Goal: Task Accomplishment & Management: Complete application form

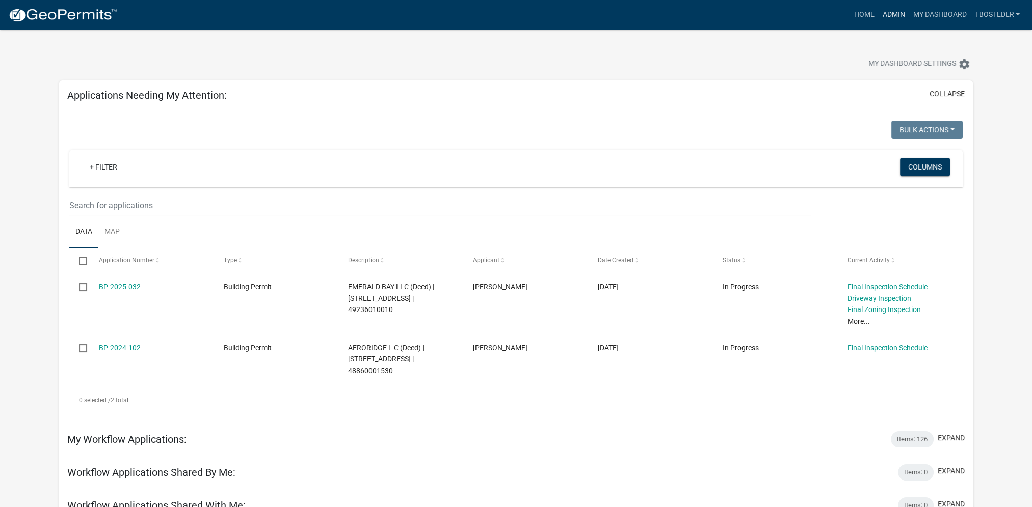
drag, startPoint x: 894, startPoint y: 17, endPoint x: 884, endPoint y: 18, distance: 10.2
click at [894, 17] on link "Admin" at bounding box center [893, 14] width 31 height 19
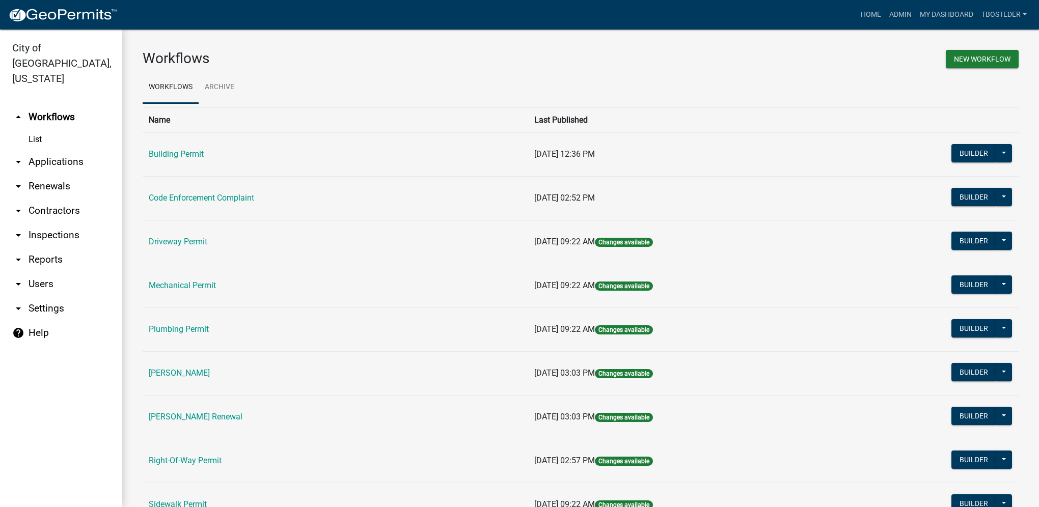
click at [179, 156] on link "Building Permit" at bounding box center [176, 154] width 55 height 10
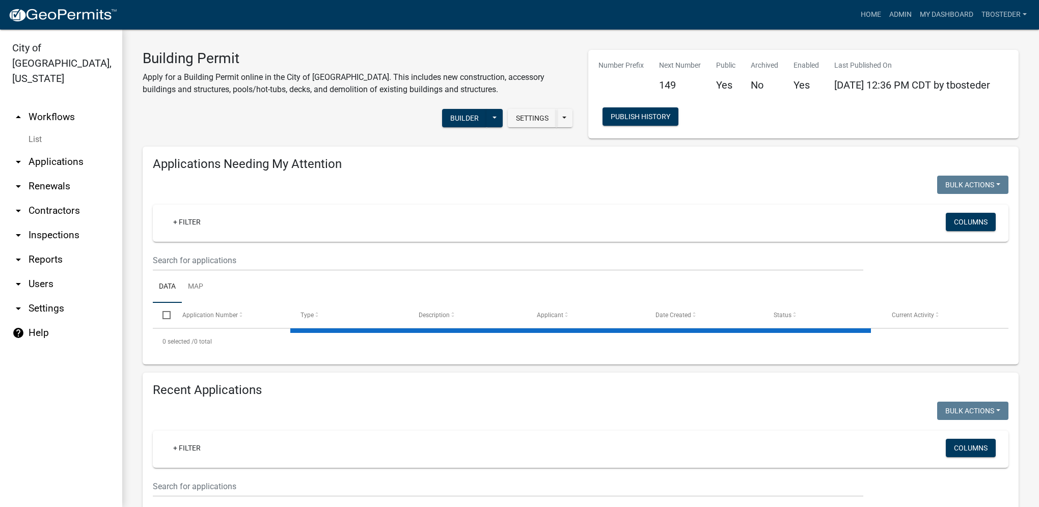
select select "1: 25"
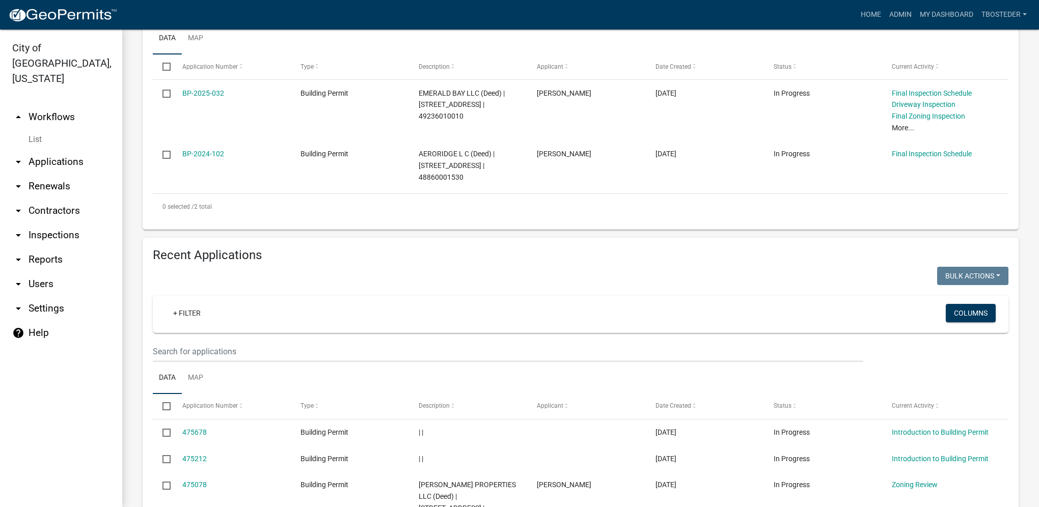
scroll to position [255, 0]
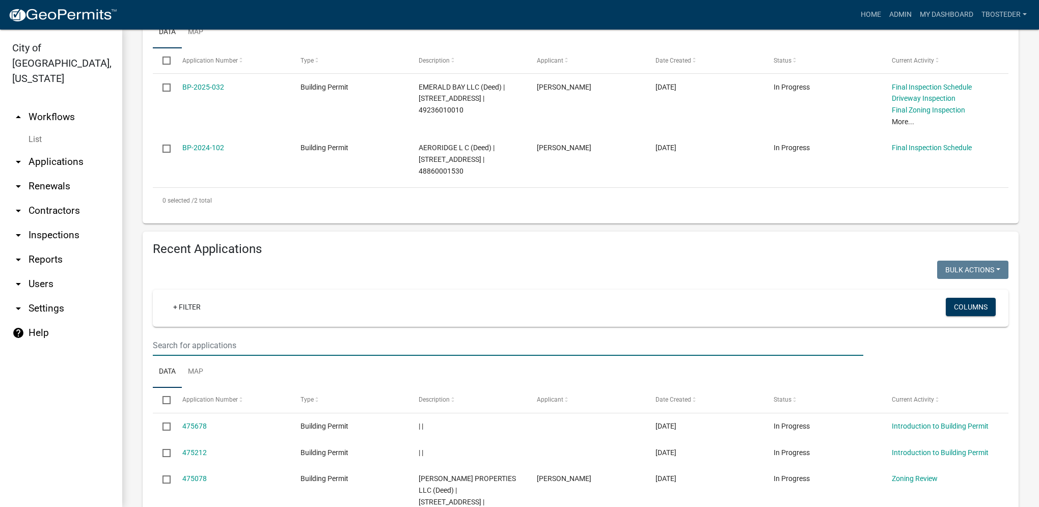
click at [268, 346] on input "text" at bounding box center [508, 345] width 711 height 21
type input "[STREET_ADDRESS]"
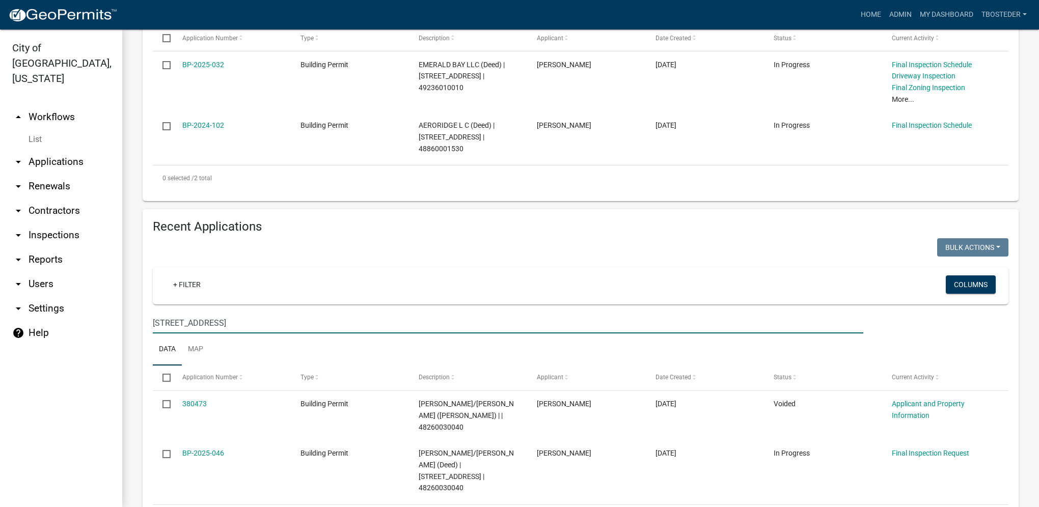
scroll to position [310, 0]
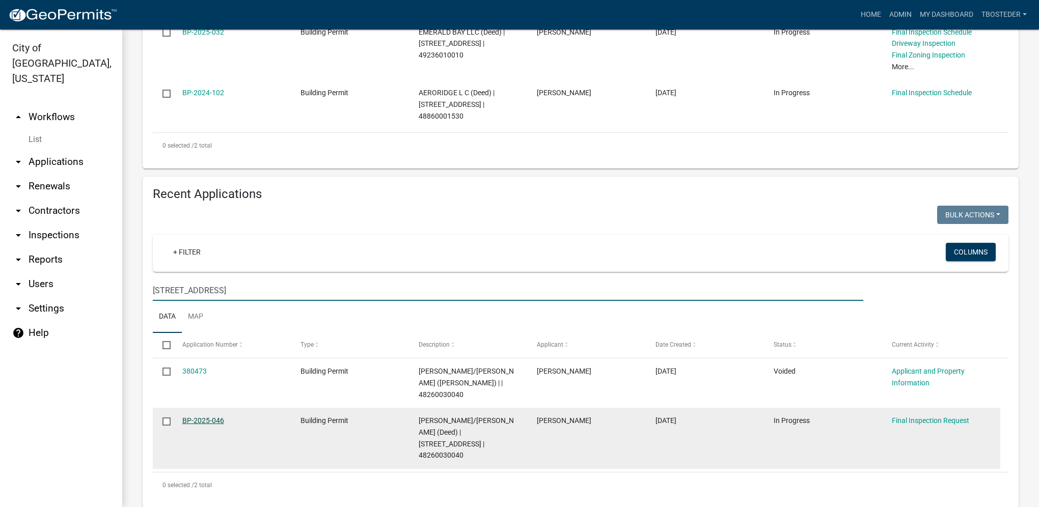
click at [222, 417] on link "BP-2025-046" at bounding box center [203, 421] width 42 height 8
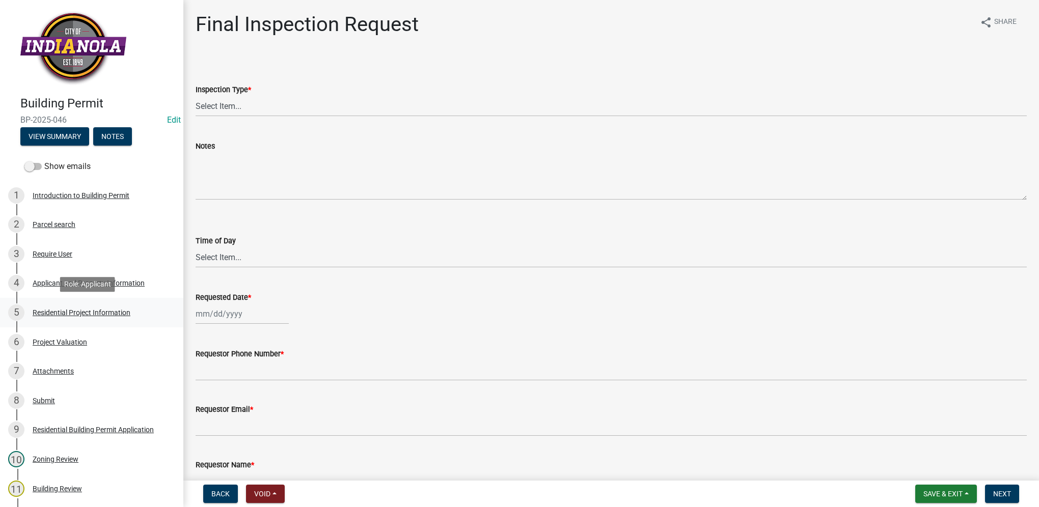
click at [130, 305] on div "5 Residential Project Information" at bounding box center [87, 313] width 159 height 16
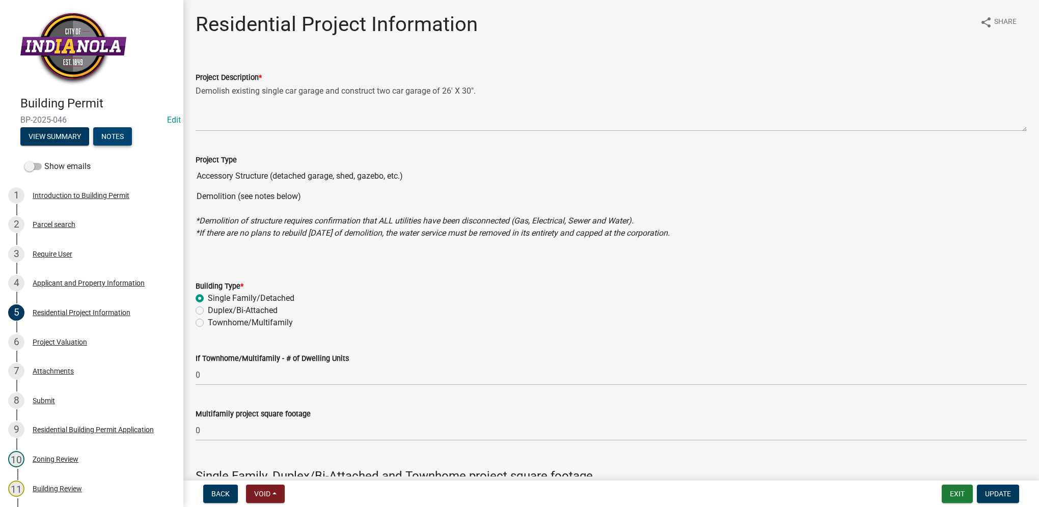
click at [110, 132] on button "Notes" at bounding box center [112, 136] width 39 height 18
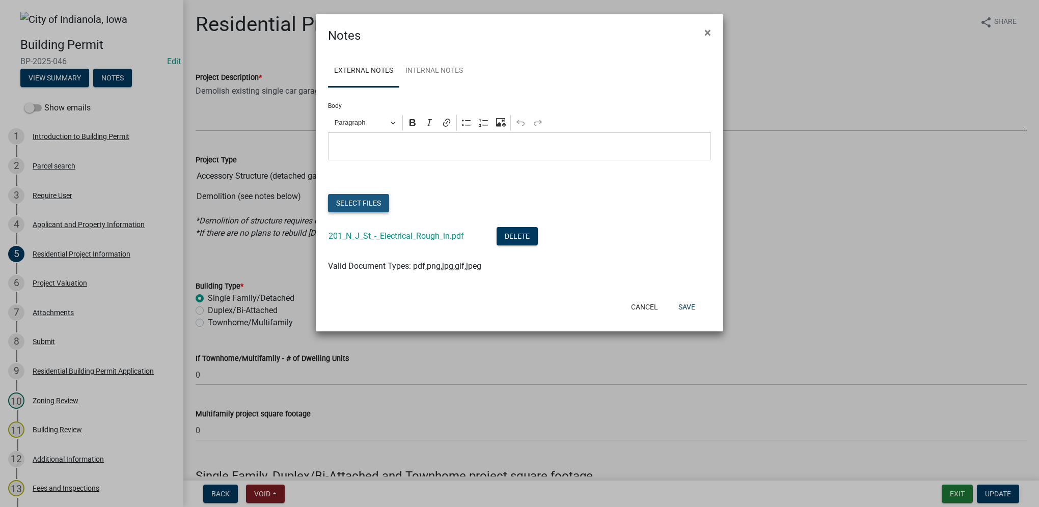
click at [371, 203] on button "Select files" at bounding box center [358, 203] width 61 height 18
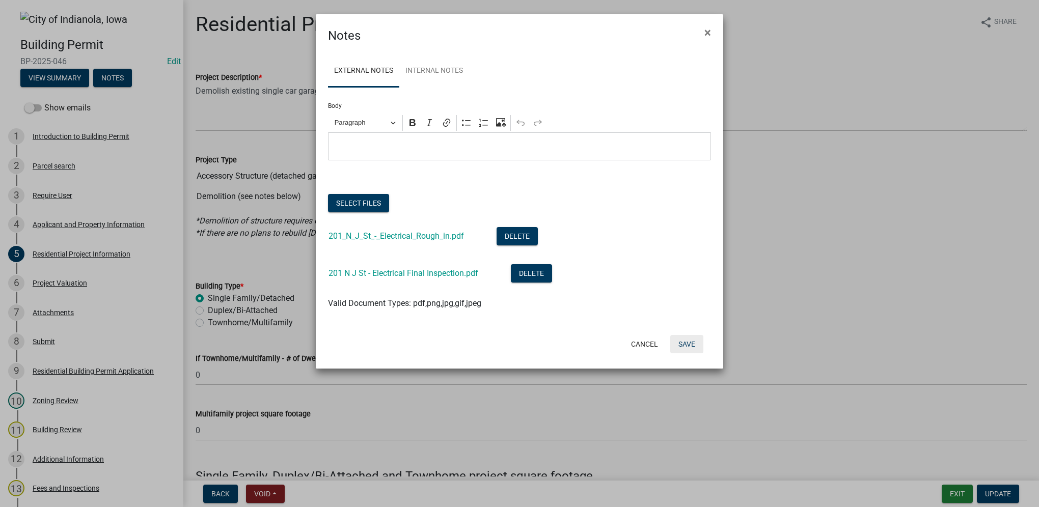
click at [685, 339] on button "Save" at bounding box center [686, 344] width 33 height 18
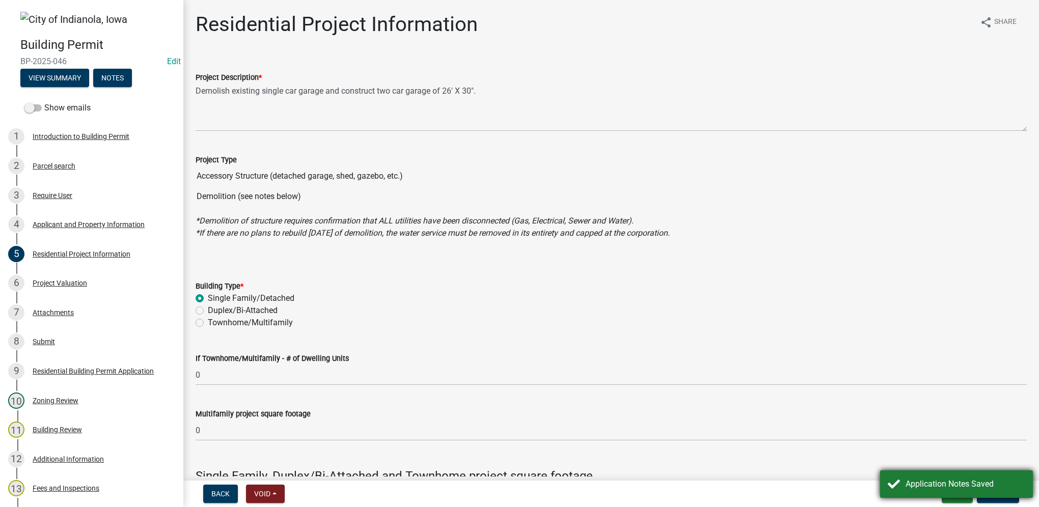
click at [934, 482] on div "Application Notes Saved" at bounding box center [966, 484] width 120 height 12
click at [964, 495] on button "Exit" at bounding box center [957, 494] width 31 height 18
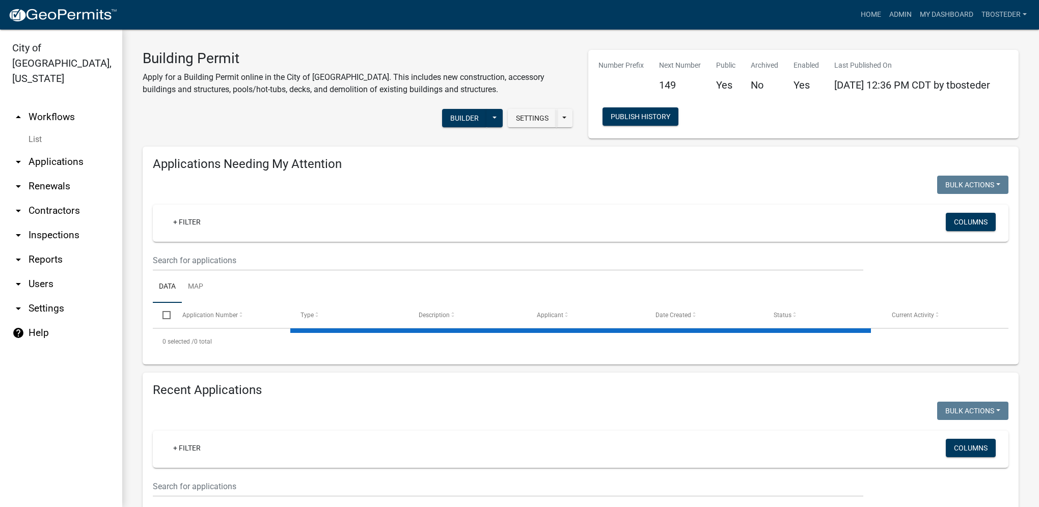
select select "1: 25"
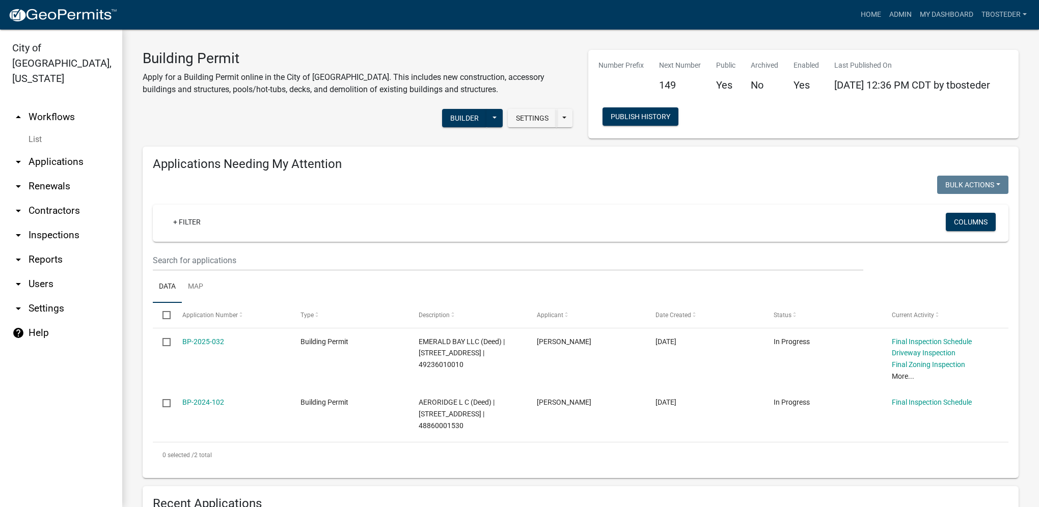
click at [772, 177] on div "Bulk Actions Void Expire Lock Withdraw" at bounding box center [799, 186] width 436 height 21
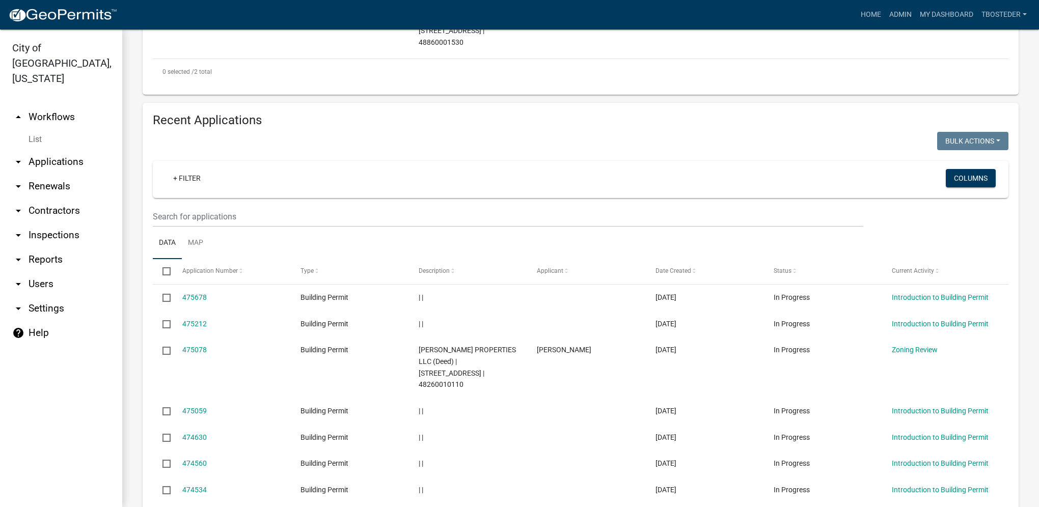
scroll to position [408, 0]
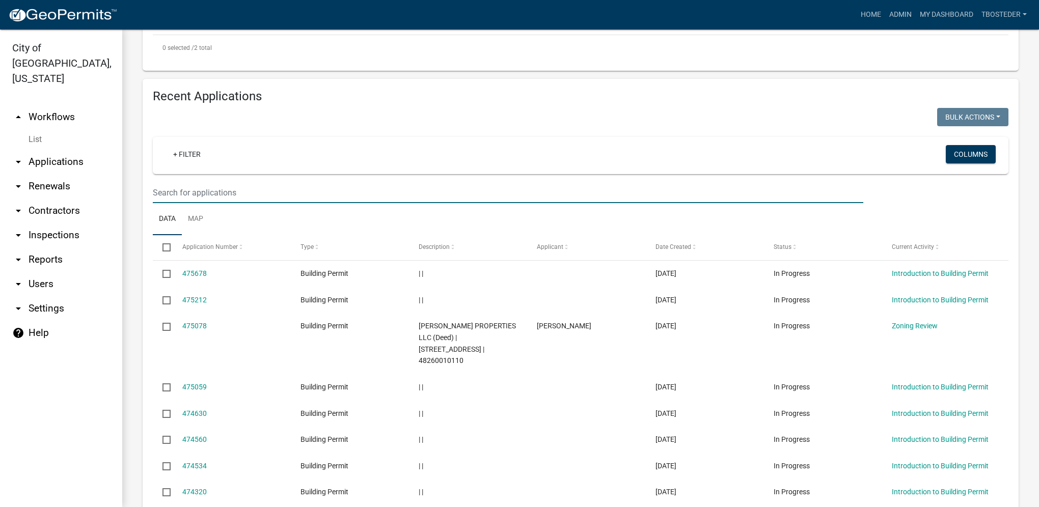
click at [222, 197] on input "text" at bounding box center [508, 192] width 711 height 21
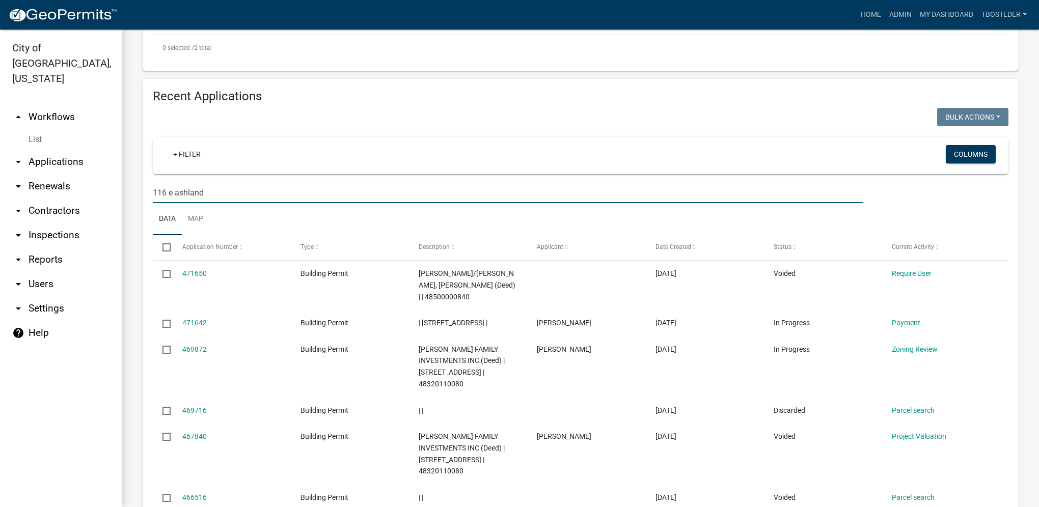
type input "116 e ashland"
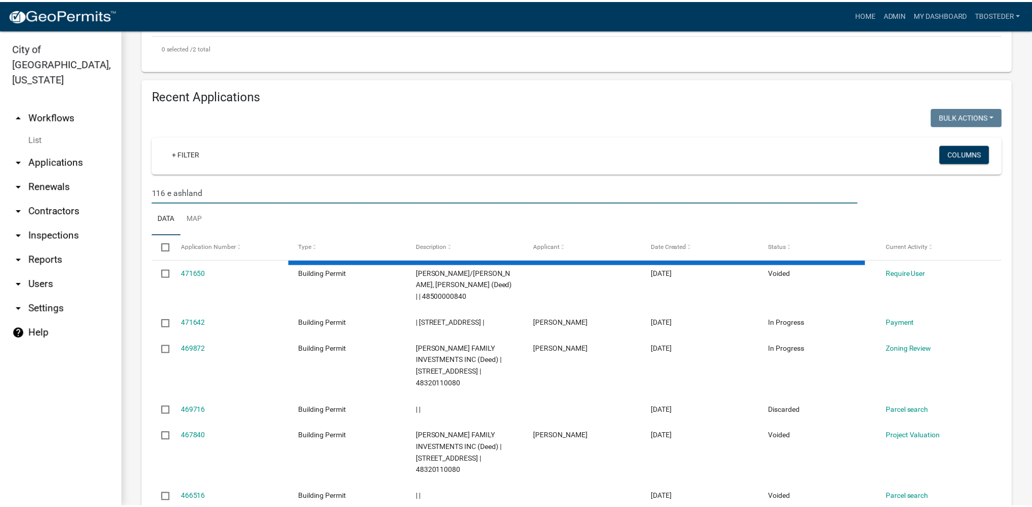
scroll to position [359, 0]
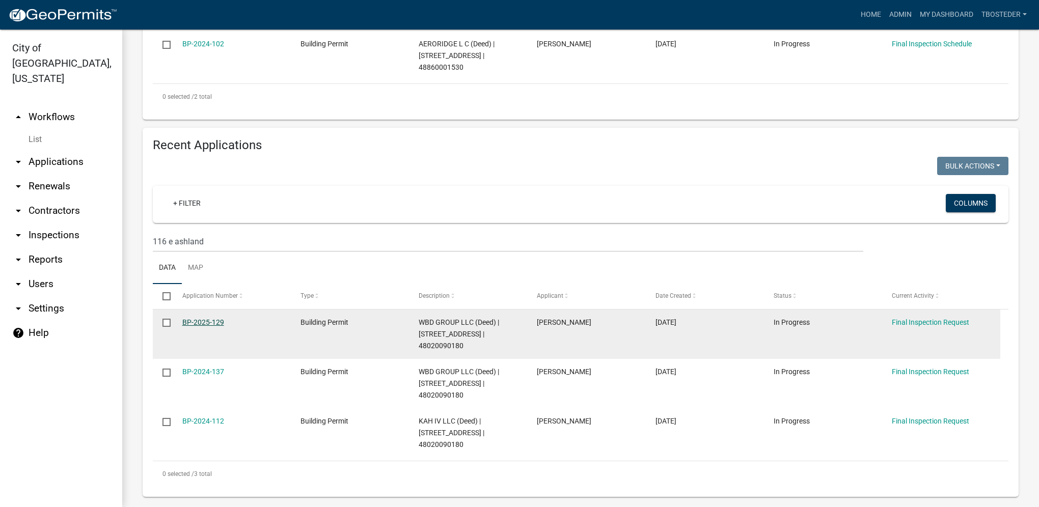
click at [214, 327] on link "BP-2025-129" at bounding box center [203, 322] width 42 height 8
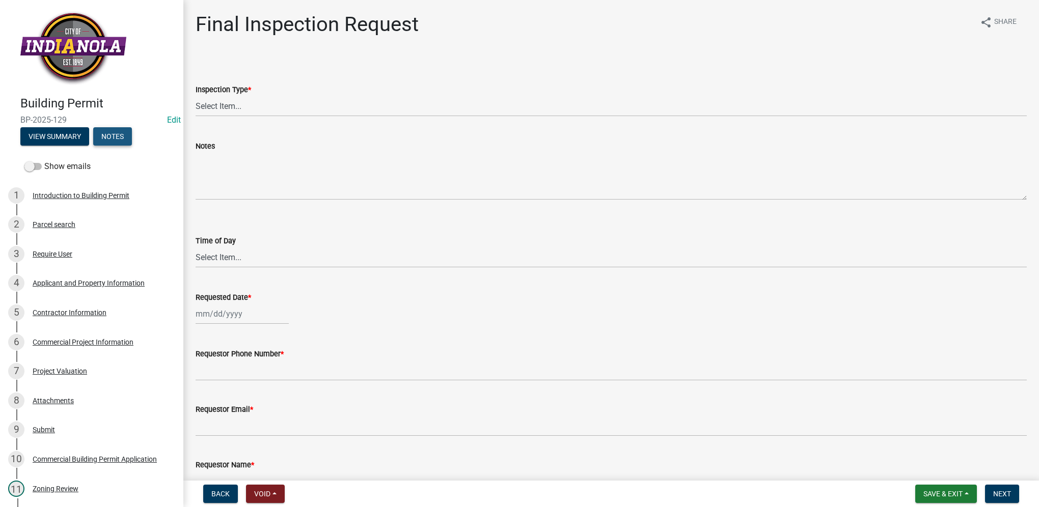
click at [119, 137] on button "Notes" at bounding box center [112, 136] width 39 height 18
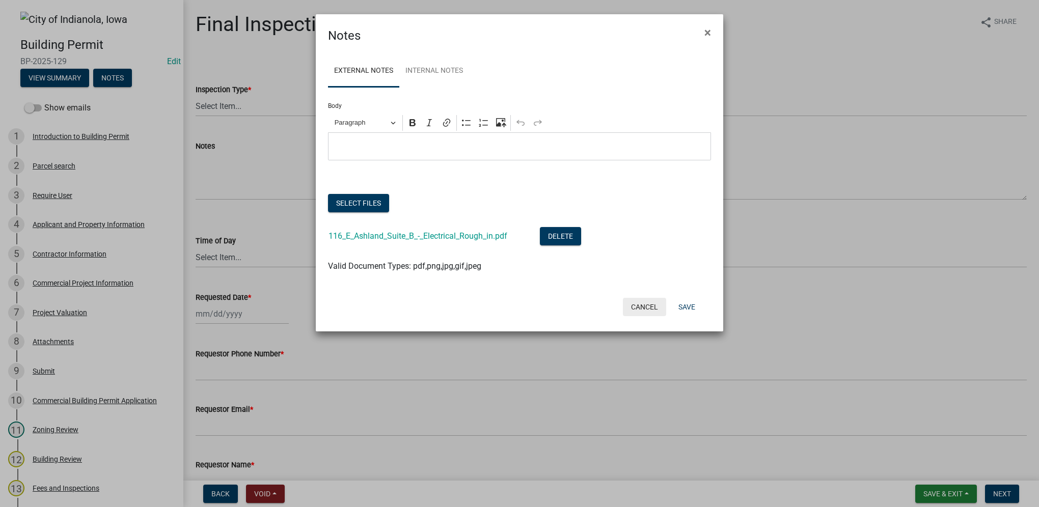
click at [635, 308] on button "Cancel" at bounding box center [644, 307] width 43 height 18
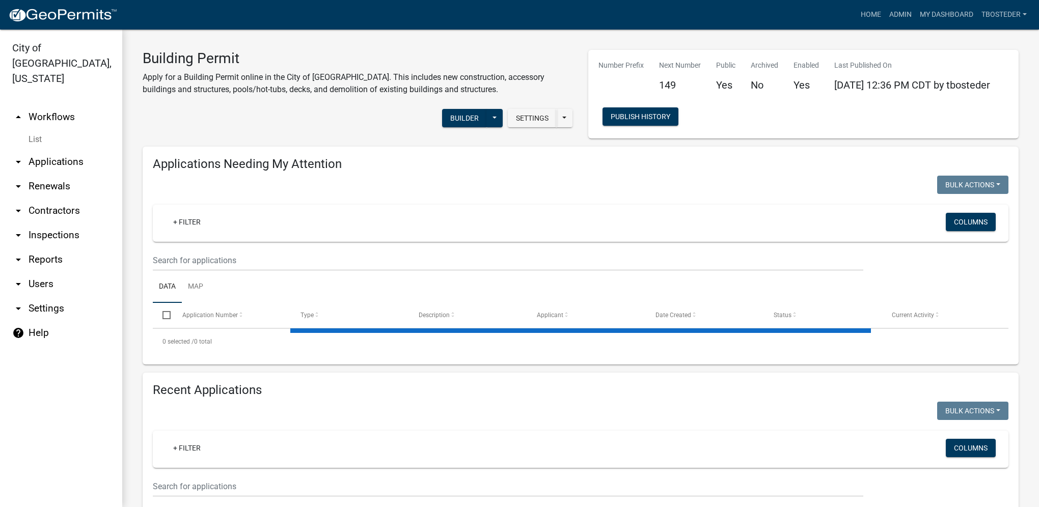
select select "1: 25"
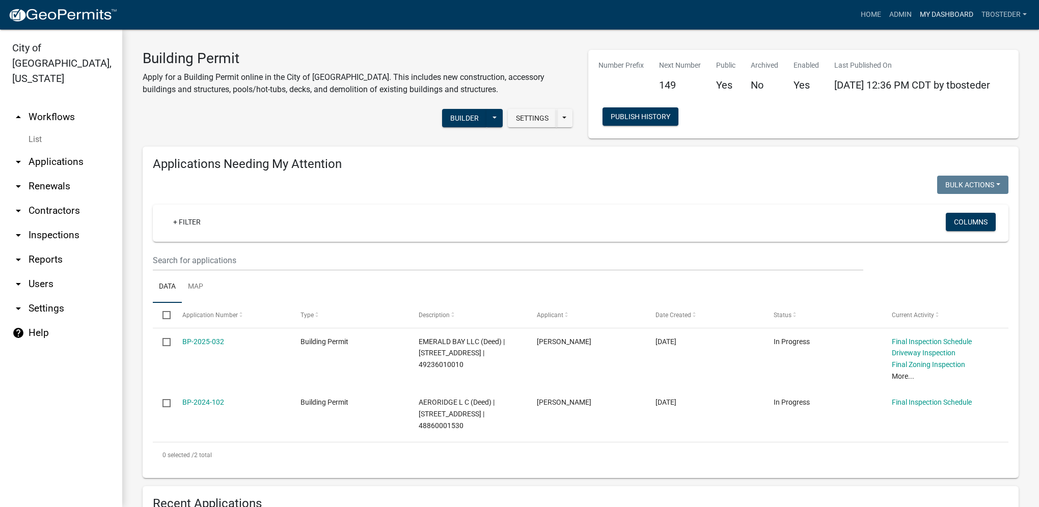
click at [924, 23] on link "My Dashboard" at bounding box center [947, 14] width 62 height 19
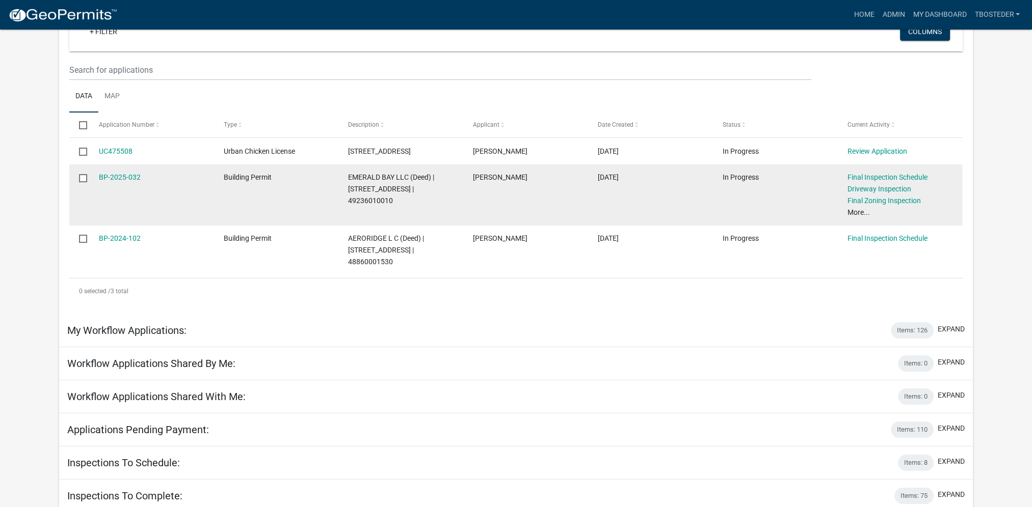
scroll to position [153, 0]
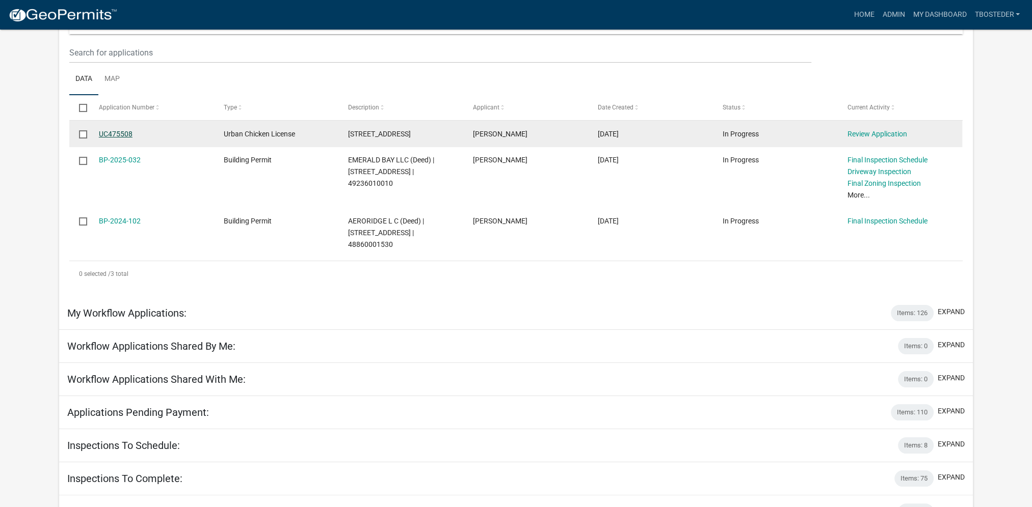
click at [118, 130] on link "UC475508" at bounding box center [116, 134] width 34 height 8
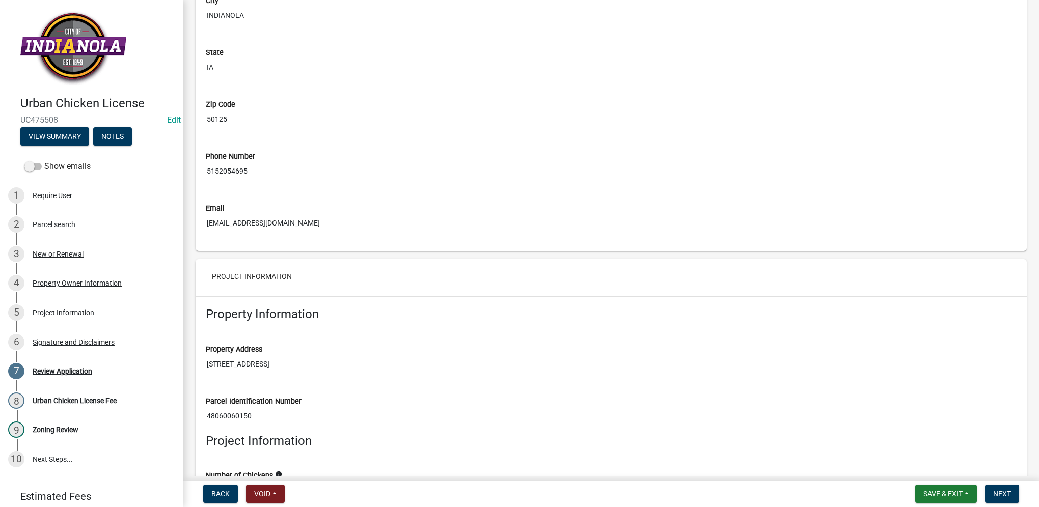
scroll to position [764, 0]
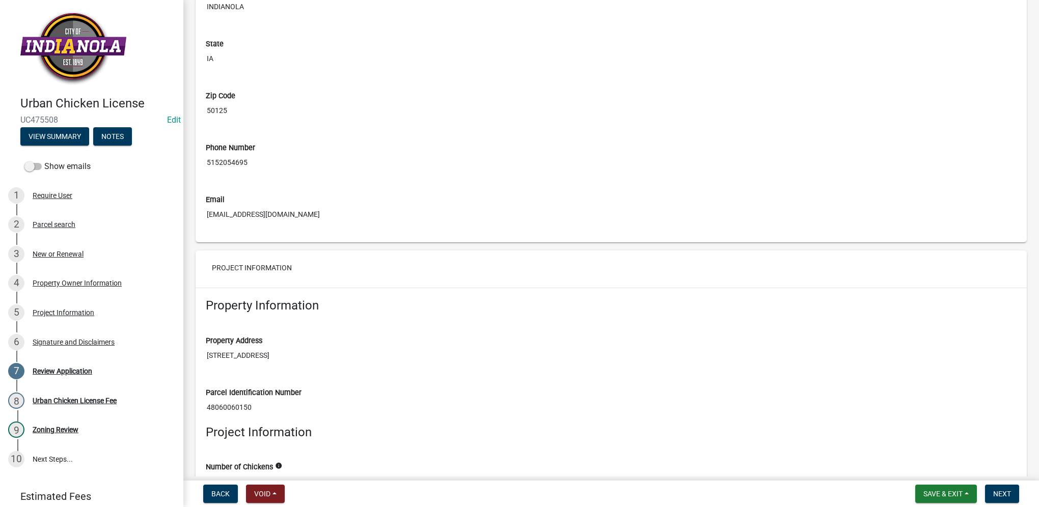
drag, startPoint x: 275, startPoint y: 355, endPoint x: 198, endPoint y: 352, distance: 77.0
click at [198, 352] on div "Property Address [STREET_ADDRESS]" at bounding box center [611, 347] width 826 height 52
drag, startPoint x: 198, startPoint y: 352, endPoint x: 216, endPoint y: 356, distance: 18.8
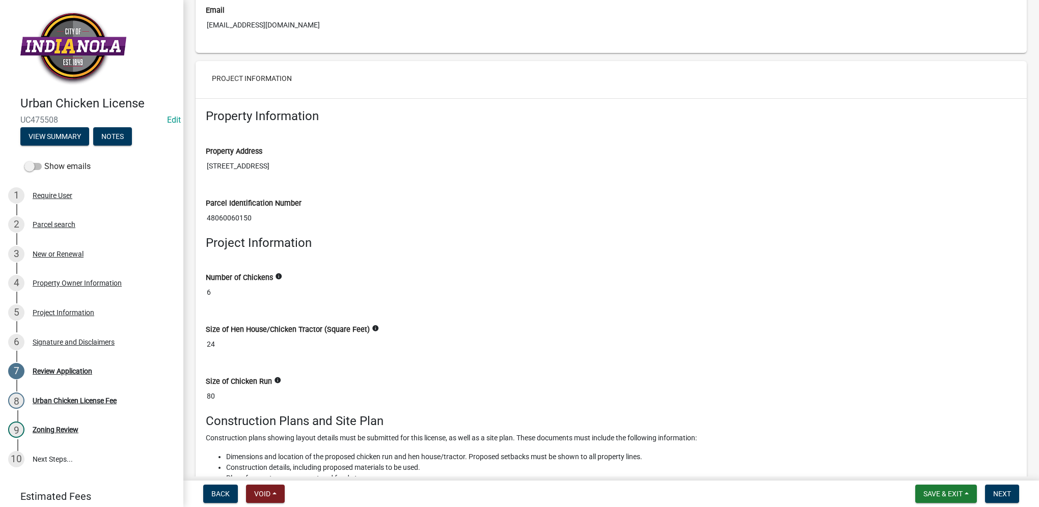
scroll to position [968, 0]
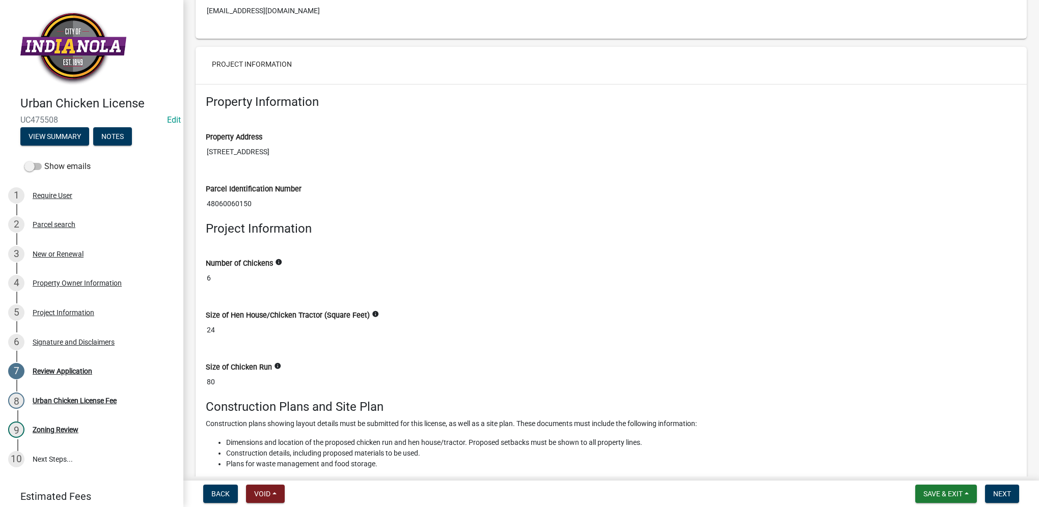
click at [372, 311] on icon "info" at bounding box center [375, 314] width 7 height 7
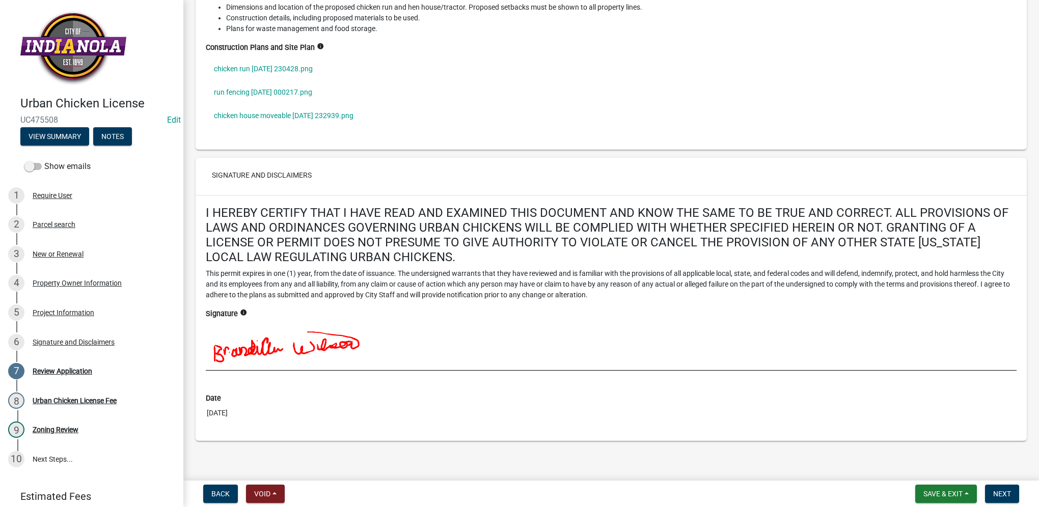
scroll to position [1404, 0]
click at [1007, 487] on button "Next" at bounding box center [1002, 494] width 34 height 18
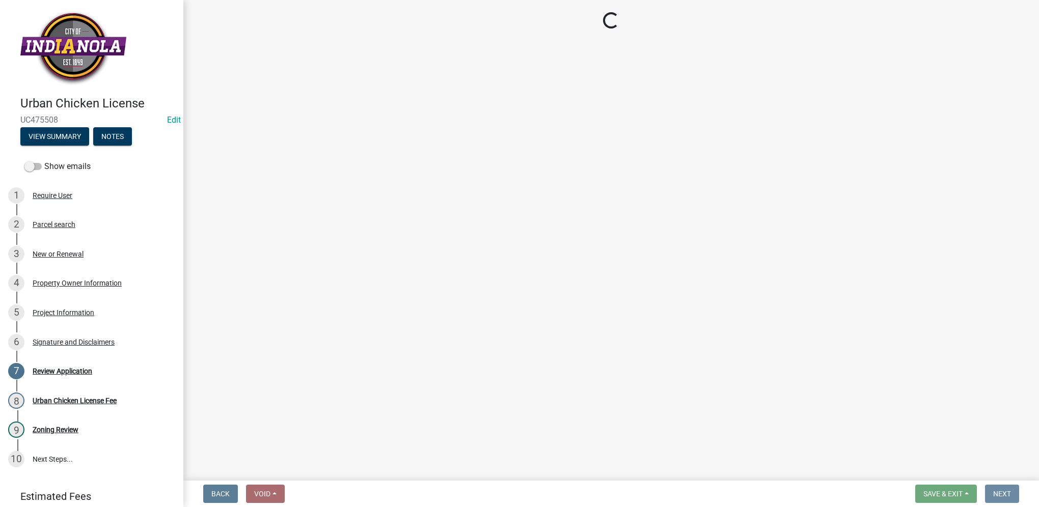
scroll to position [0, 0]
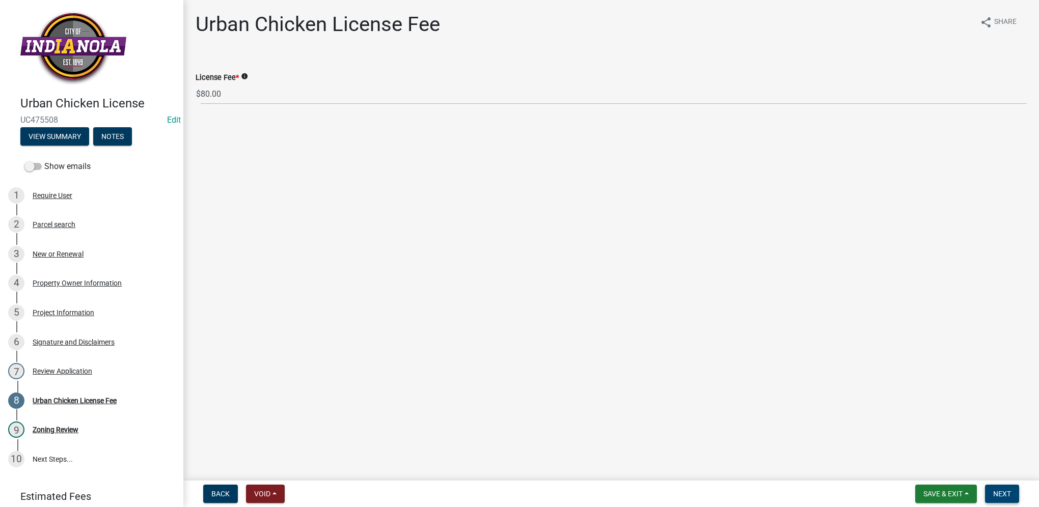
click at [992, 495] on button "Next" at bounding box center [1002, 494] width 34 height 18
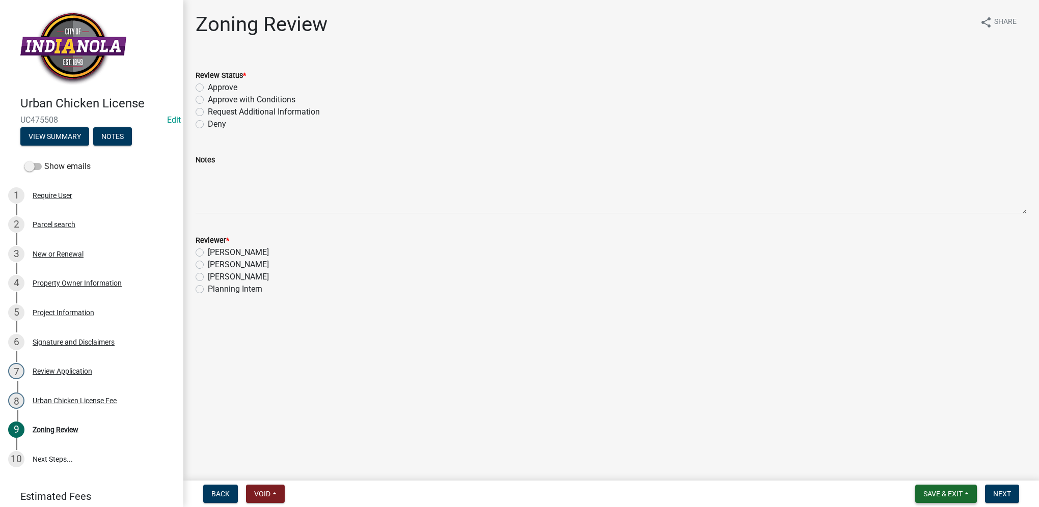
click at [961, 497] on span "Save & Exit" at bounding box center [943, 494] width 39 height 8
click at [955, 476] on button "Save & Exit" at bounding box center [937, 467] width 82 height 24
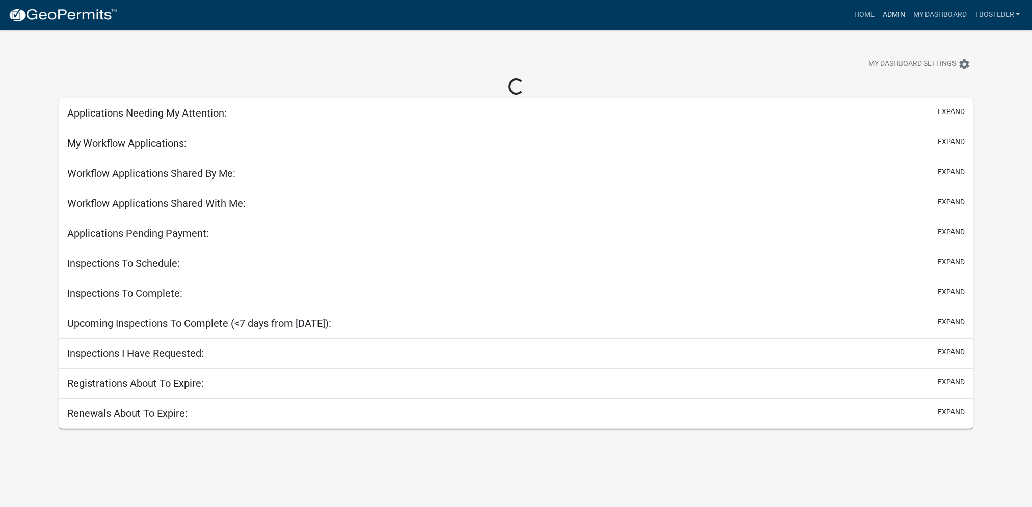
click at [898, 15] on link "Admin" at bounding box center [893, 14] width 31 height 19
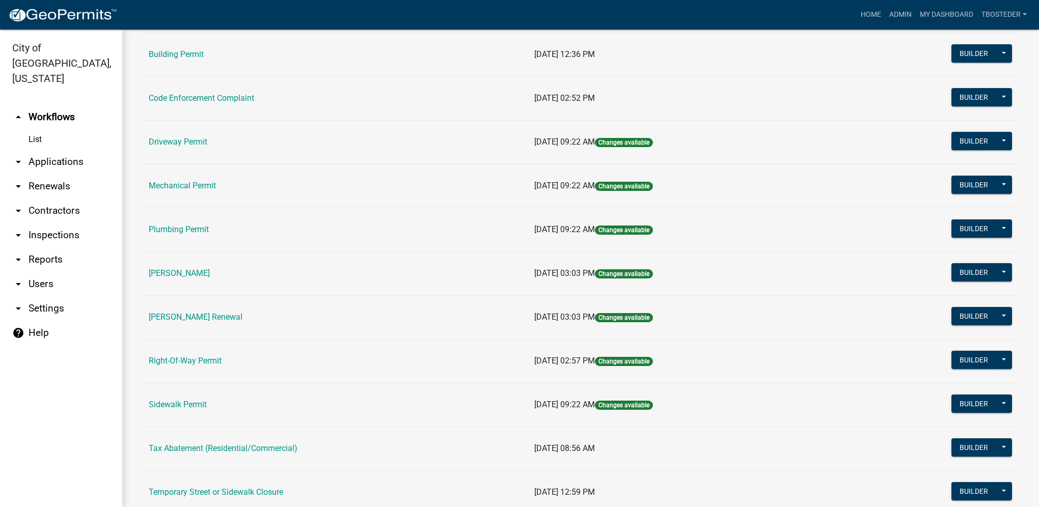
scroll to position [178, 0]
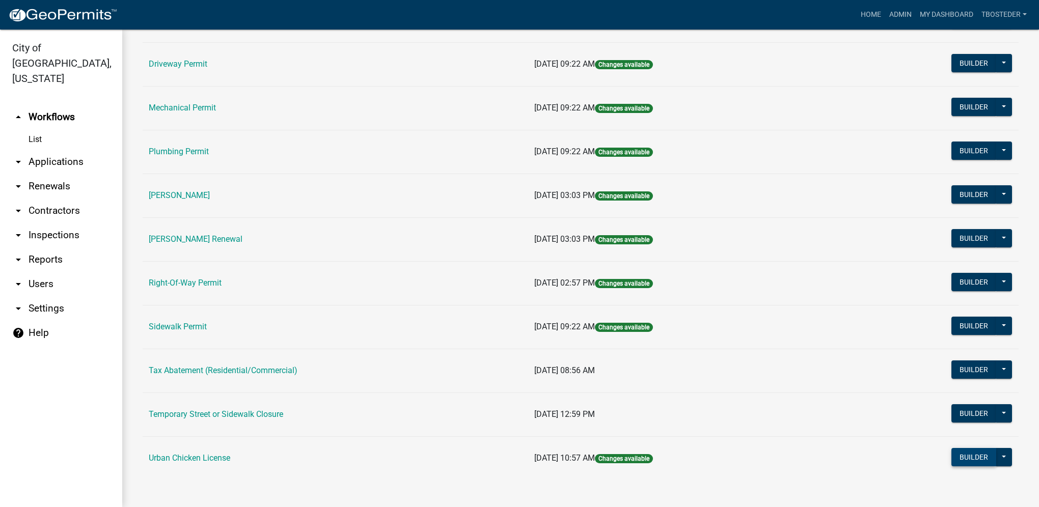
click at [969, 458] on button "Builder" at bounding box center [974, 457] width 45 height 18
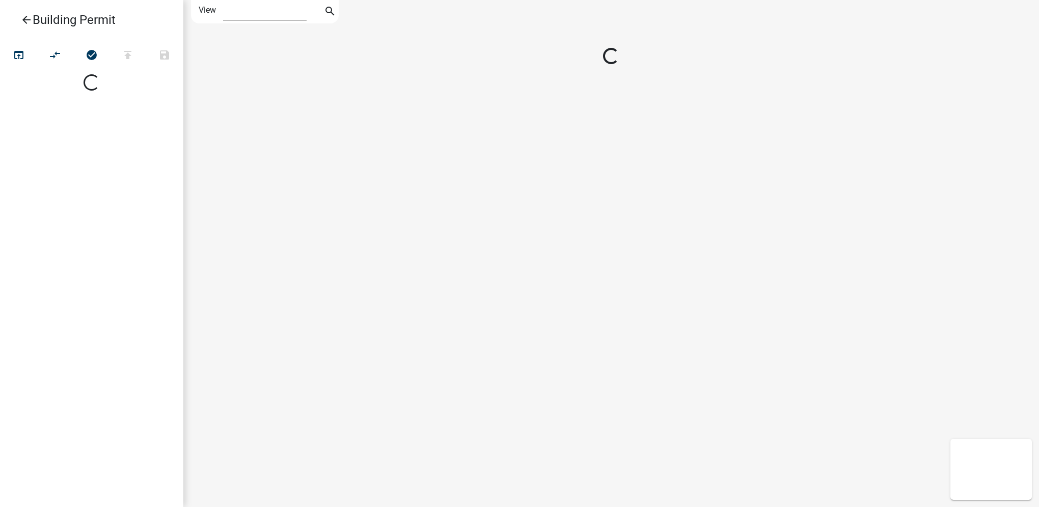
select select "1"
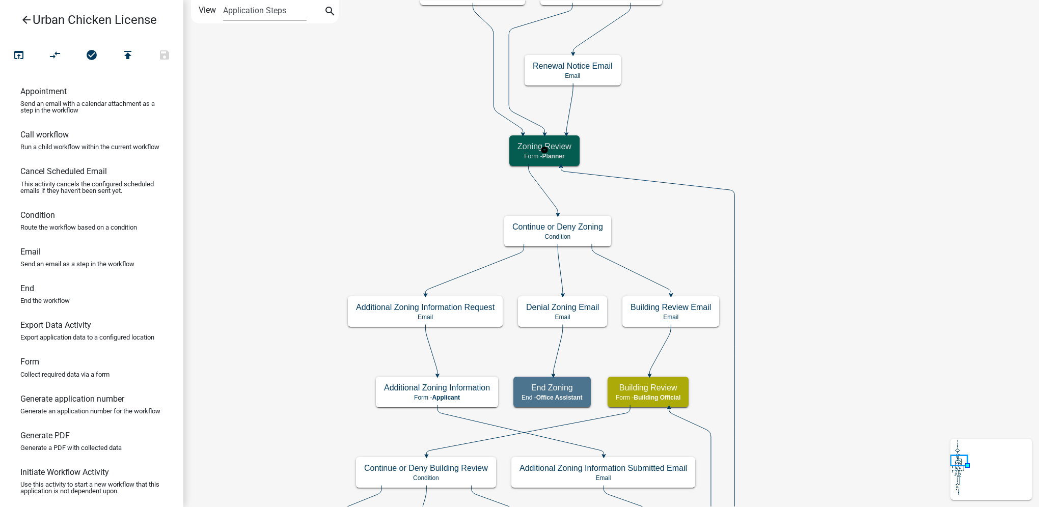
click at [562, 153] on span "Planner" at bounding box center [554, 156] width 22 height 7
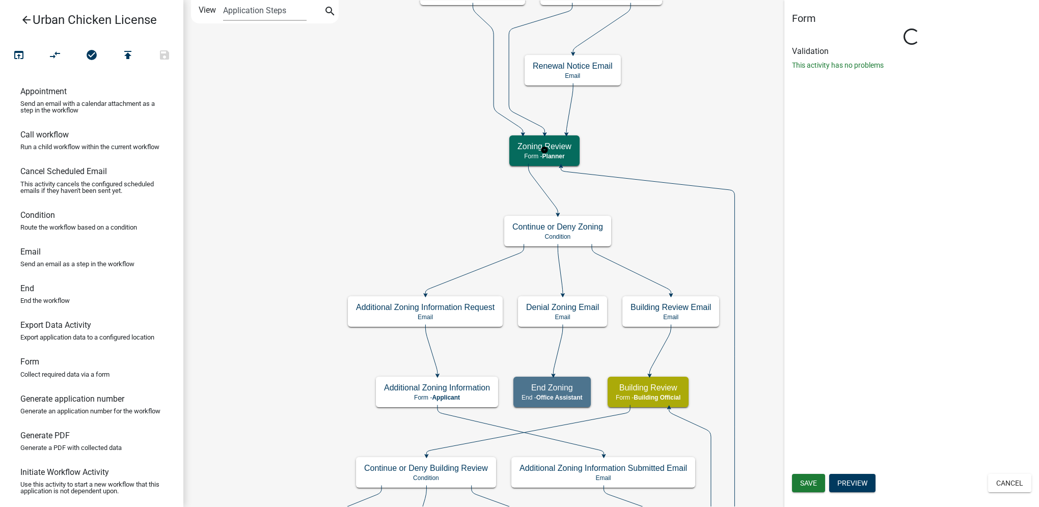
select select "F08D9E04-04BC-4F9B-BB5A-BAADA5B90F13"
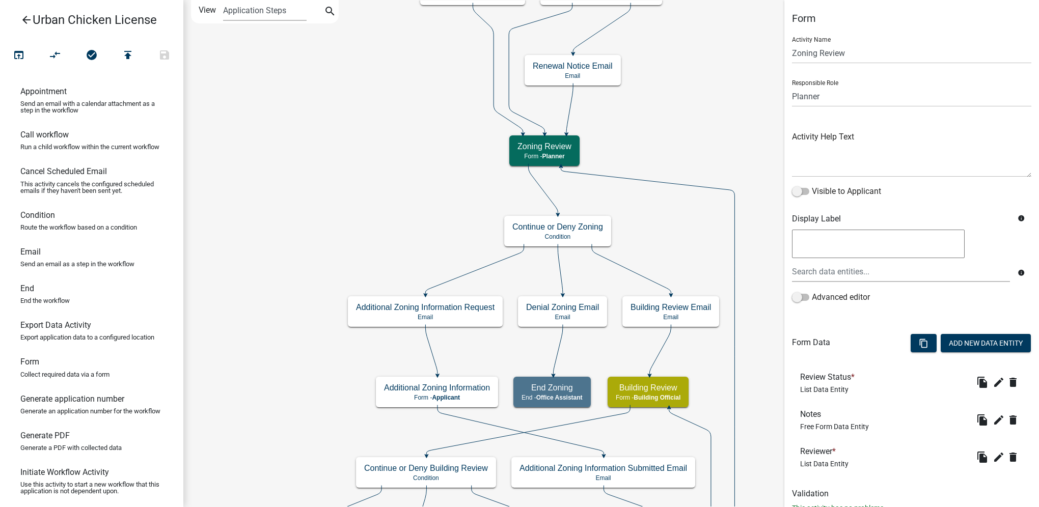
scroll to position [35, 0]
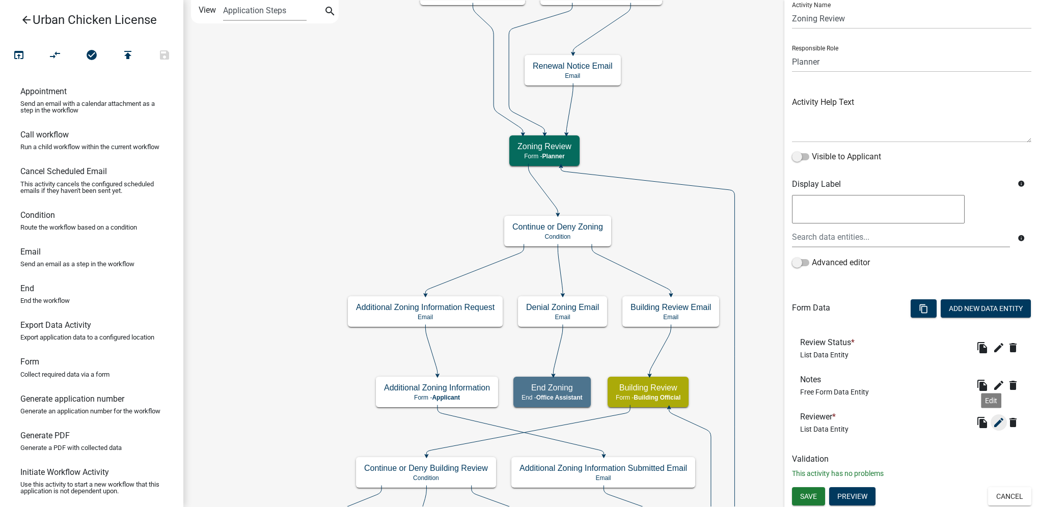
click at [993, 425] on icon "edit" at bounding box center [999, 423] width 12 height 12
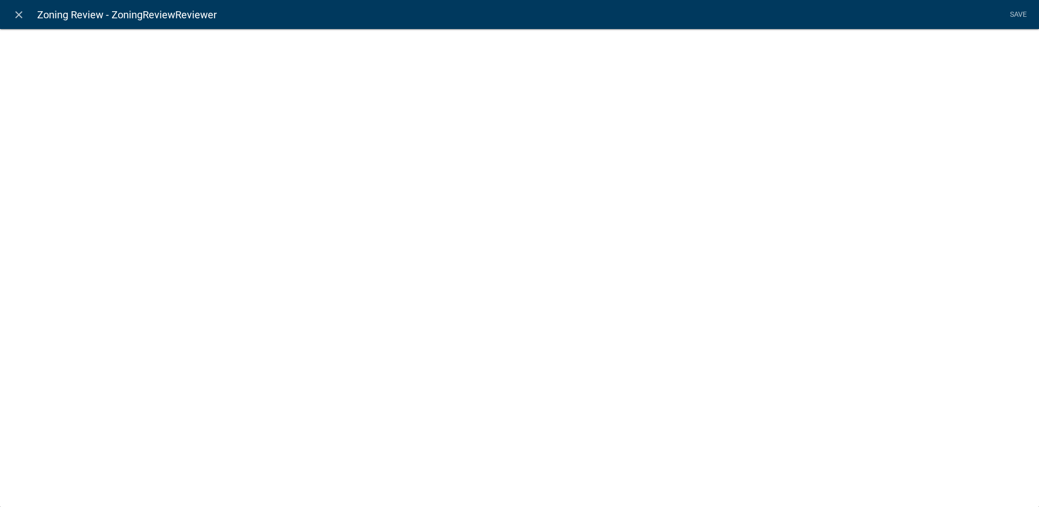
select select "list-data"
select select
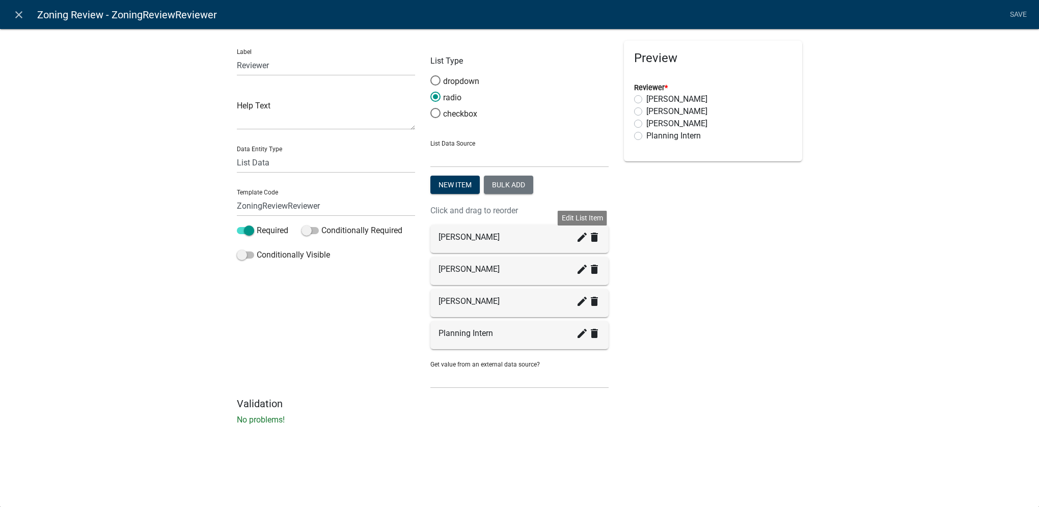
click at [581, 241] on icon "create" at bounding box center [582, 237] width 12 height 12
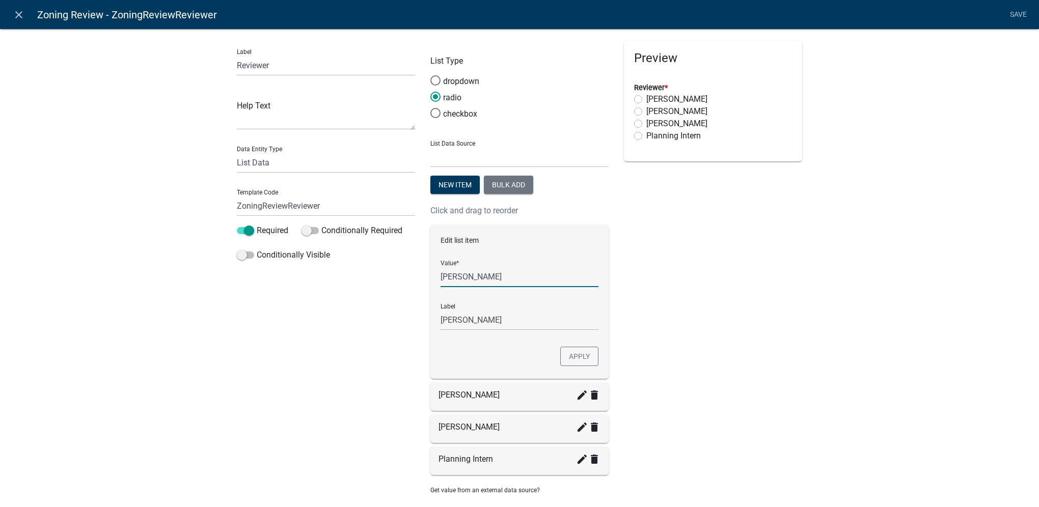
click at [497, 277] on input "[PERSON_NAME]" at bounding box center [520, 276] width 158 height 21
type input "[PERSON_NAME]"
click at [681, 319] on div "Preview Reviewer * [PERSON_NAME] [PERSON_NAME] [PERSON_NAME] Planning Intern" at bounding box center [713, 282] width 194 height 483
click at [587, 354] on button "Apply" at bounding box center [579, 356] width 38 height 19
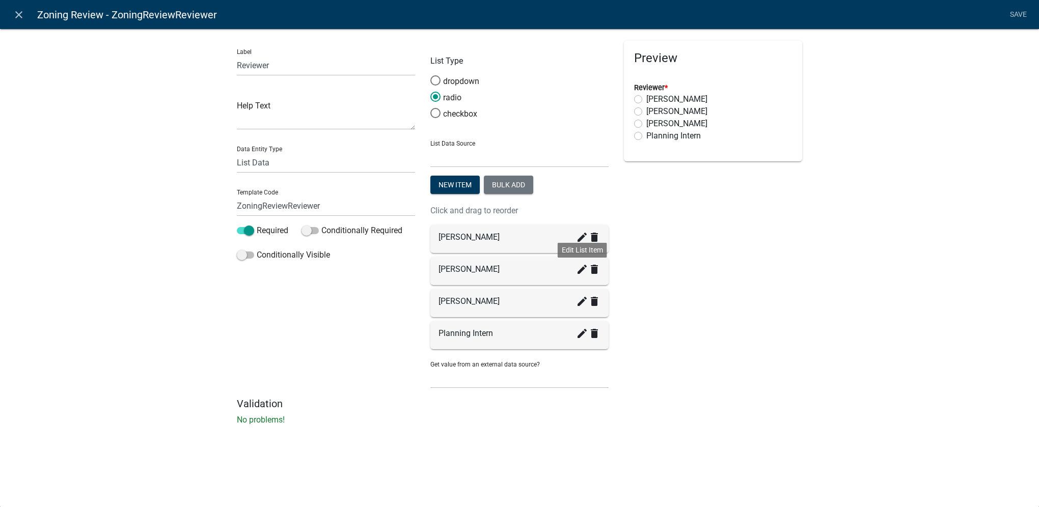
click at [583, 269] on icon "create" at bounding box center [582, 269] width 12 height 12
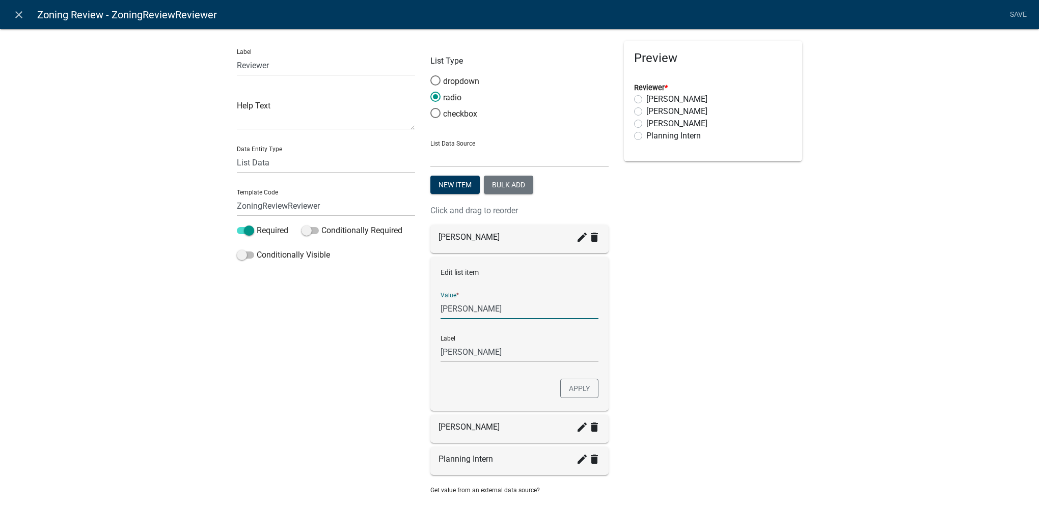
drag, startPoint x: 456, startPoint y: 310, endPoint x: 471, endPoint y: 308, distance: 14.9
type input "[PERSON_NAME]"
click at [498, 355] on input "[PERSON_NAME]" at bounding box center [520, 352] width 158 height 21
click at [583, 392] on button "Apply" at bounding box center [579, 388] width 38 height 19
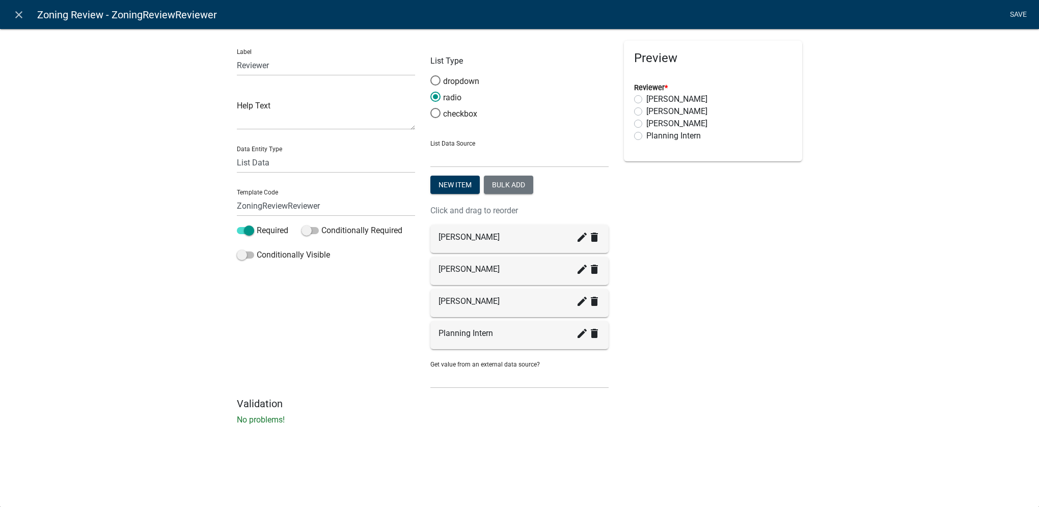
click at [1012, 14] on link "Save" at bounding box center [1018, 14] width 25 height 19
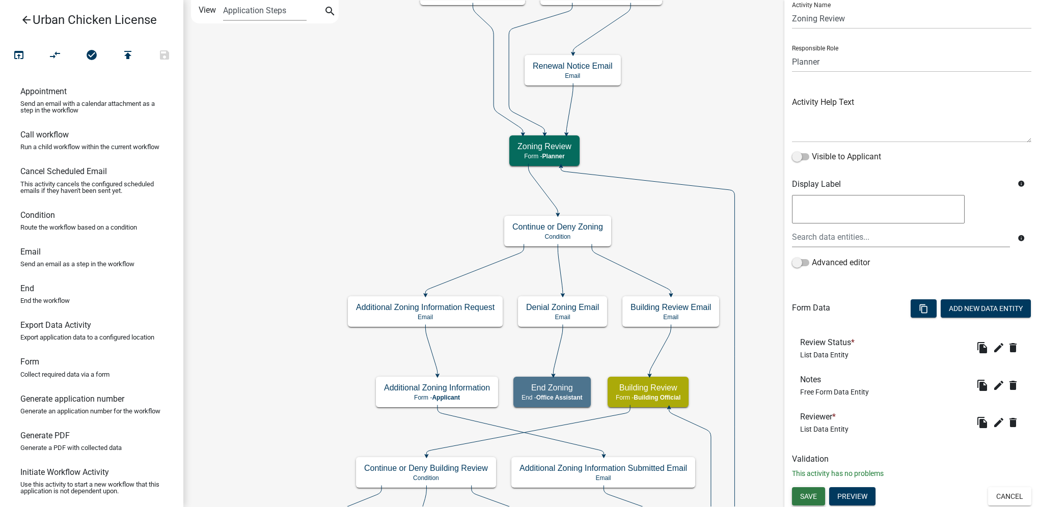
click at [810, 493] on span "Save" at bounding box center [808, 496] width 17 height 8
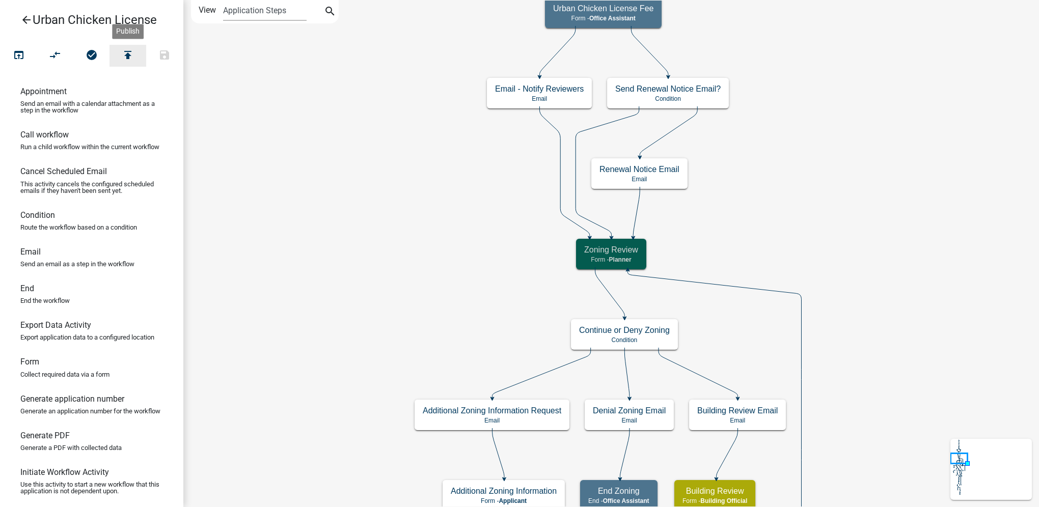
click at [129, 50] on icon "publish" at bounding box center [128, 56] width 12 height 14
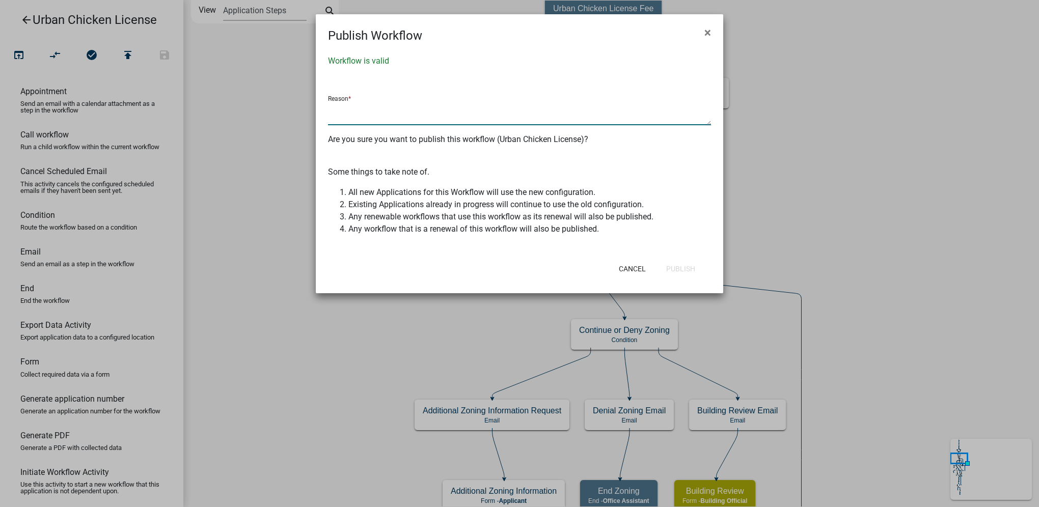
click at [338, 116] on textarea at bounding box center [519, 113] width 383 height 23
click at [338, 143] on div "Workflow is valid Reason * Are you sure you want to publish this workflow (Urba…" at bounding box center [520, 150] width 408 height 211
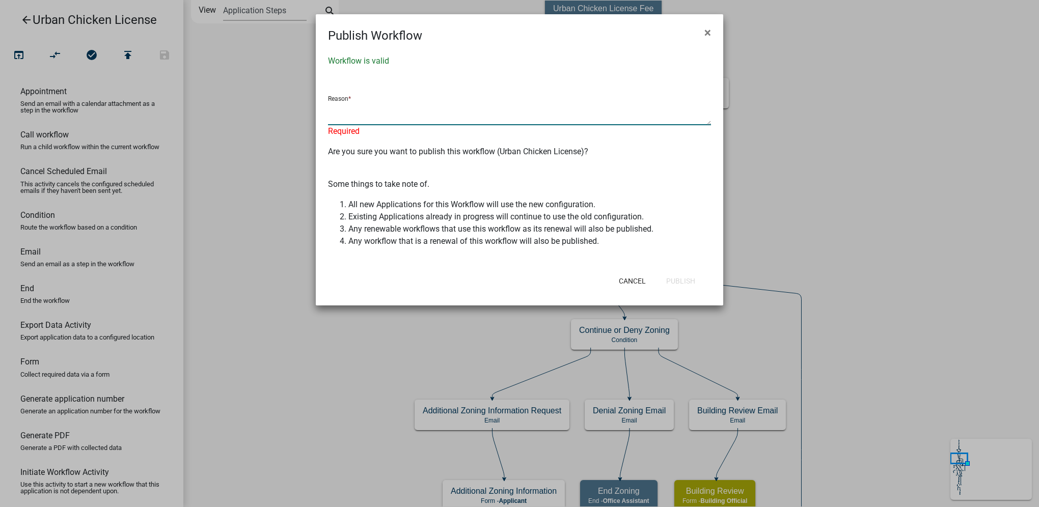
click at [347, 120] on textarea at bounding box center [519, 113] width 383 height 23
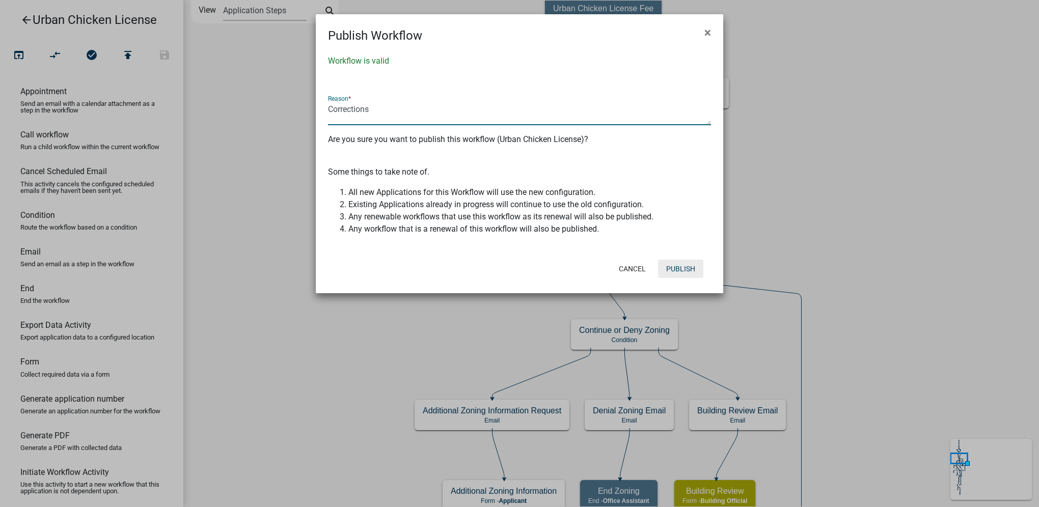
type textarea "Corrections"
click at [677, 265] on button "Publish" at bounding box center [680, 269] width 45 height 18
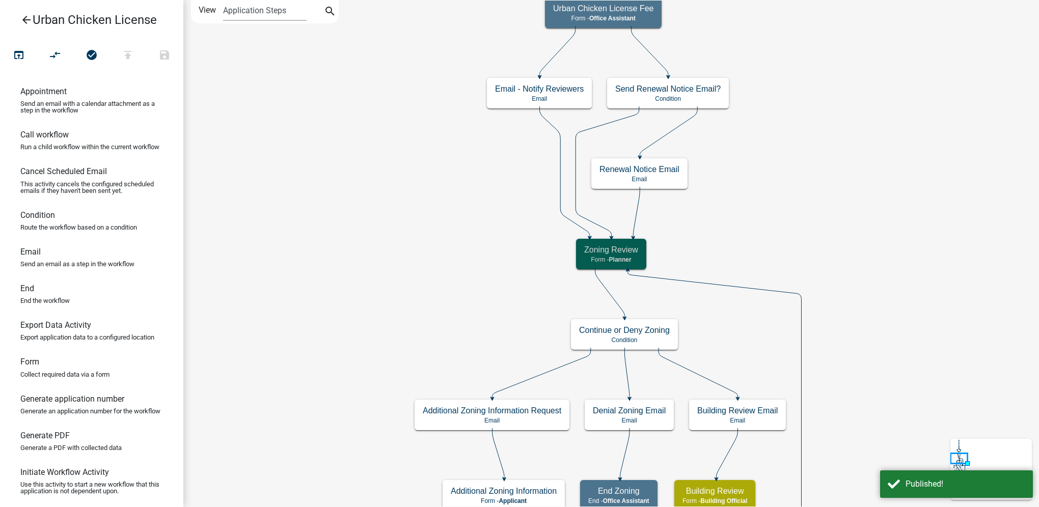
click at [22, 20] on icon "arrow_back" at bounding box center [26, 21] width 12 height 14
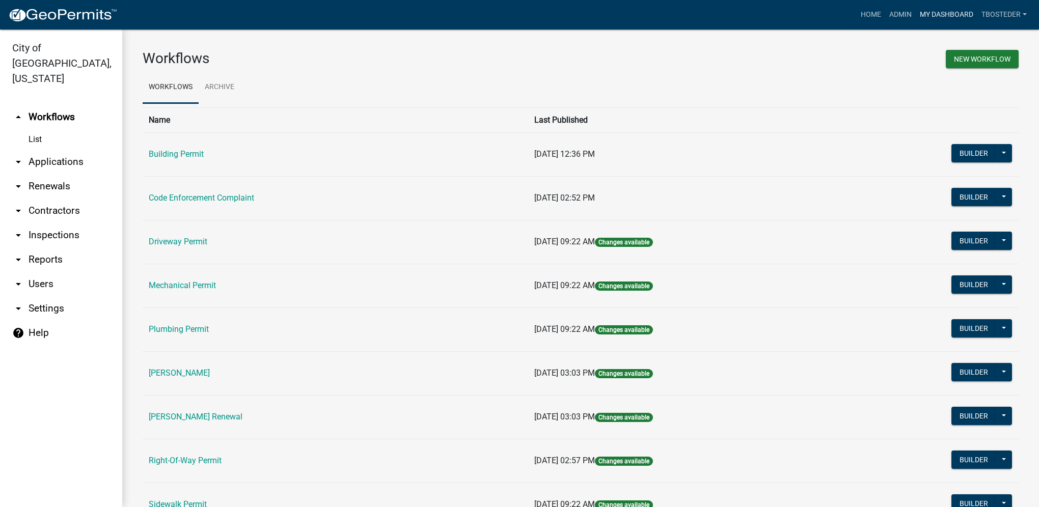
click at [956, 7] on link "My Dashboard" at bounding box center [947, 14] width 62 height 19
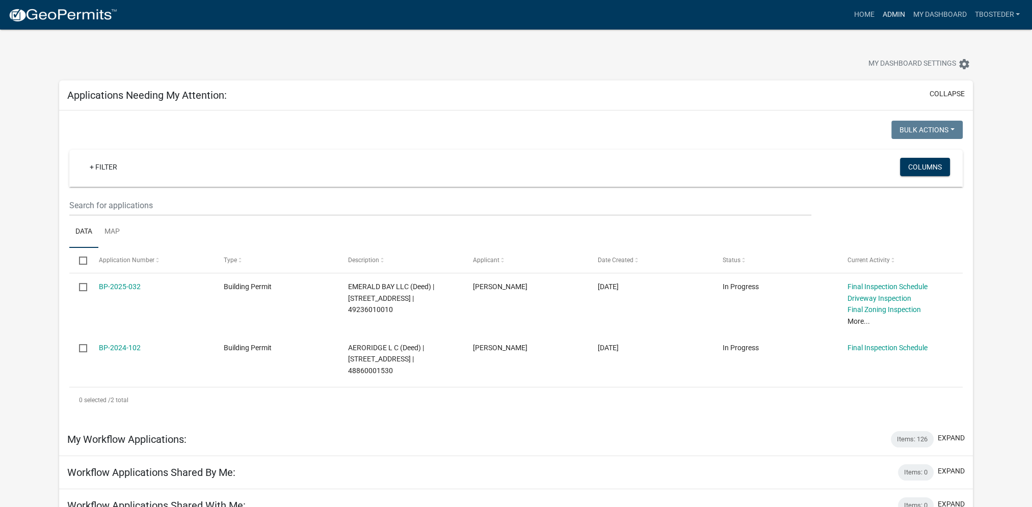
click at [884, 10] on link "Admin" at bounding box center [893, 14] width 31 height 19
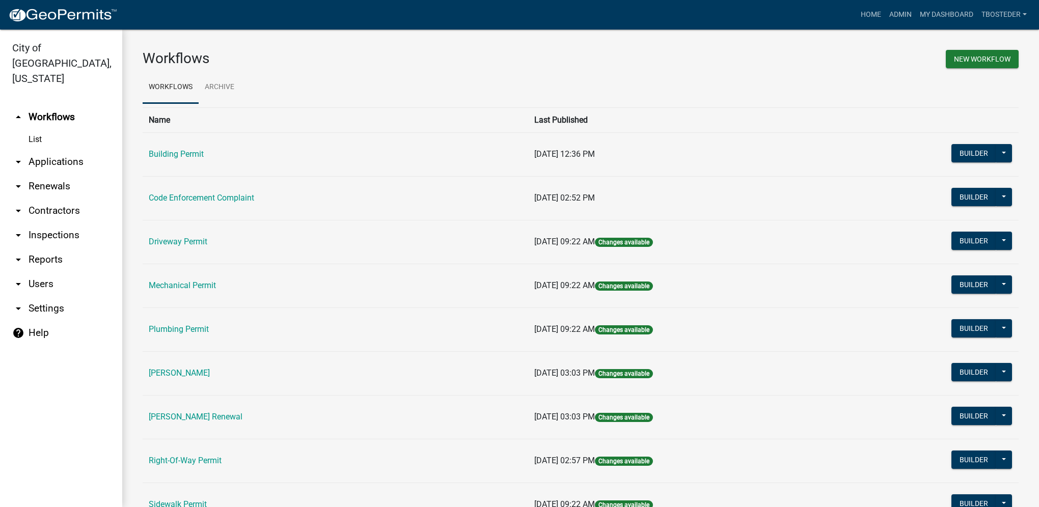
click at [206, 378] on td "[PERSON_NAME]" at bounding box center [336, 374] width 386 height 44
click at [204, 375] on link "[PERSON_NAME]" at bounding box center [179, 373] width 61 height 10
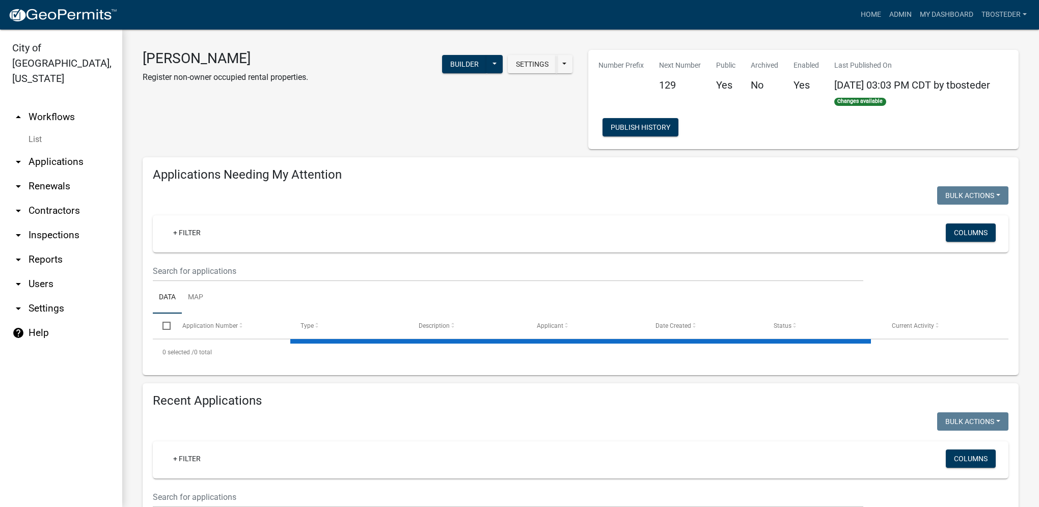
select select "1: 25"
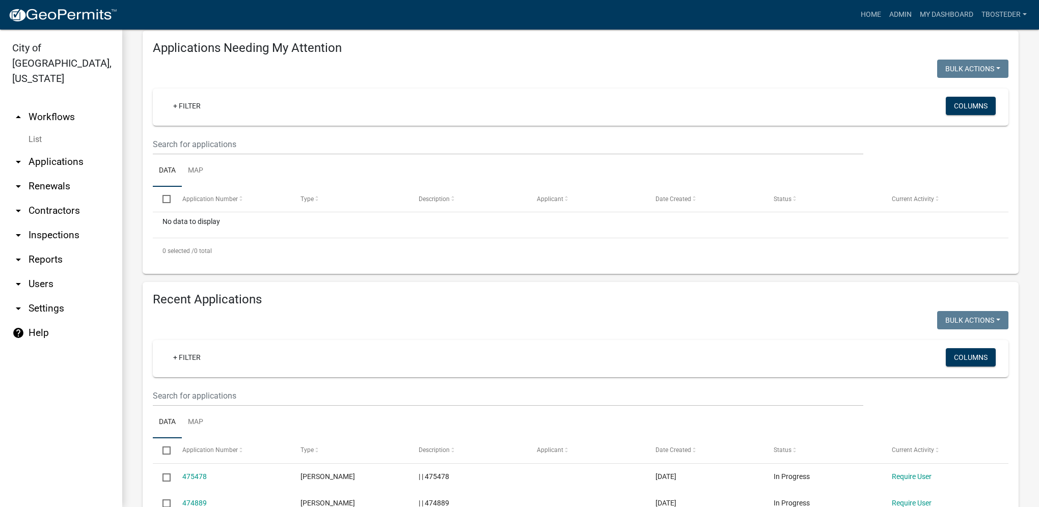
scroll to position [153, 0]
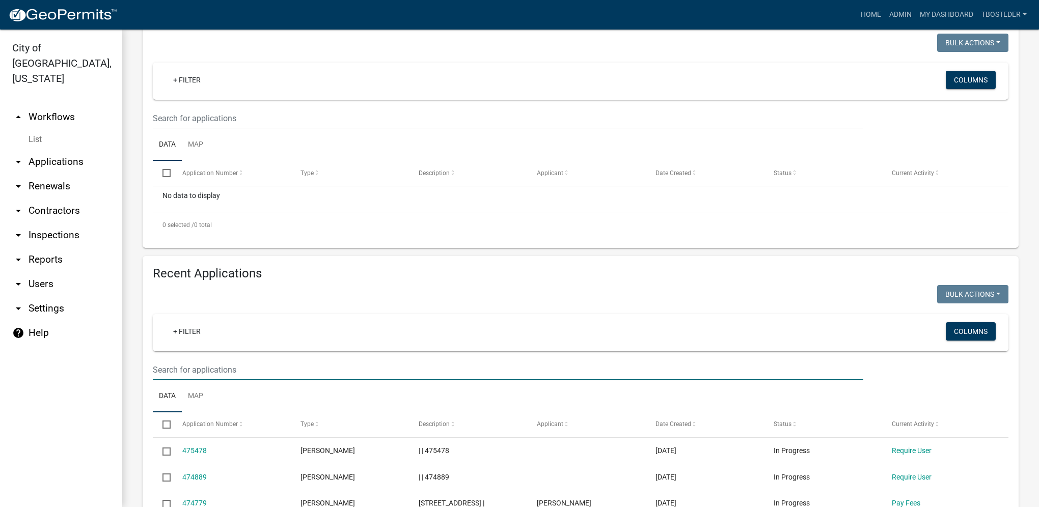
click at [230, 367] on input "text" at bounding box center [508, 370] width 711 height 21
type input "609 e euclid"
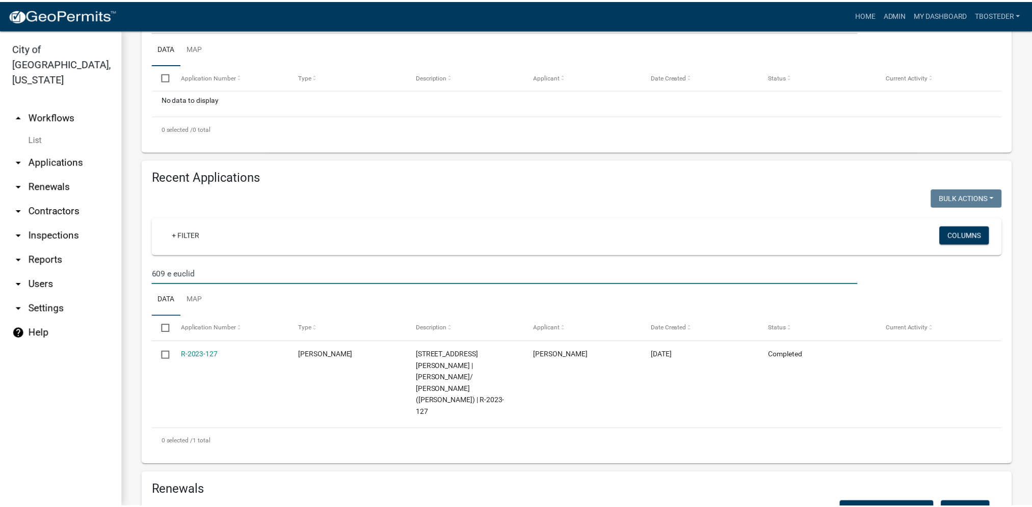
scroll to position [306, 0]
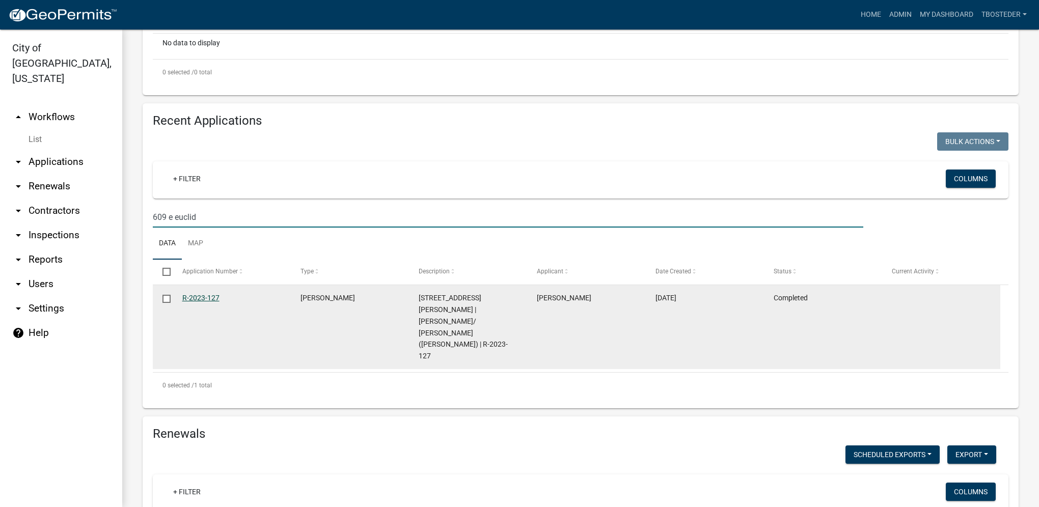
click at [210, 302] on link "R-2023-127" at bounding box center [200, 298] width 37 height 8
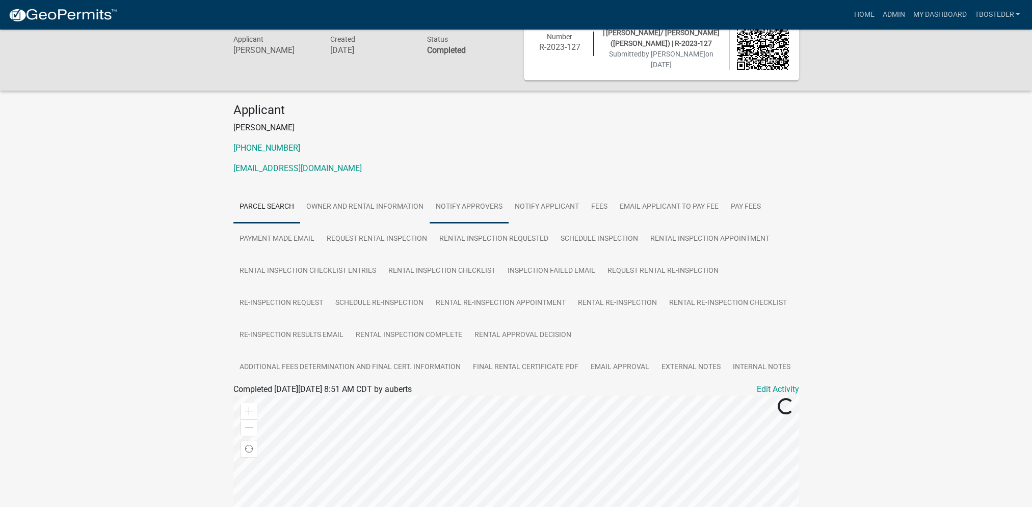
scroll to position [51, 0]
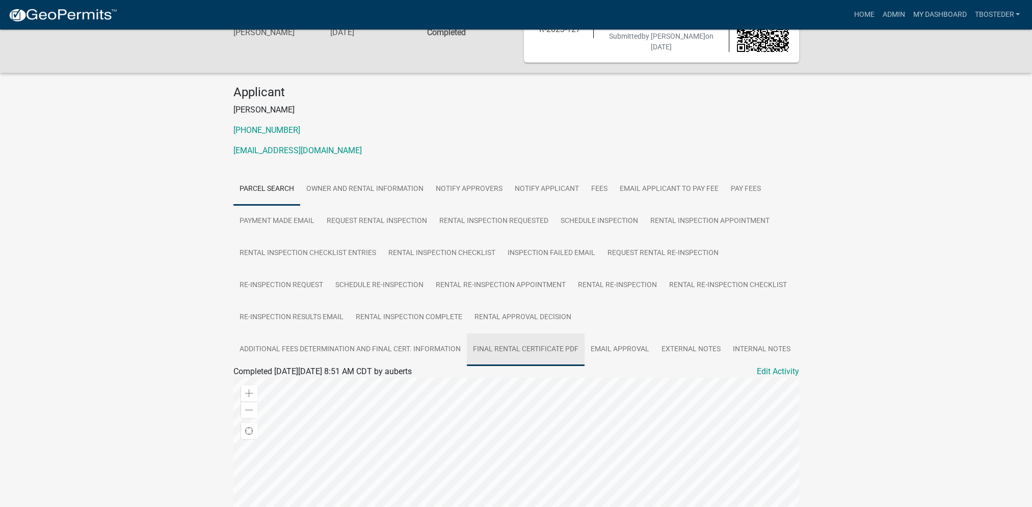
click at [501, 341] on link "Final Rental Certificate PDF" at bounding box center [526, 350] width 118 height 33
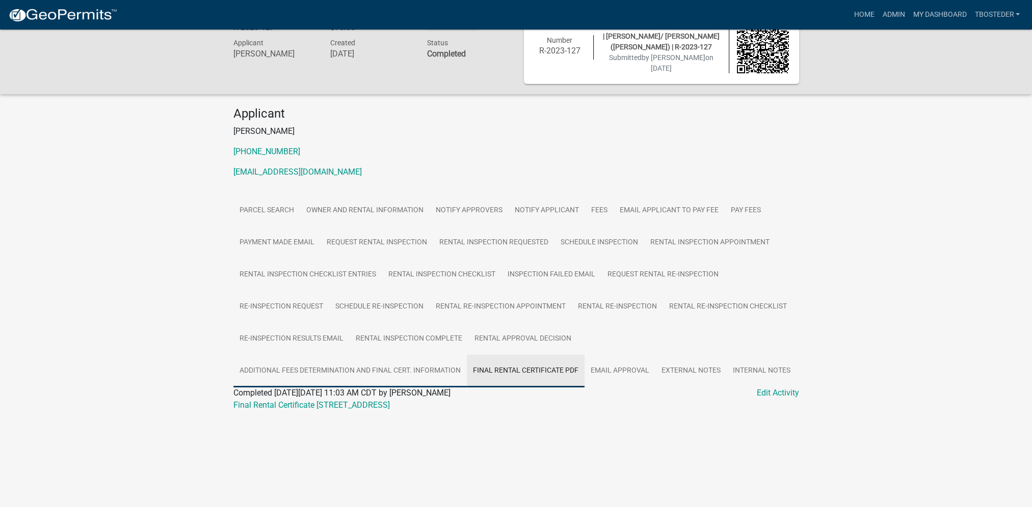
scroll to position [30, 0]
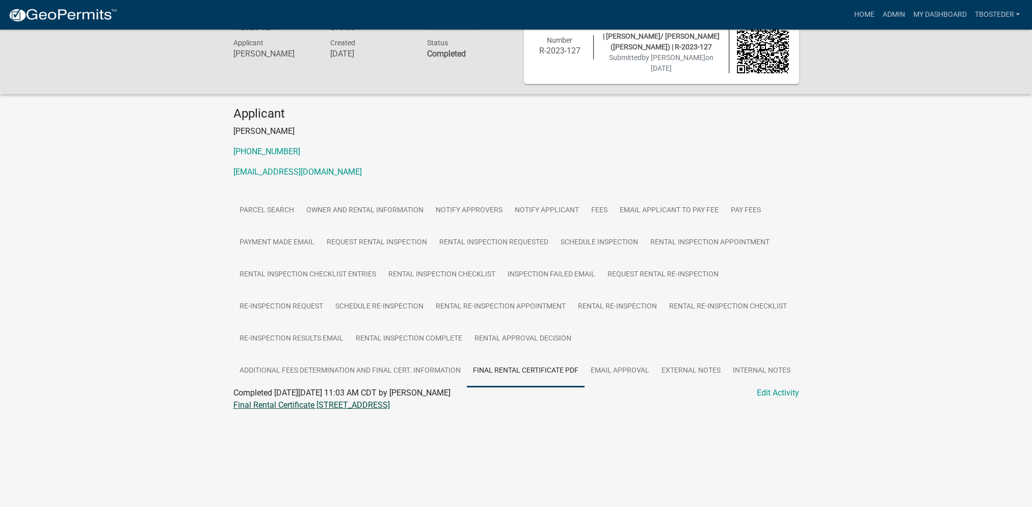
click at [317, 403] on link "Final Rental Certificate [STREET_ADDRESS]" at bounding box center [311, 405] width 156 height 10
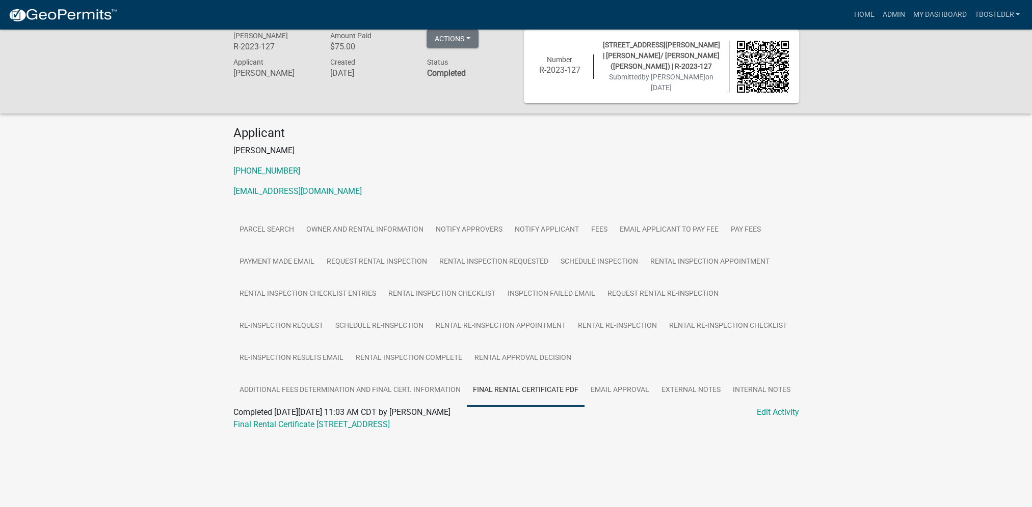
scroll to position [0, 0]
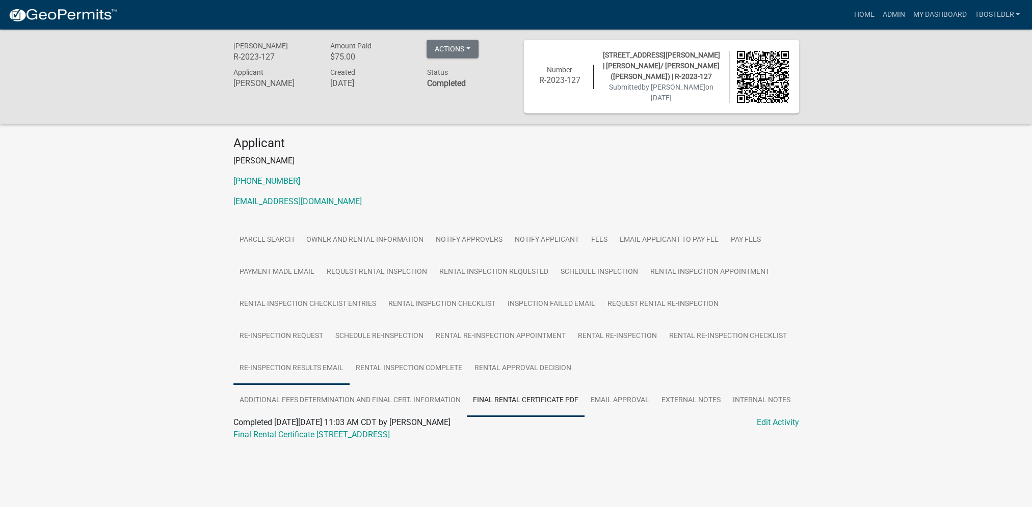
click at [326, 357] on link "Re-Inspection Results Email" at bounding box center [291, 369] width 116 height 33
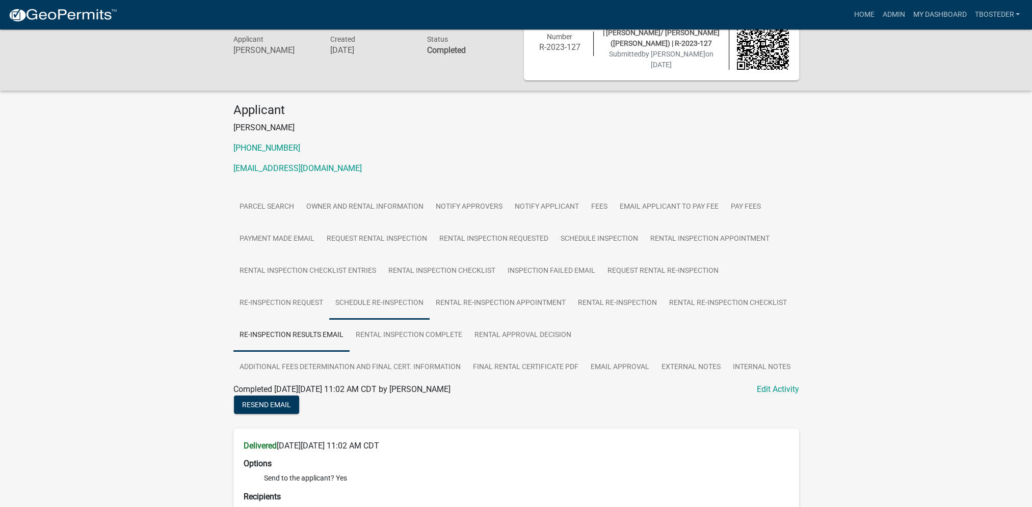
scroll to position [102, 0]
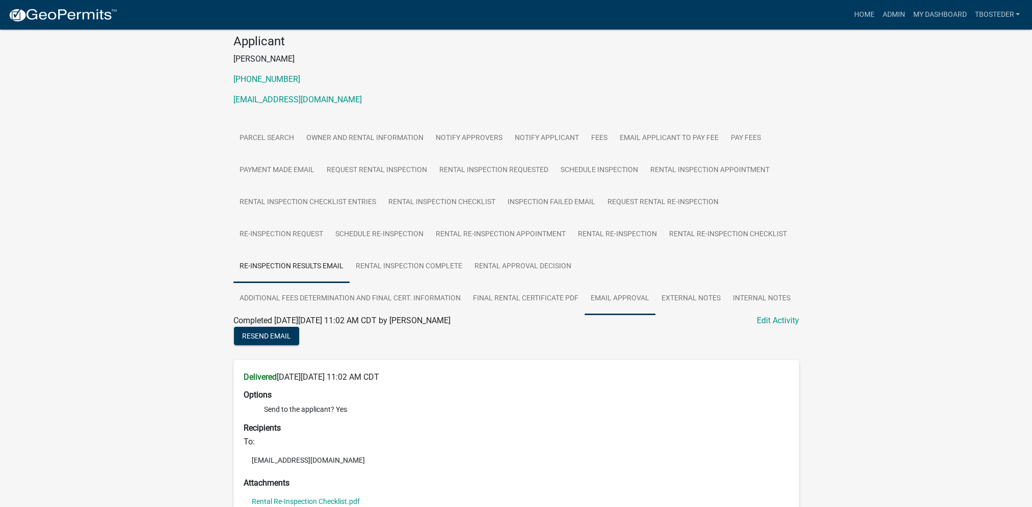
click at [636, 307] on link "Email Approval" at bounding box center [619, 299] width 71 height 33
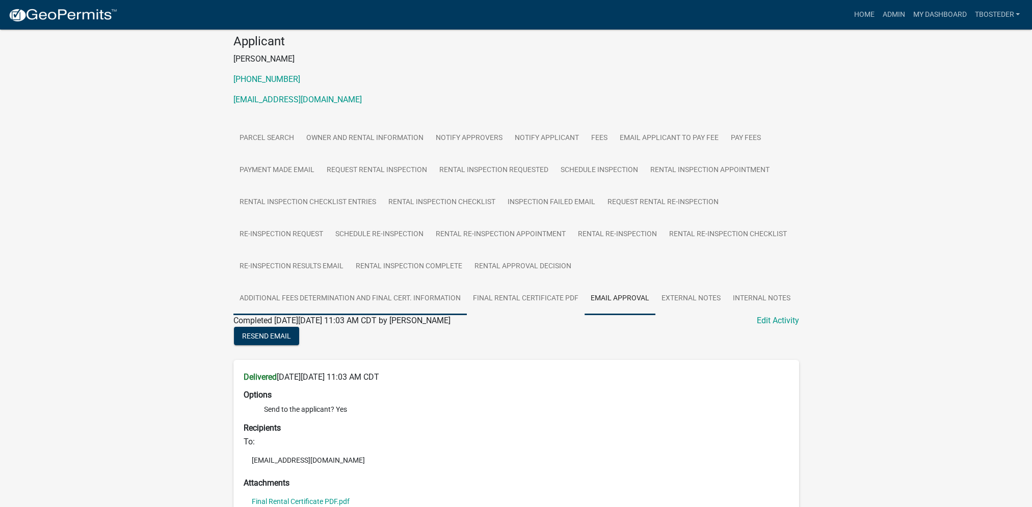
scroll to position [0, 0]
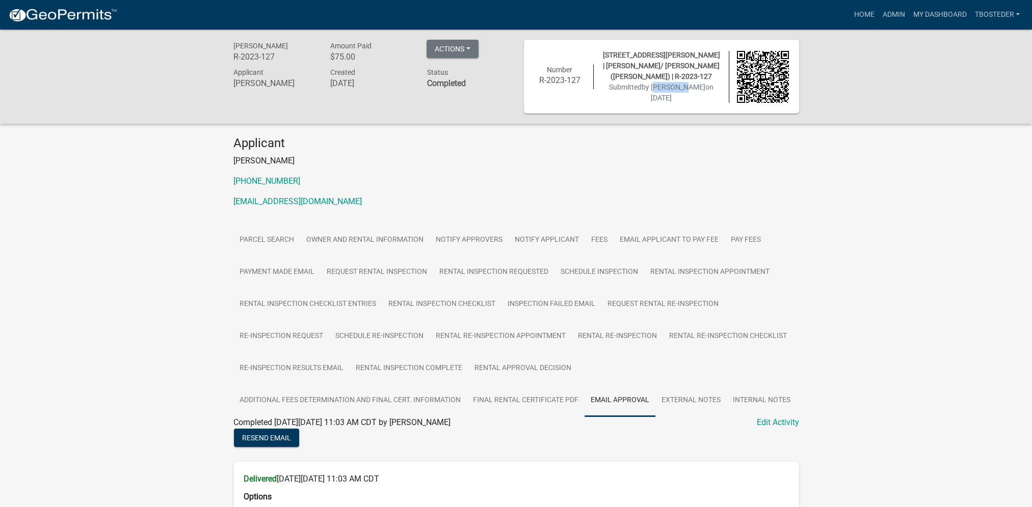
drag, startPoint x: 648, startPoint y: 91, endPoint x: 672, endPoint y: 91, distance: 23.9
click at [672, 91] on span "by [PERSON_NAME]" at bounding box center [673, 87] width 64 height 8
drag, startPoint x: 672, startPoint y: 91, endPoint x: 653, endPoint y: 173, distance: 83.8
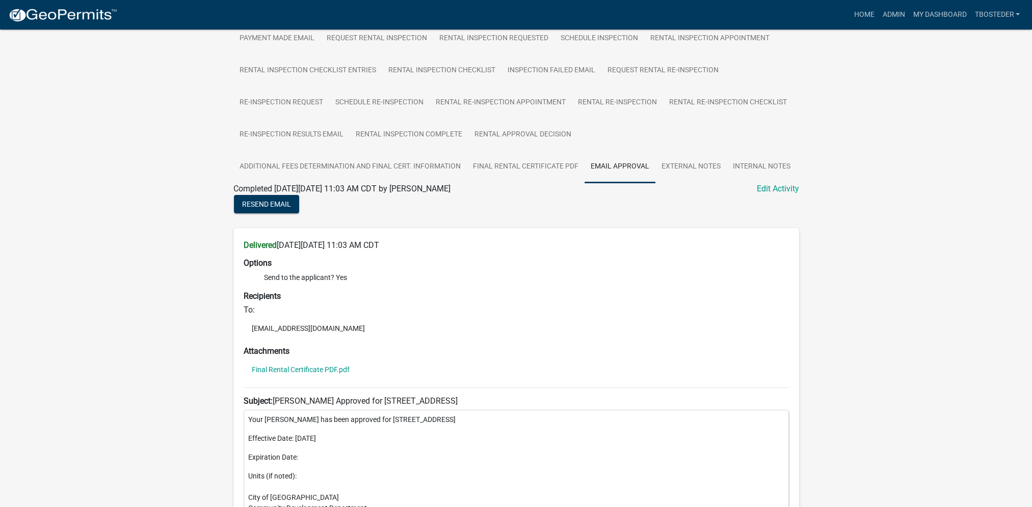
scroll to position [255, 0]
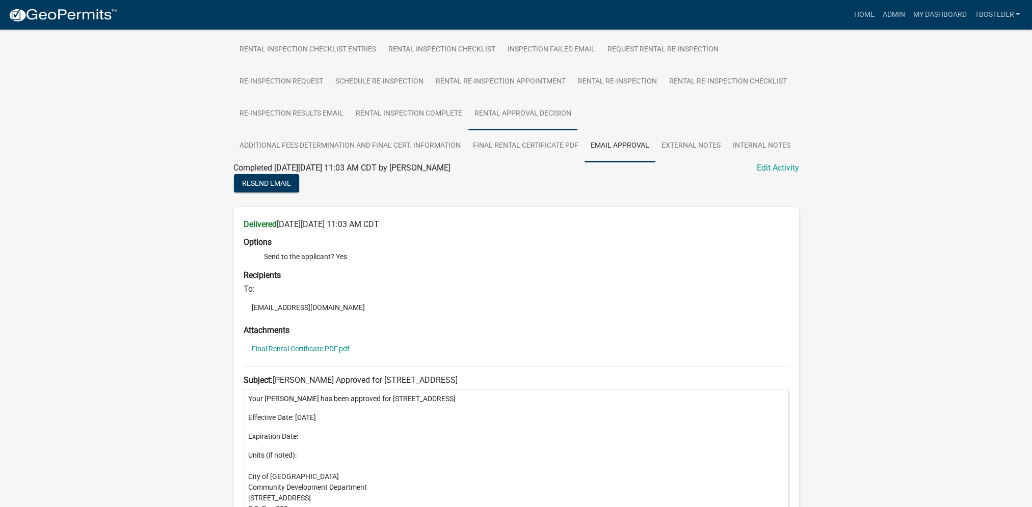
click at [537, 116] on link "Rental Approval Decision" at bounding box center [522, 114] width 109 height 33
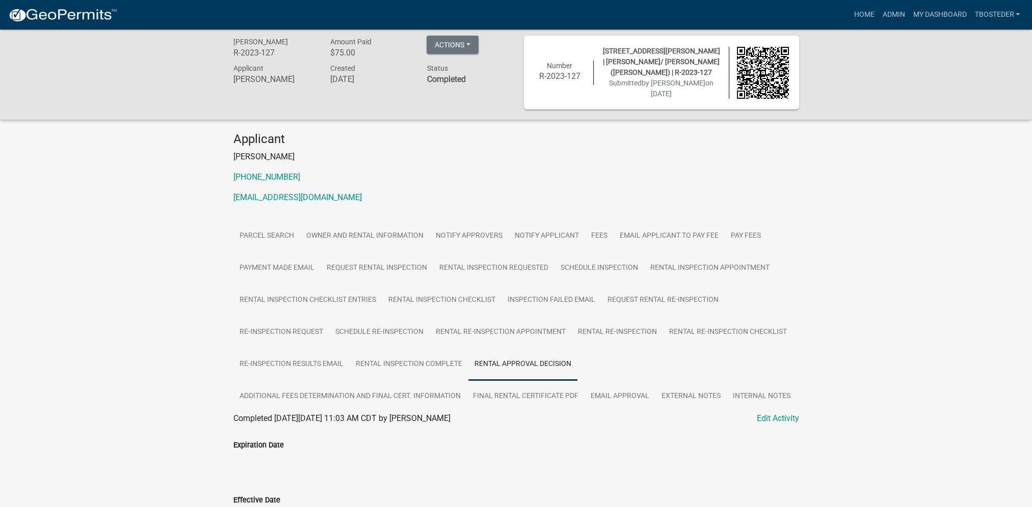
scroll to position [0, 0]
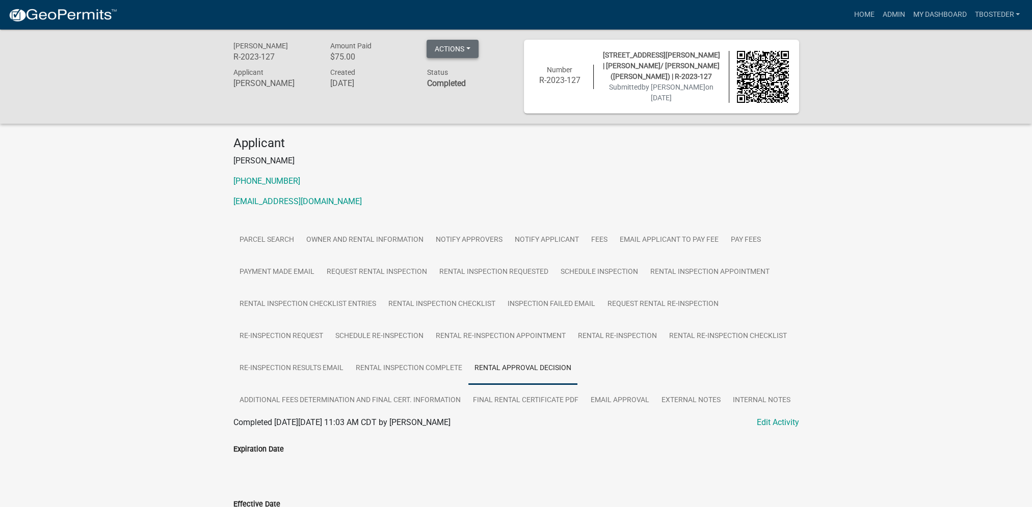
click at [466, 47] on button "Actions" at bounding box center [452, 49] width 52 height 18
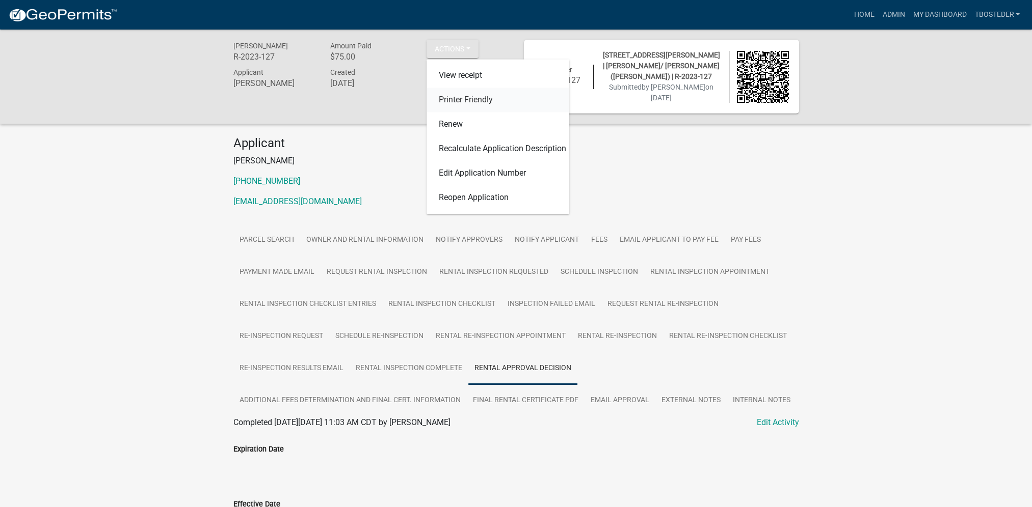
click at [452, 106] on link "Printer Friendly" at bounding box center [497, 100] width 143 height 24
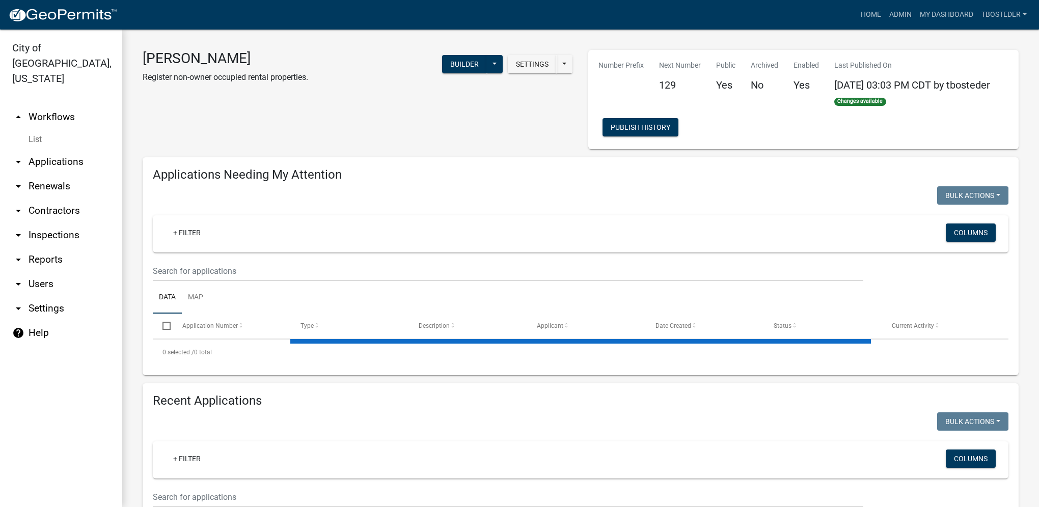
select select "1: 25"
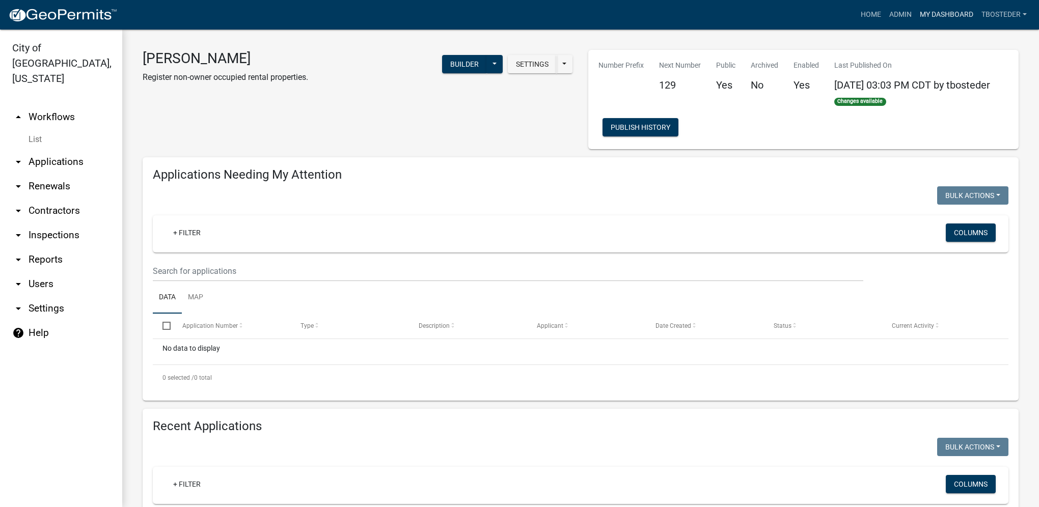
click at [953, 12] on link "My Dashboard" at bounding box center [947, 14] width 62 height 19
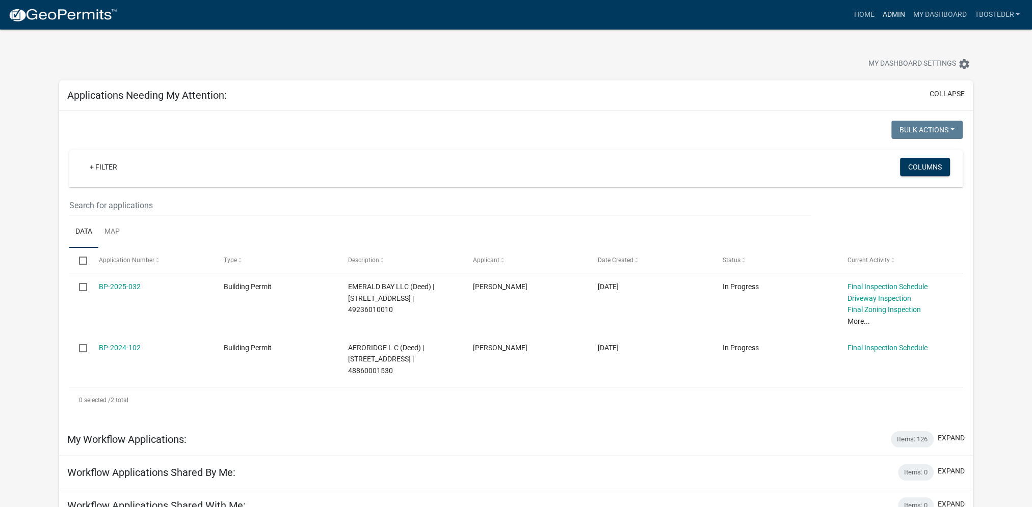
click at [900, 24] on link "Admin" at bounding box center [893, 14] width 31 height 19
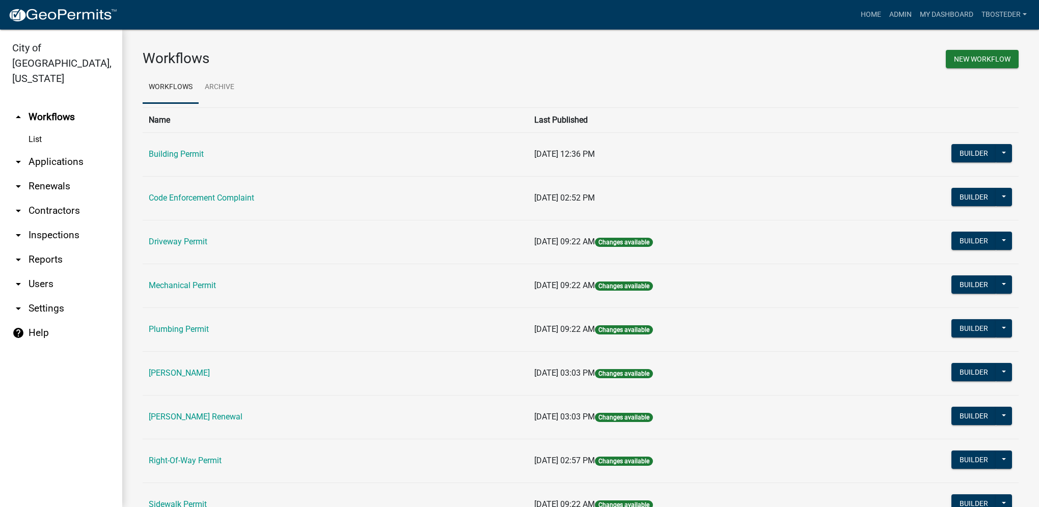
click at [221, 203] on td "Code Enforcement Complaint" at bounding box center [336, 198] width 386 height 44
click at [221, 196] on link "Code Enforcement Complaint" at bounding box center [201, 198] width 105 height 10
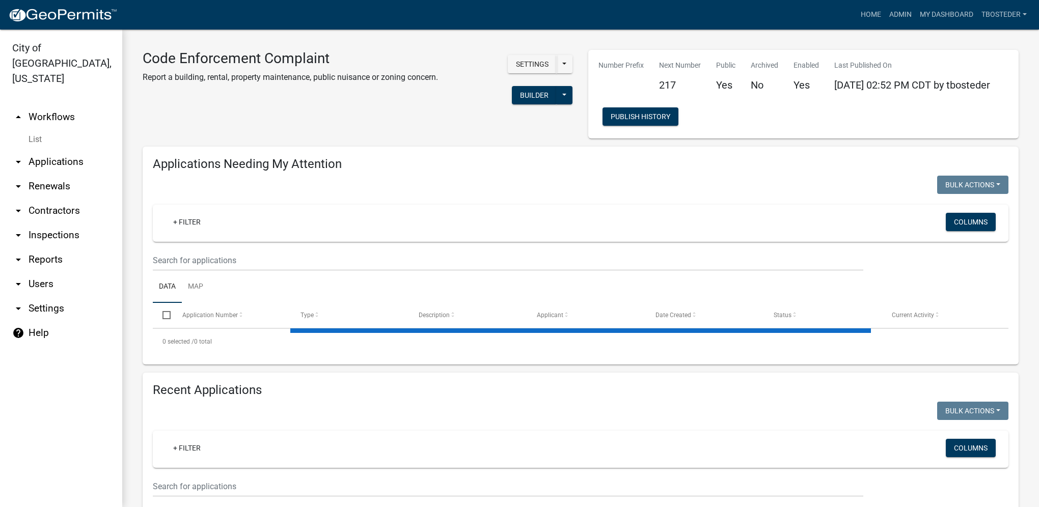
select select "1: 25"
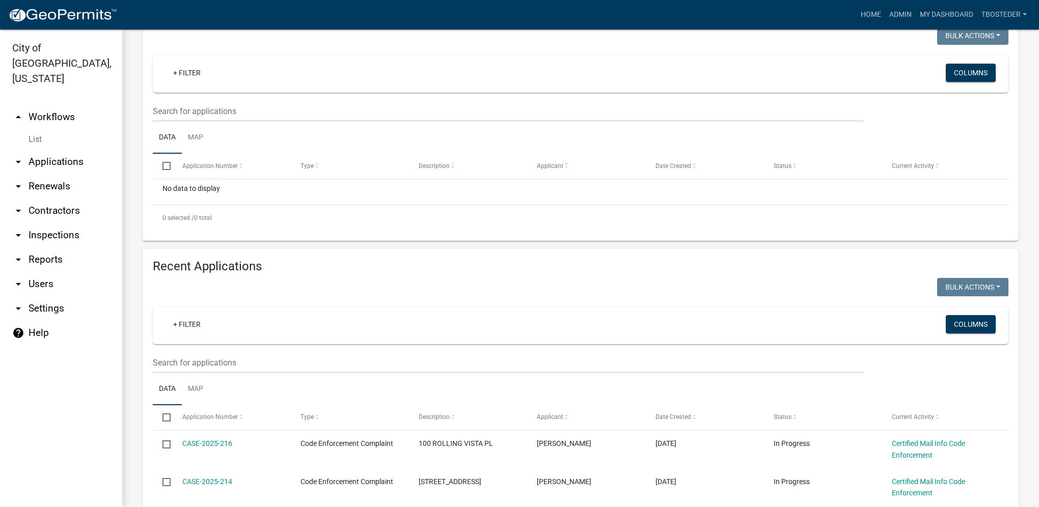
scroll to position [153, 0]
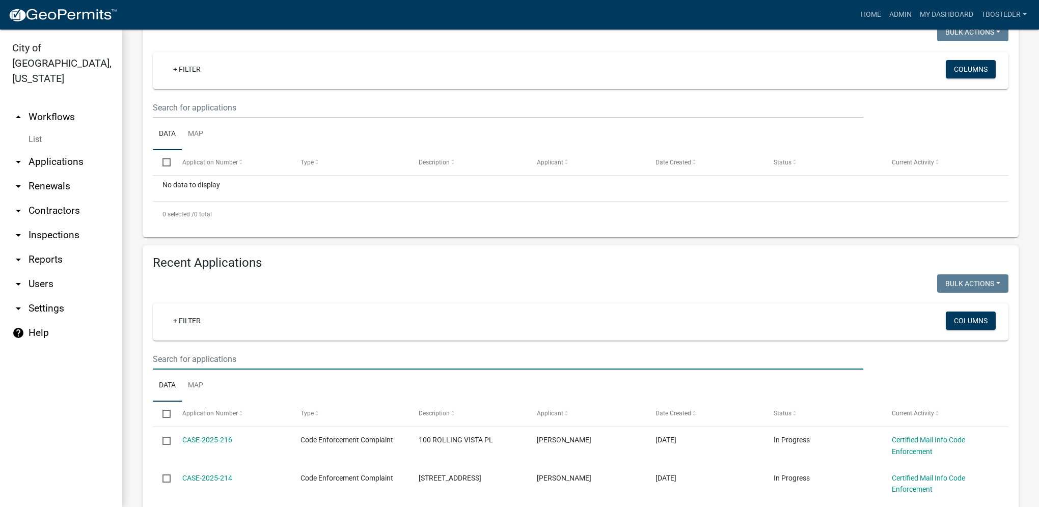
click at [204, 353] on input "text" at bounding box center [508, 359] width 711 height 21
type input "300 W [PERSON_NAME]"
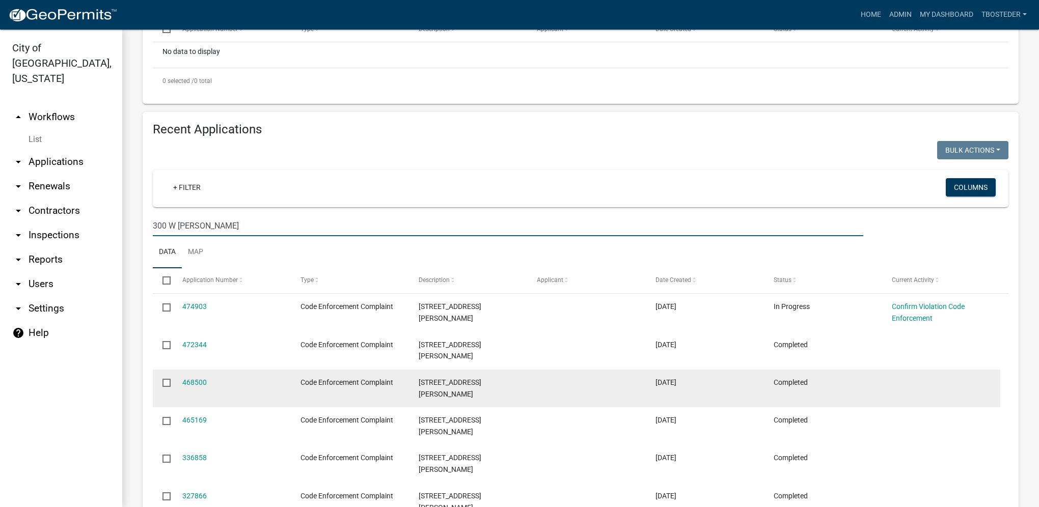
scroll to position [304, 0]
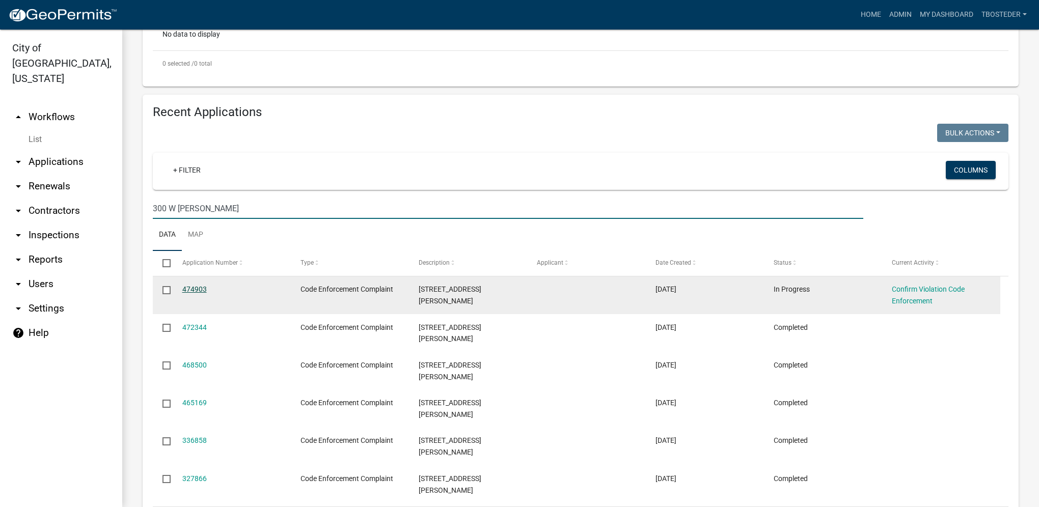
click at [193, 293] on link "474903" at bounding box center [194, 289] width 24 height 8
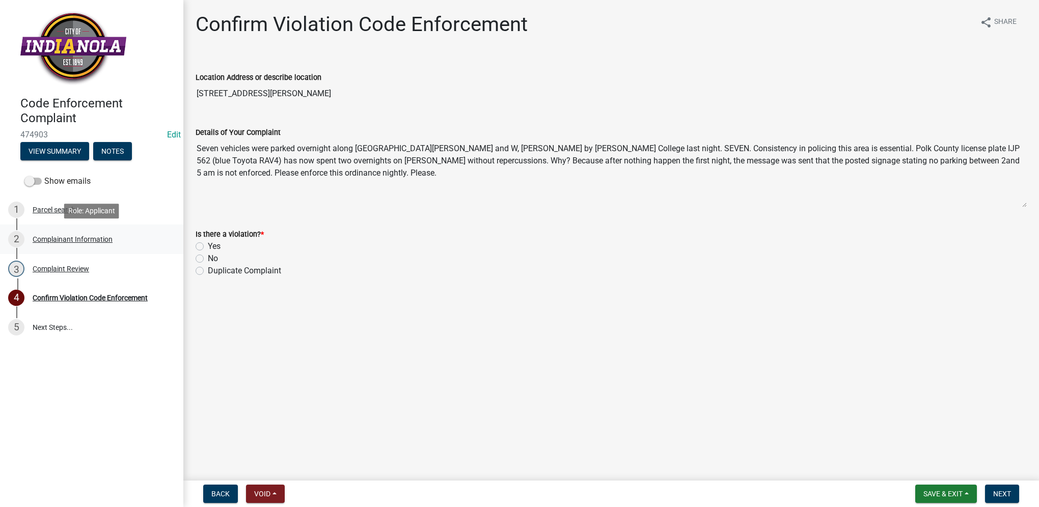
click at [84, 242] on div "Complainant Information" at bounding box center [73, 239] width 80 height 7
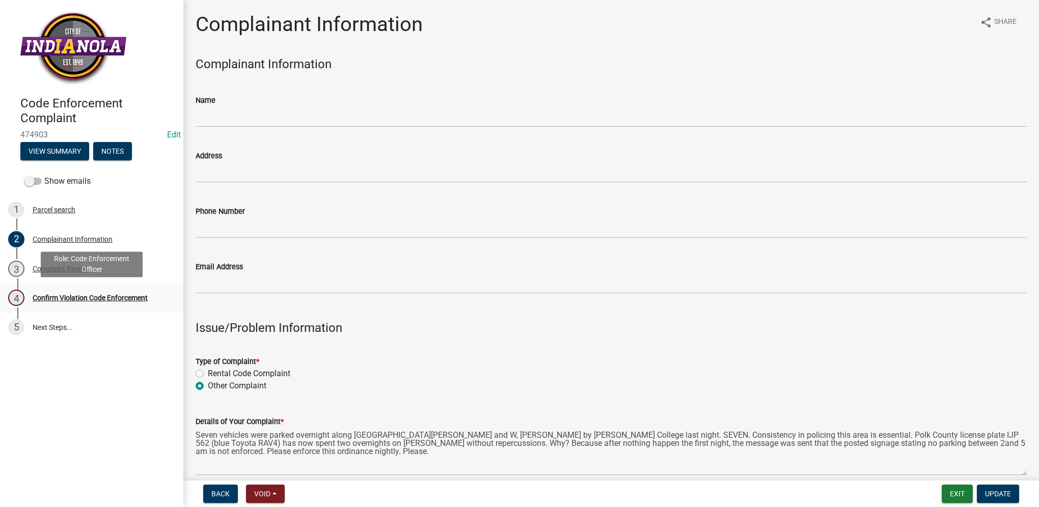
click at [95, 294] on div "Confirm Violation Code Enforcement" at bounding box center [90, 297] width 115 height 7
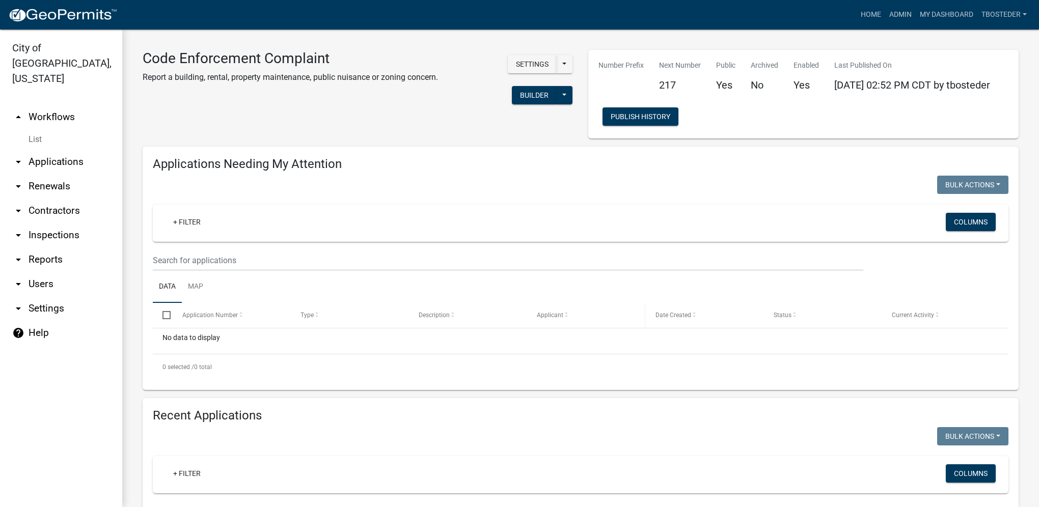
select select "1: 25"
click at [947, 13] on link "My Dashboard" at bounding box center [947, 14] width 62 height 19
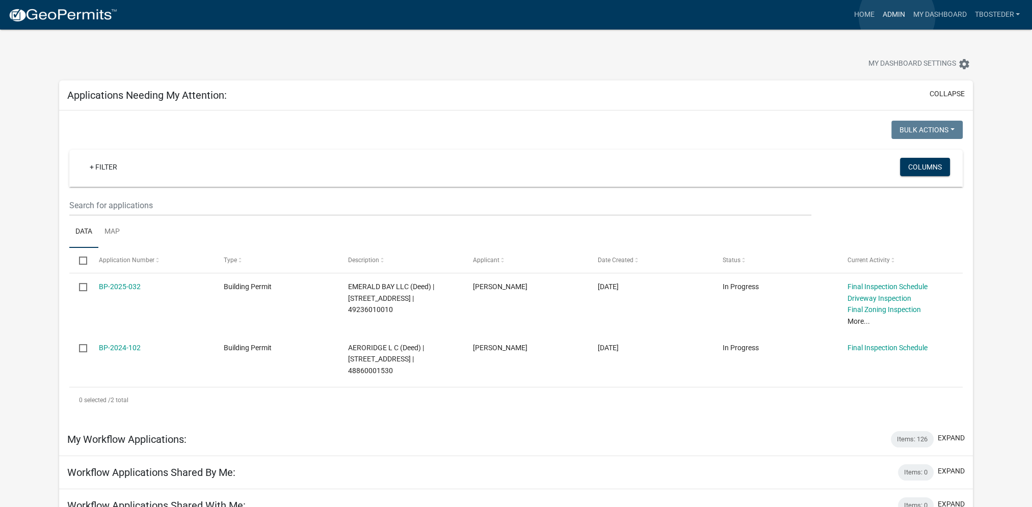
click at [897, 16] on link "Admin" at bounding box center [893, 14] width 31 height 19
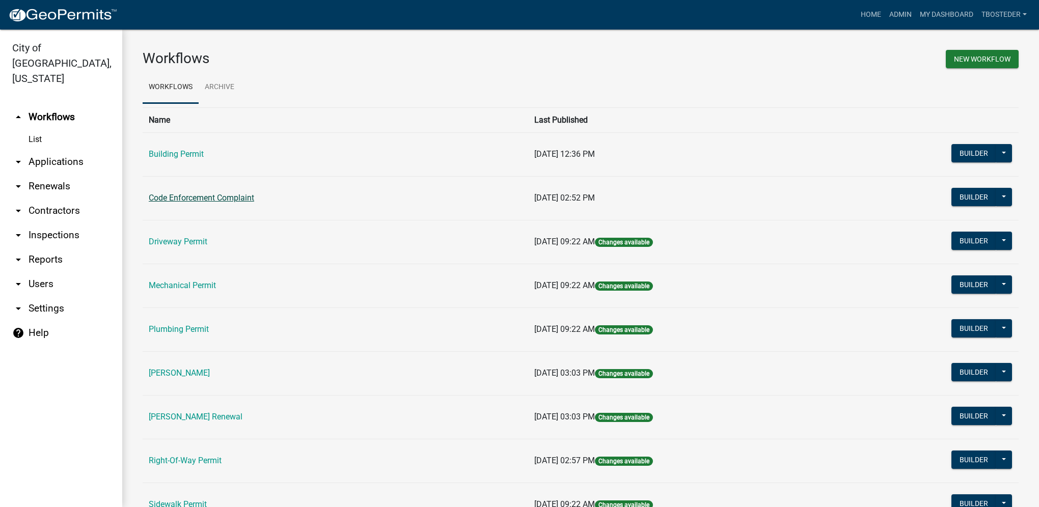
click at [254, 200] on link "Code Enforcement Complaint" at bounding box center [201, 198] width 105 height 10
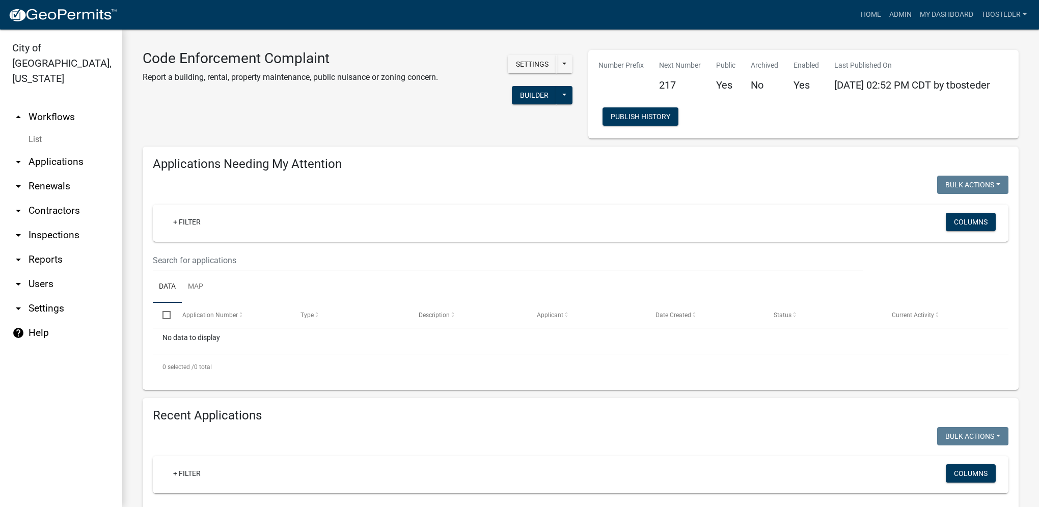
select select "1: 25"
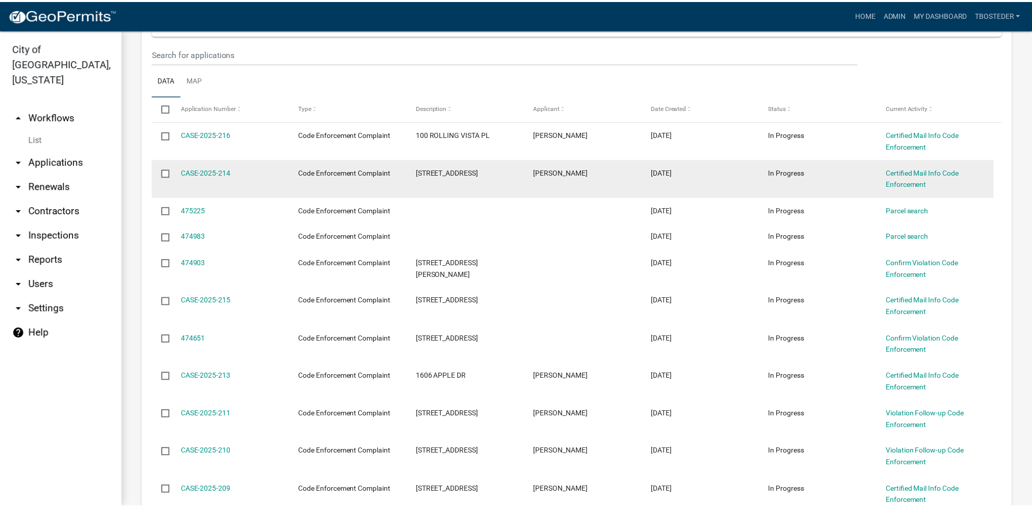
scroll to position [509, 0]
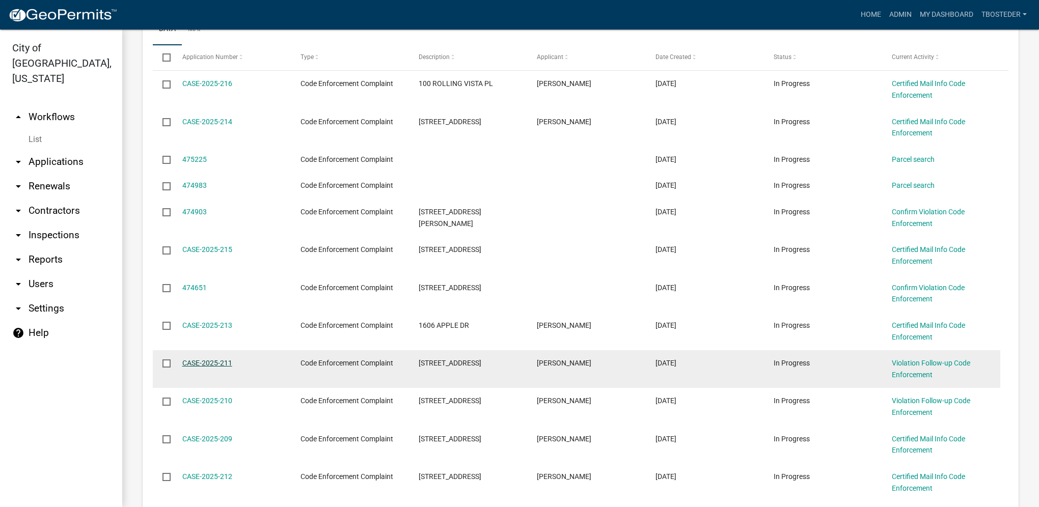
click at [218, 367] on link "CASE-2025-211" at bounding box center [207, 363] width 50 height 8
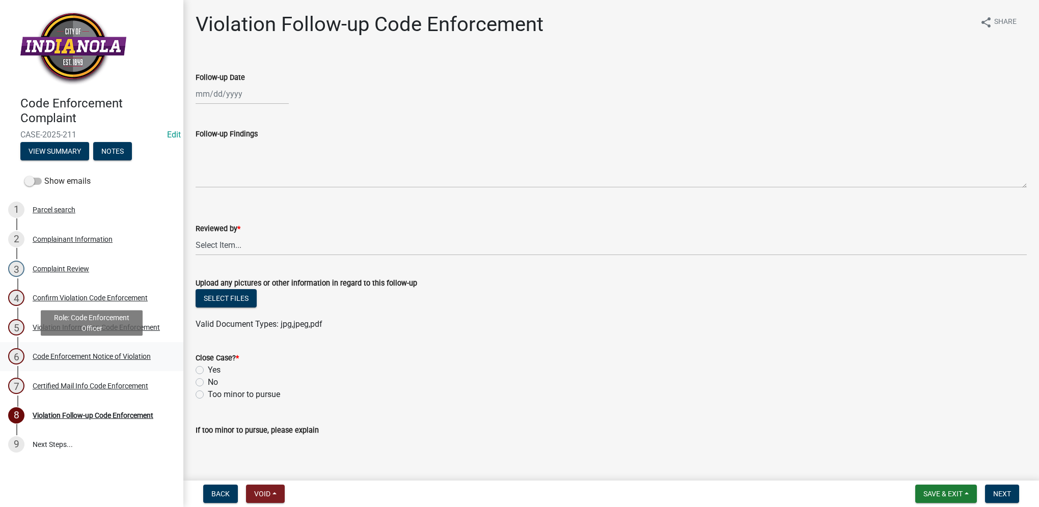
click at [119, 355] on div "Code Enforcement Notice of Violation" at bounding box center [92, 356] width 118 height 7
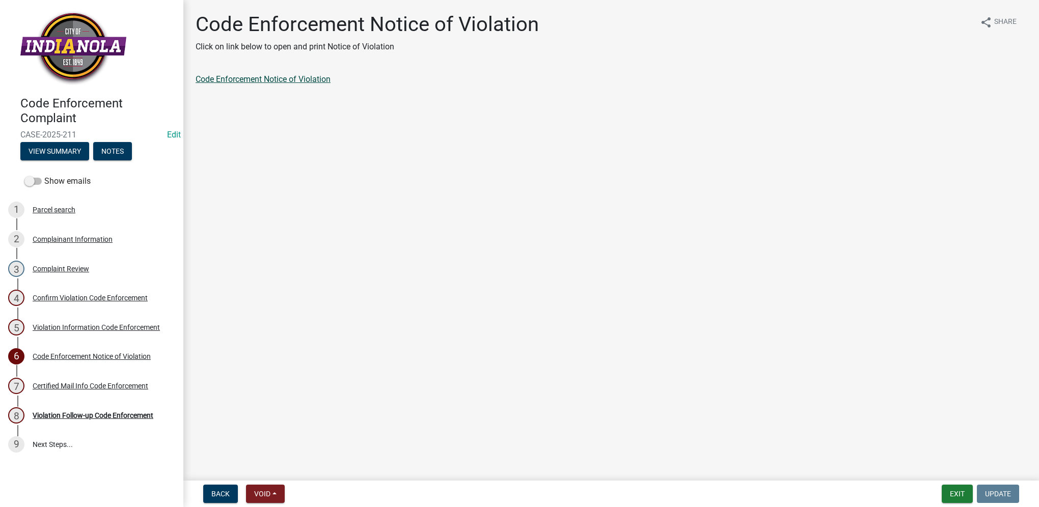
click at [269, 84] on link "Code Enforcement Notice of Violation" at bounding box center [263, 79] width 135 height 10
click at [121, 250] on link "2 Complainant Information" at bounding box center [91, 240] width 183 height 30
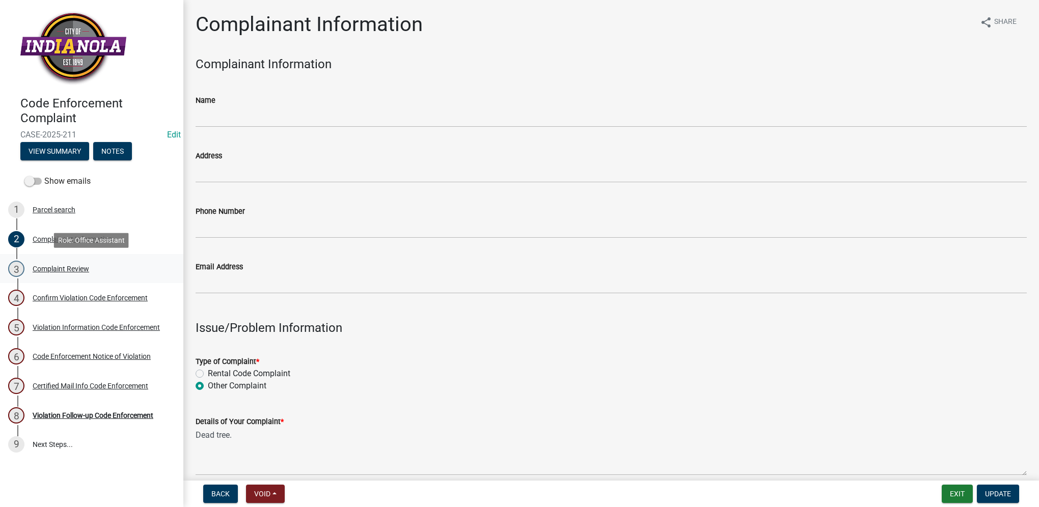
click at [93, 276] on div "3 Complaint Review" at bounding box center [87, 269] width 159 height 16
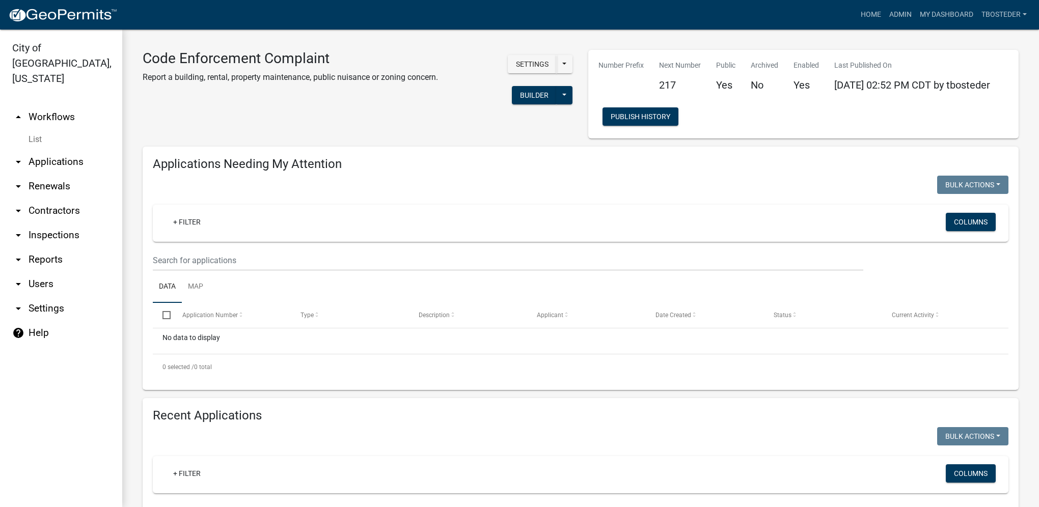
select select "1: 25"
click at [962, 14] on link "My Dashboard" at bounding box center [947, 14] width 62 height 19
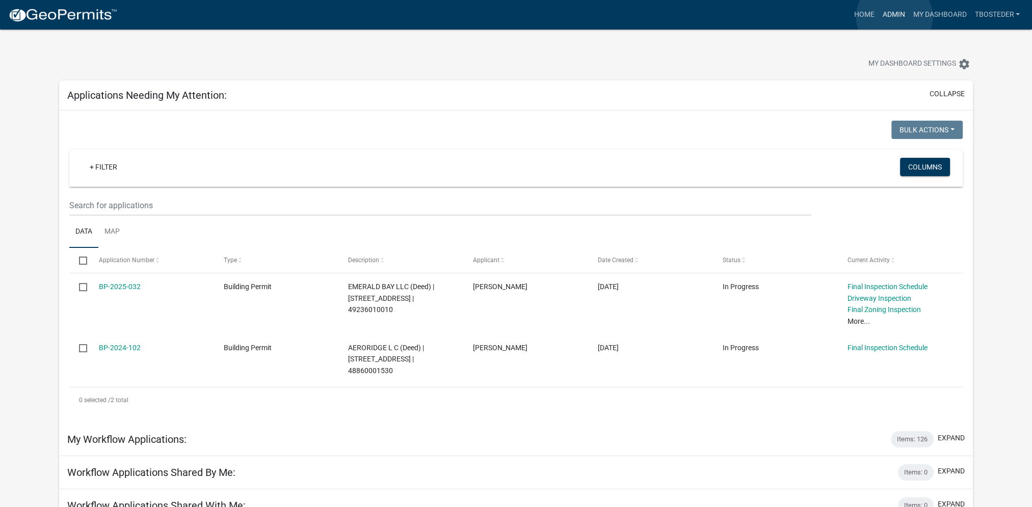
click at [894, 18] on link "Admin" at bounding box center [893, 14] width 31 height 19
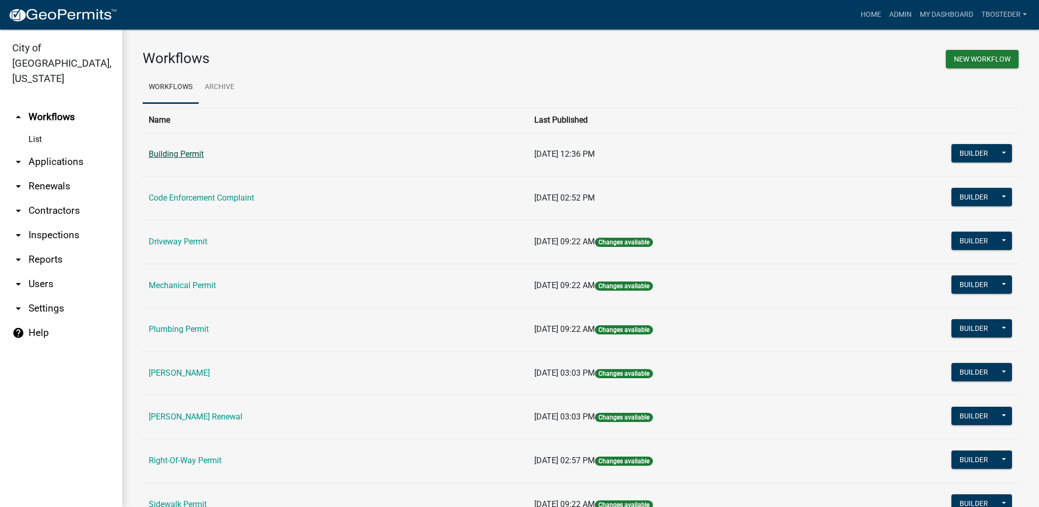
click at [158, 157] on link "Building Permit" at bounding box center [176, 154] width 55 height 10
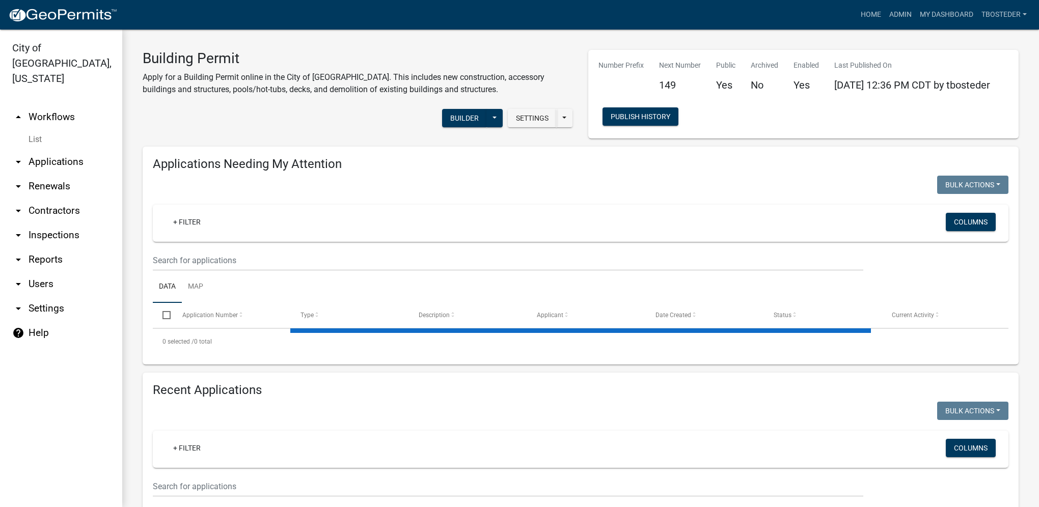
select select "1: 25"
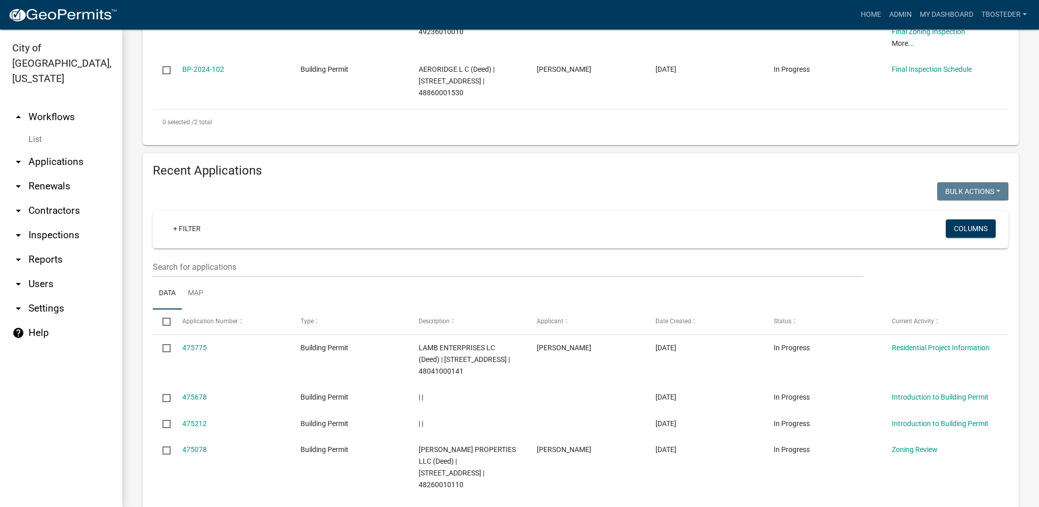
scroll to position [357, 0]
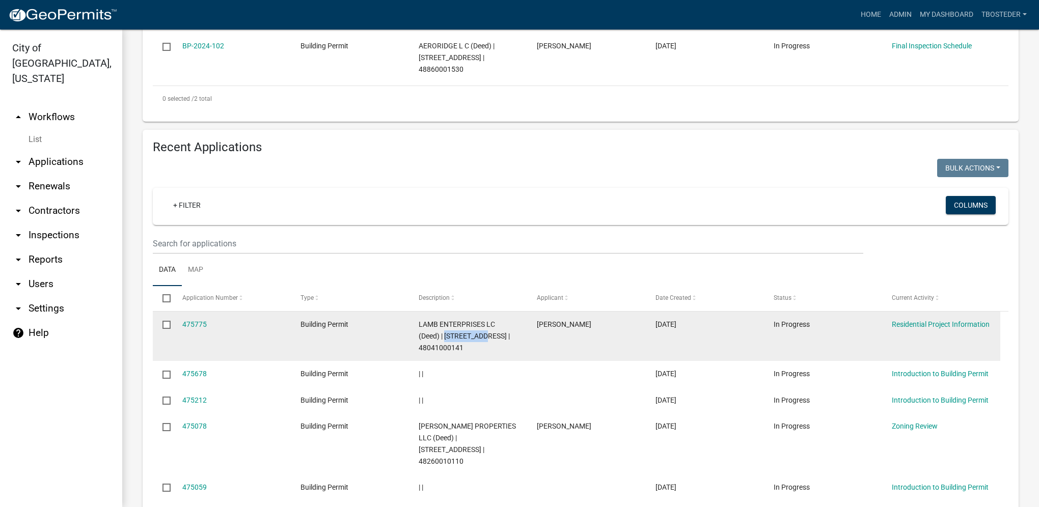
drag, startPoint x: 445, startPoint y: 337, endPoint x: 482, endPoint y: 335, distance: 37.2
click at [482, 335] on span "LAMB ENTERPRISES LC (Deed) | [STREET_ADDRESS] | 48041000141" at bounding box center [464, 336] width 91 height 32
copy span "[STREET_ADDRESS]"
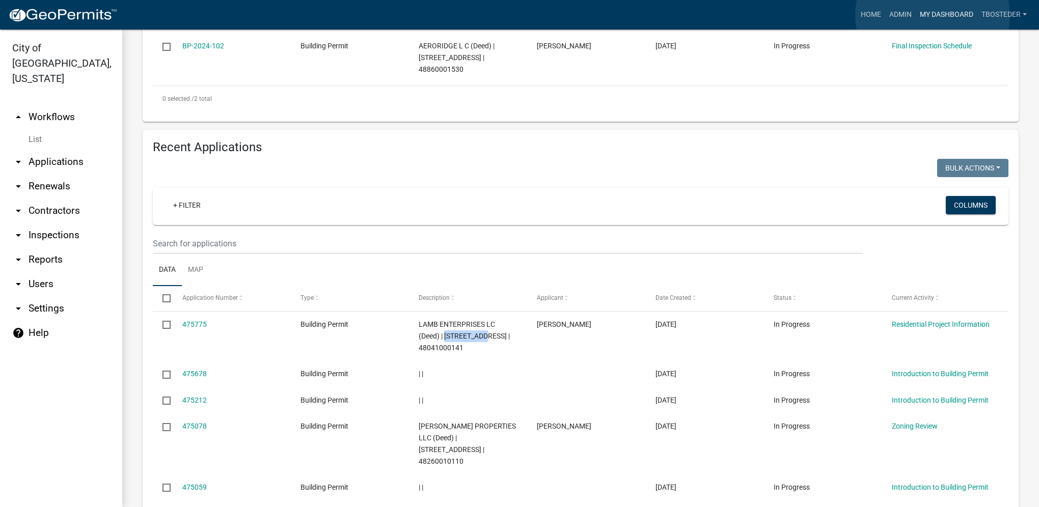
click at [933, 15] on link "My Dashboard" at bounding box center [947, 14] width 62 height 19
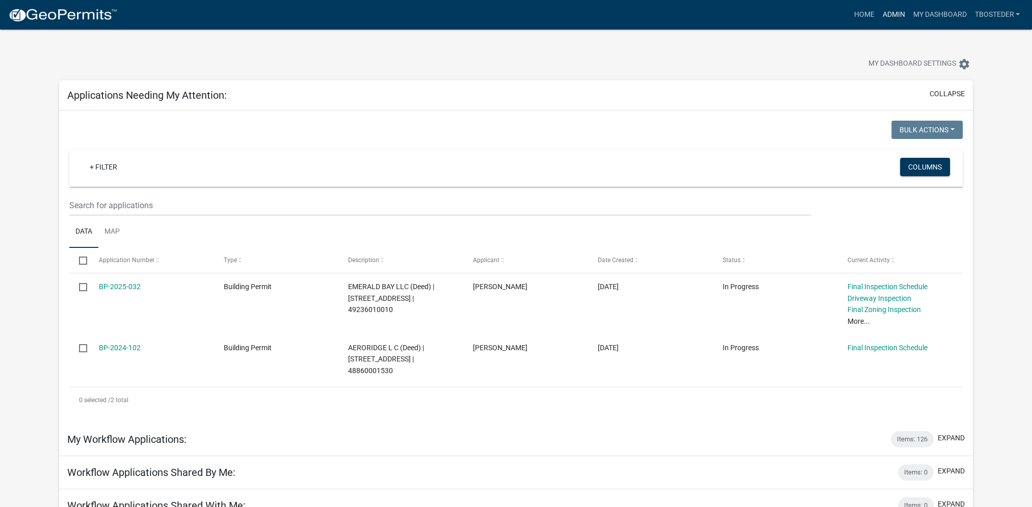
click at [897, 16] on link "Admin" at bounding box center [893, 14] width 31 height 19
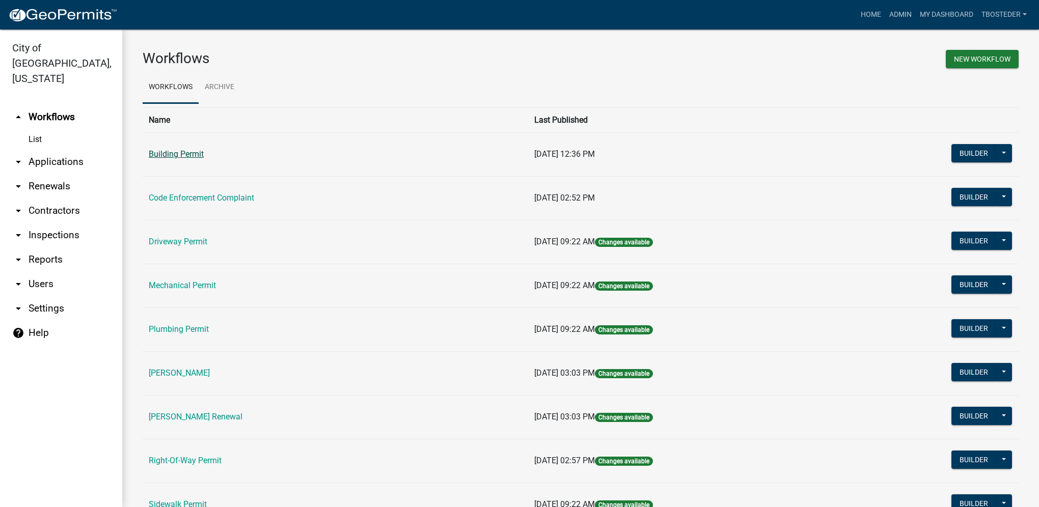
click at [199, 153] on link "Building Permit" at bounding box center [176, 154] width 55 height 10
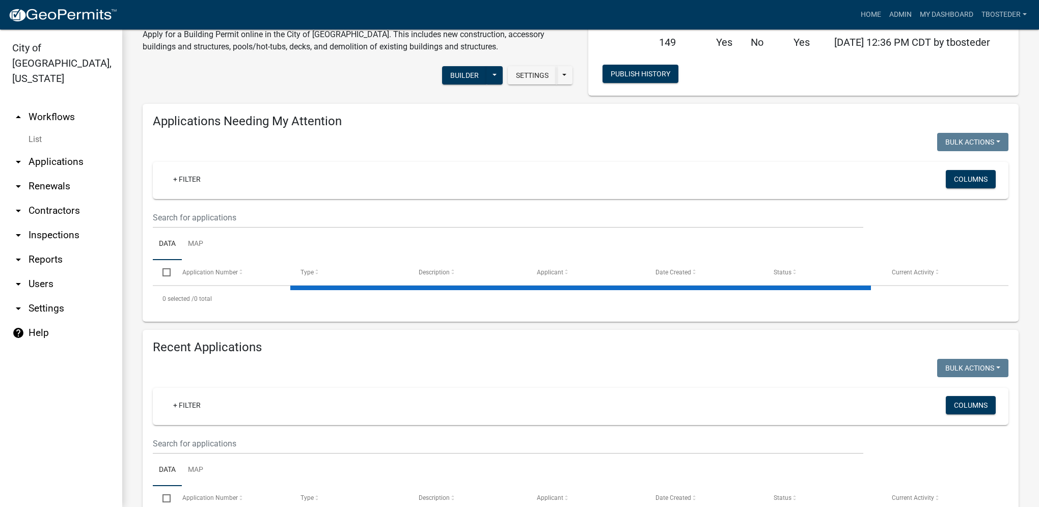
select select "1: 25"
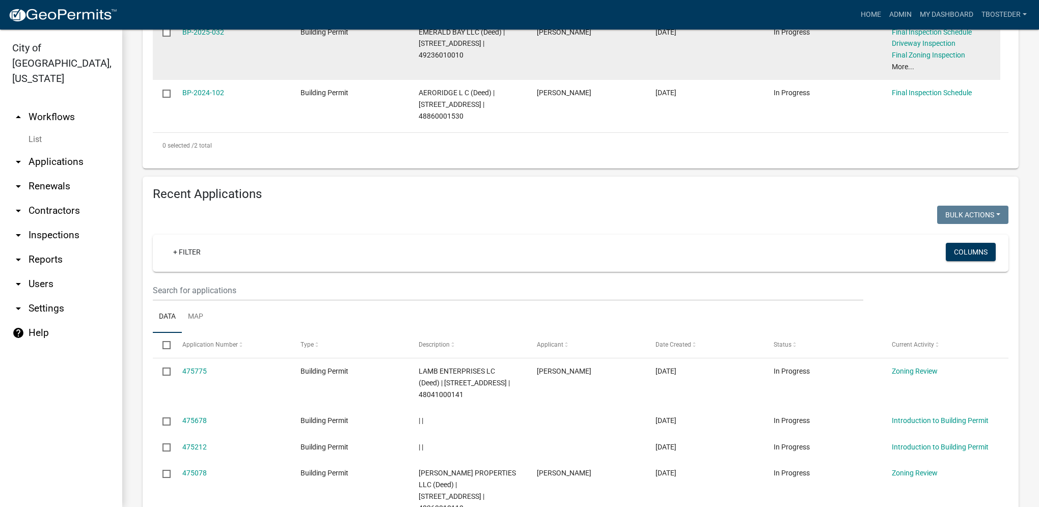
scroll to position [361, 0]
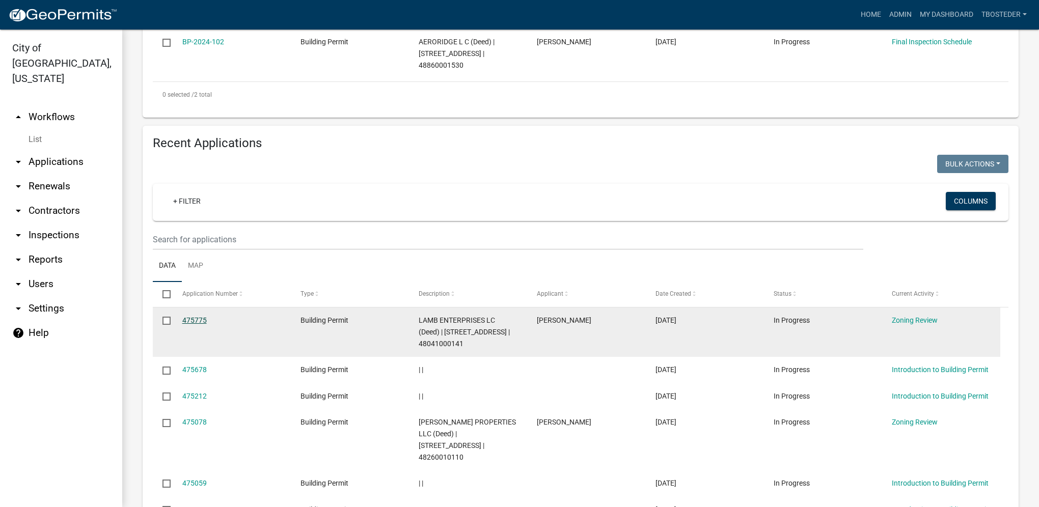
click at [189, 320] on link "475775" at bounding box center [194, 320] width 24 height 8
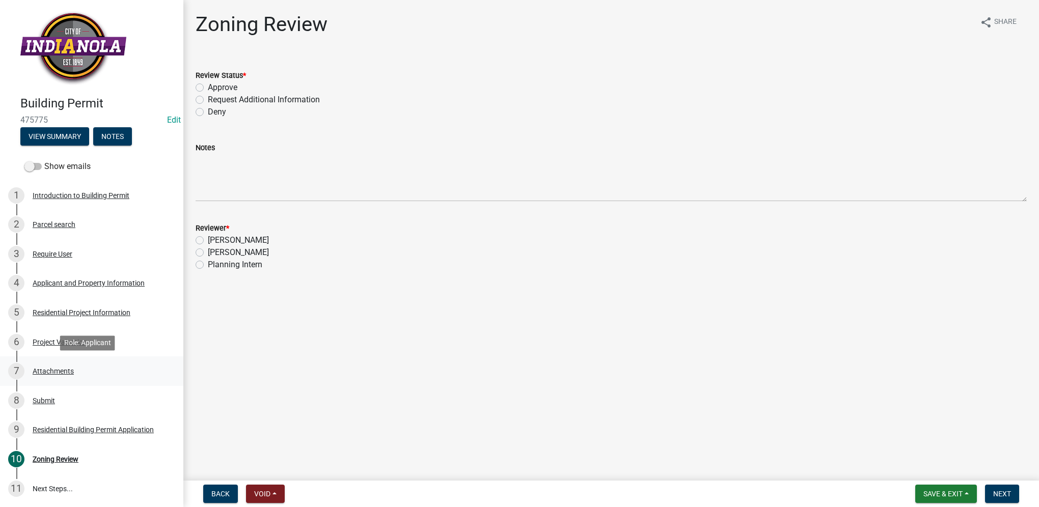
click at [72, 371] on div "Attachments" at bounding box center [53, 371] width 41 height 7
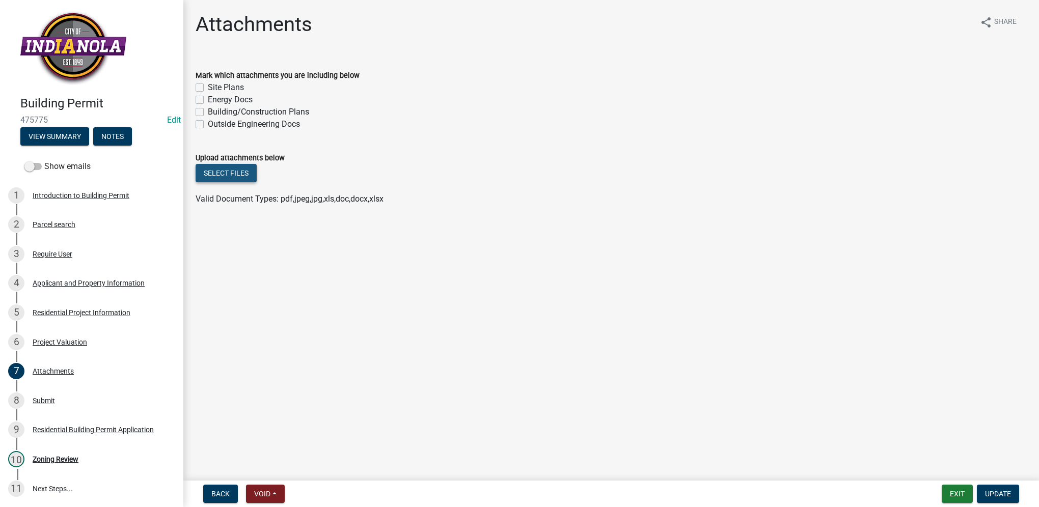
click at [250, 173] on button "Select files" at bounding box center [226, 173] width 61 height 18
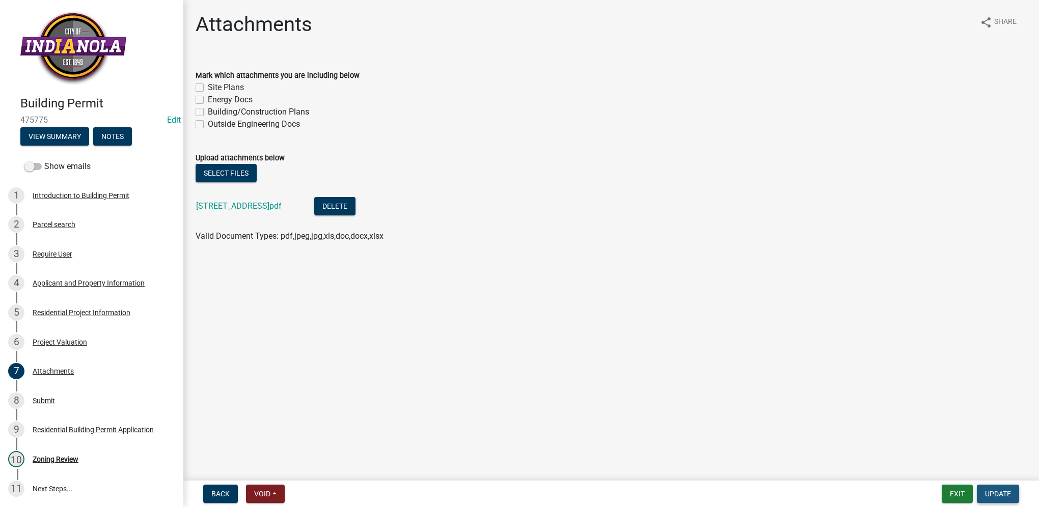
click at [981, 491] on button "Update" at bounding box center [998, 494] width 42 height 18
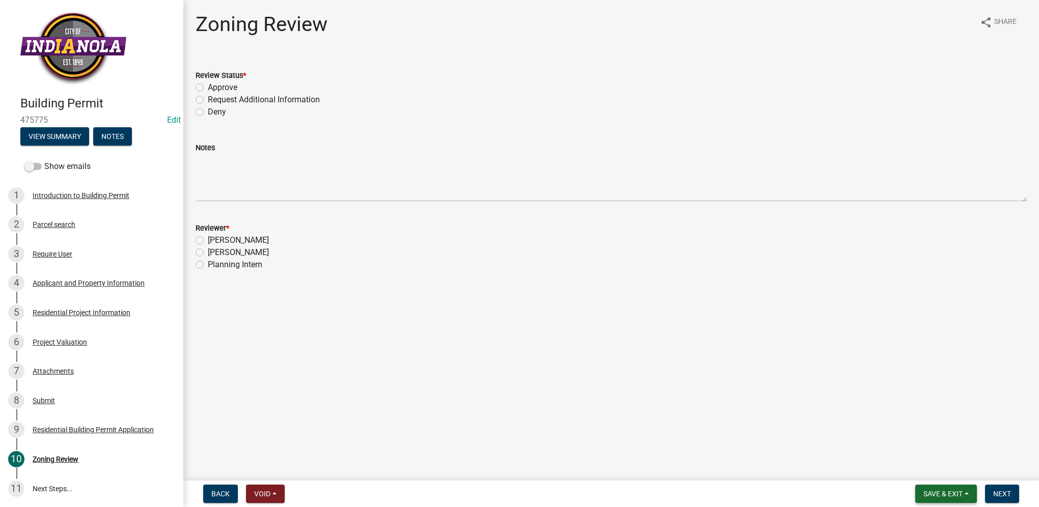
click at [958, 493] on span "Save & Exit" at bounding box center [943, 494] width 39 height 8
click at [953, 473] on button "Save & Exit" at bounding box center [937, 467] width 82 height 24
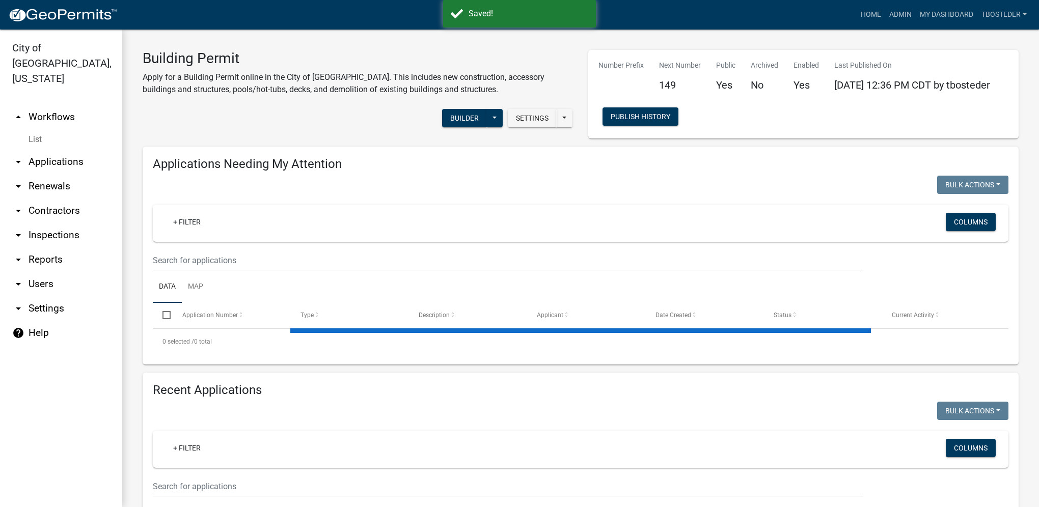
select select "1: 25"
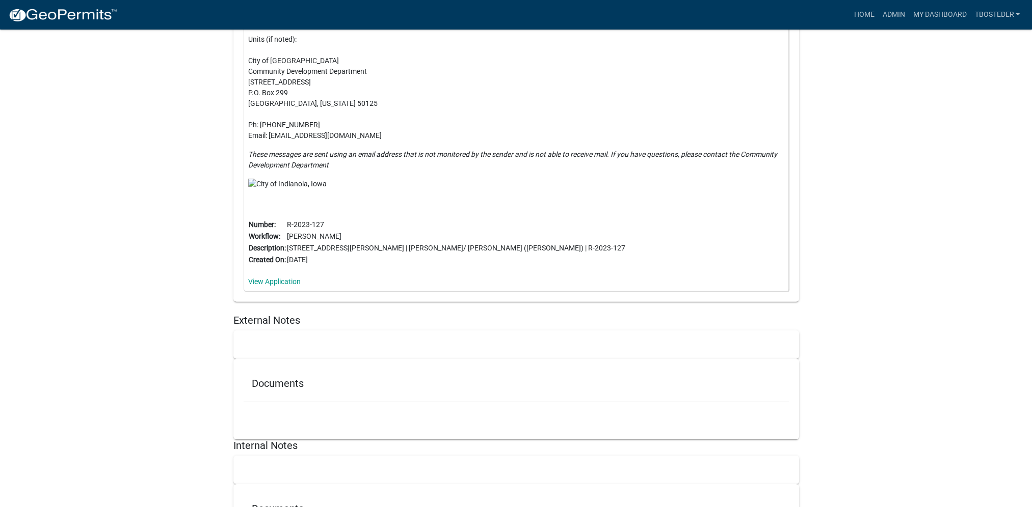
scroll to position [14576, 0]
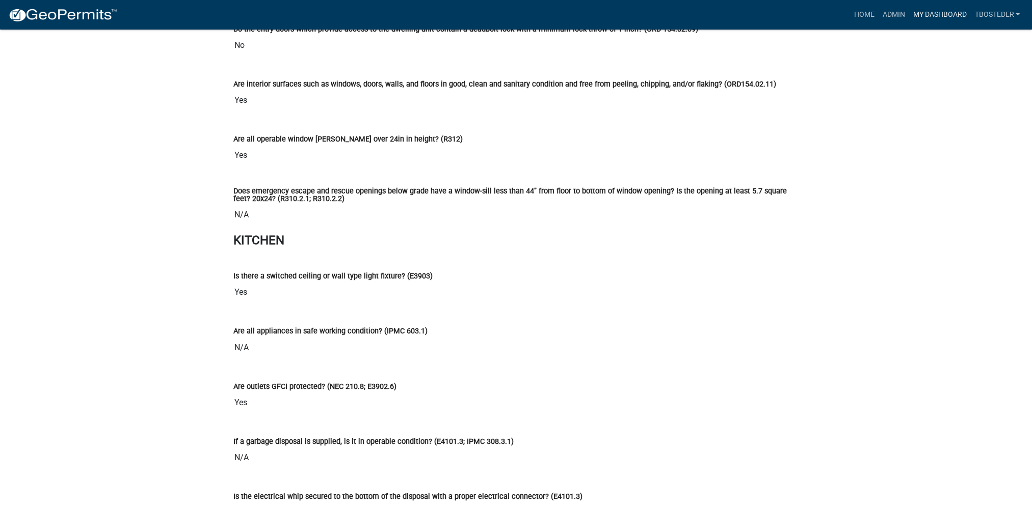
click at [933, 20] on link "My Dashboard" at bounding box center [939, 14] width 62 height 19
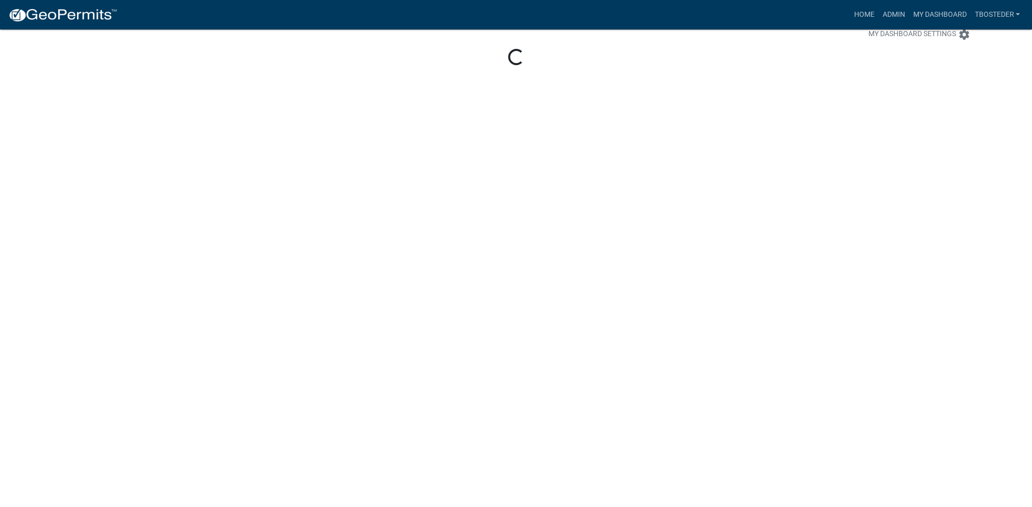
scroll to position [30, 0]
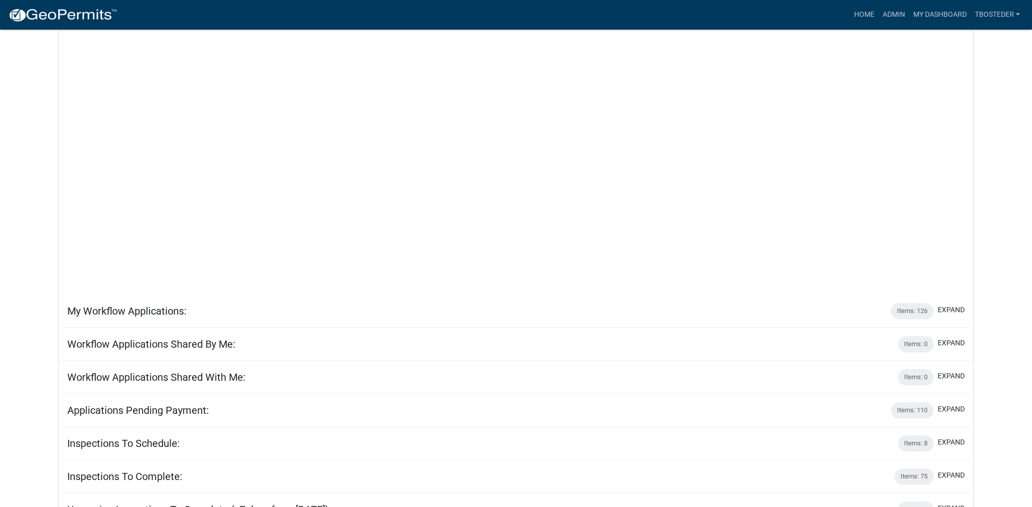
scroll to position [234, 0]
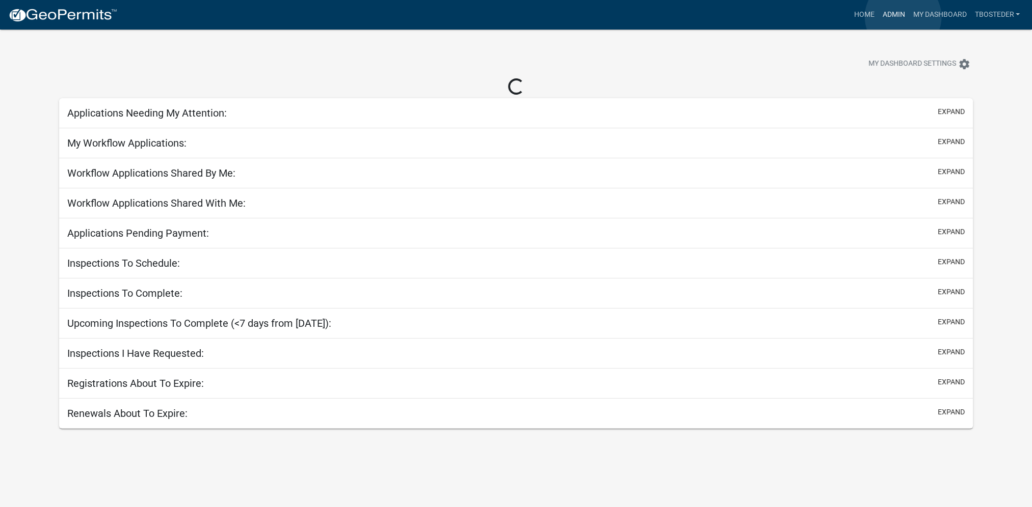
click at [903, 17] on link "Admin" at bounding box center [893, 14] width 31 height 19
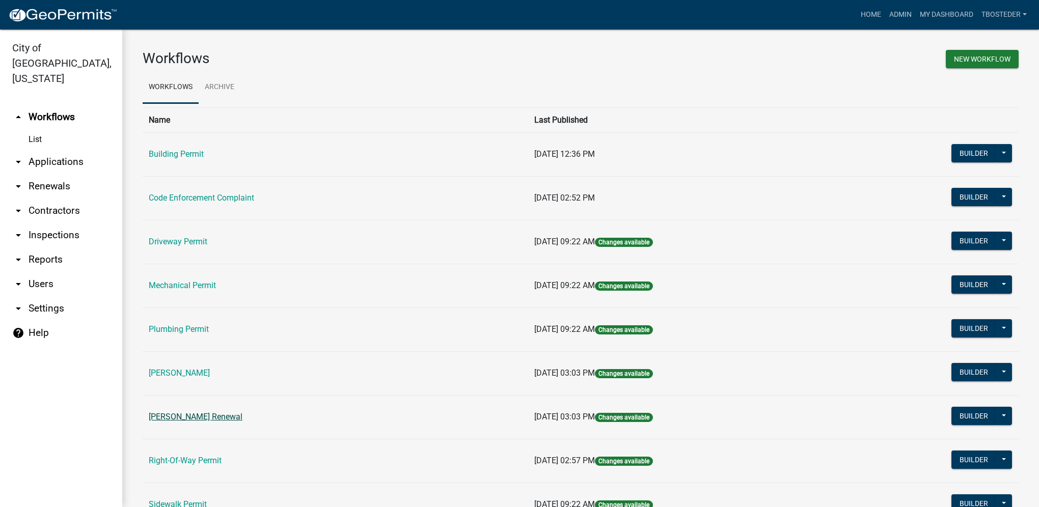
click at [214, 421] on link "[PERSON_NAME] Renewal" at bounding box center [196, 417] width 94 height 10
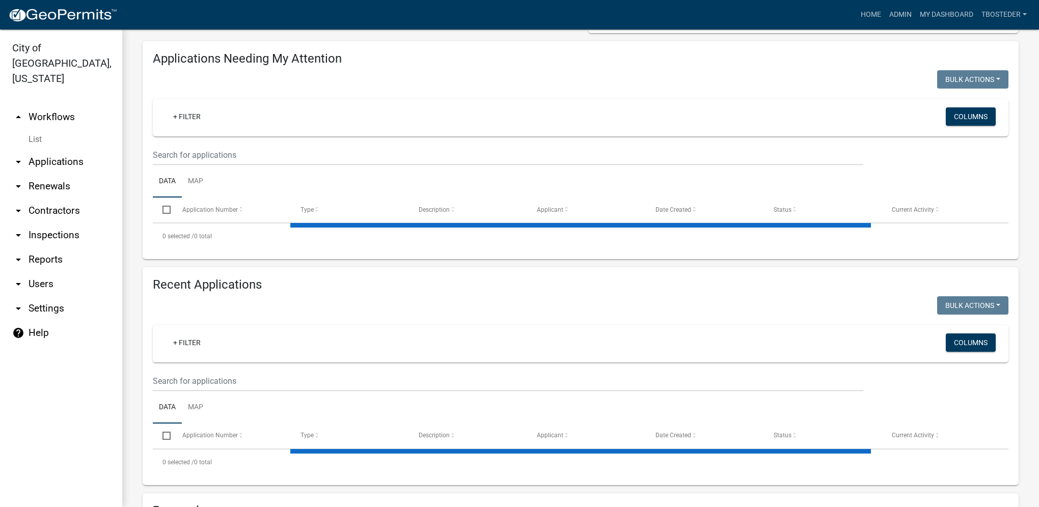
scroll to position [153, 0]
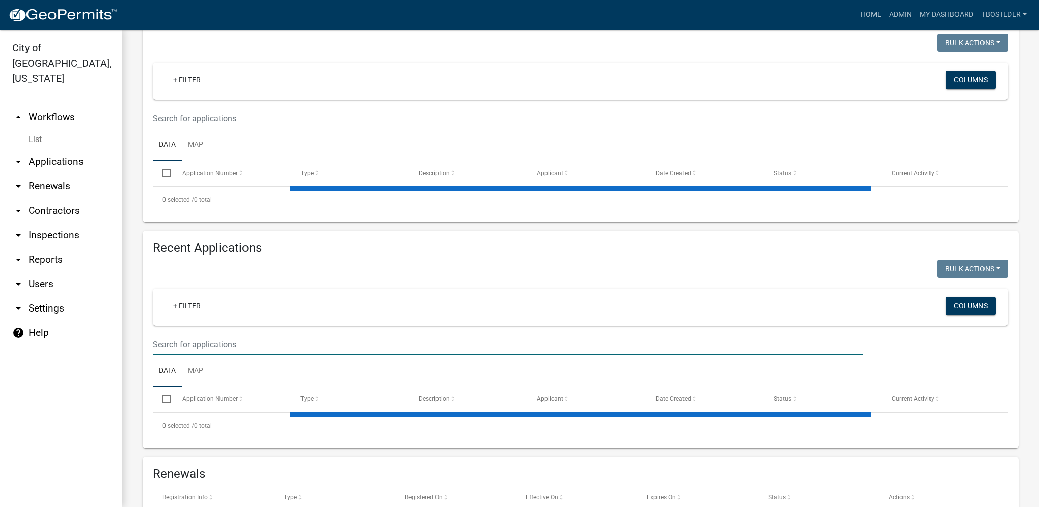
click at [218, 345] on input "text" at bounding box center [508, 344] width 711 height 21
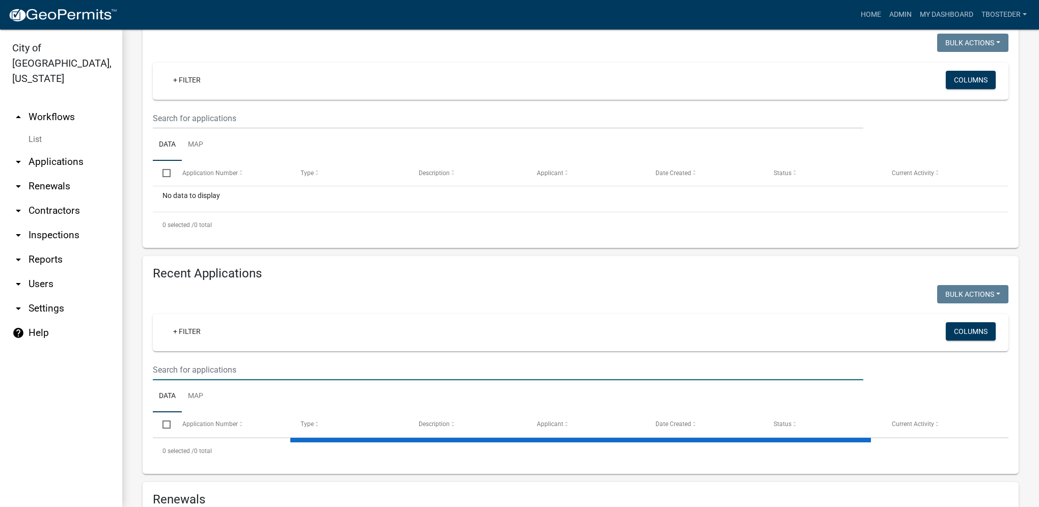
select select "1: 25"
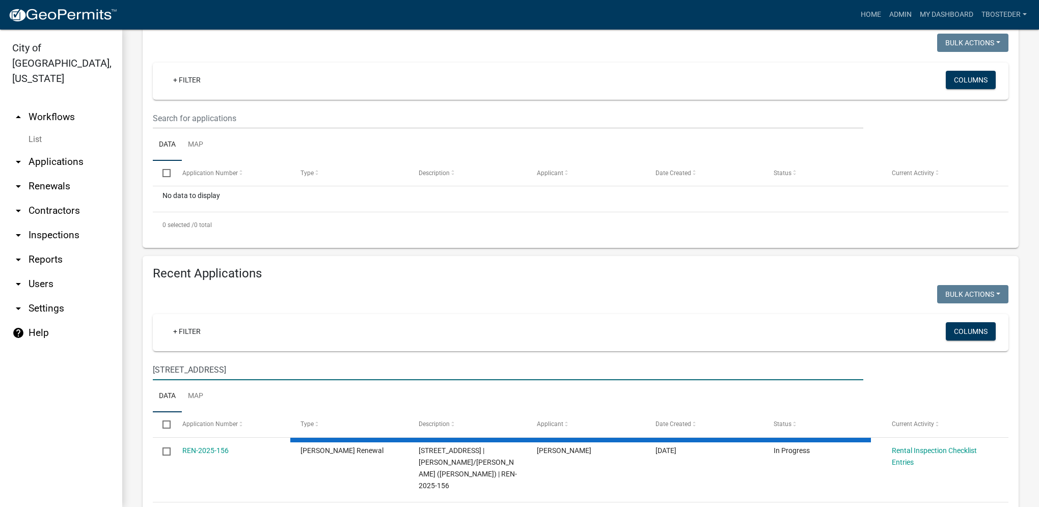
type input "2004 w 4th ave # 11"
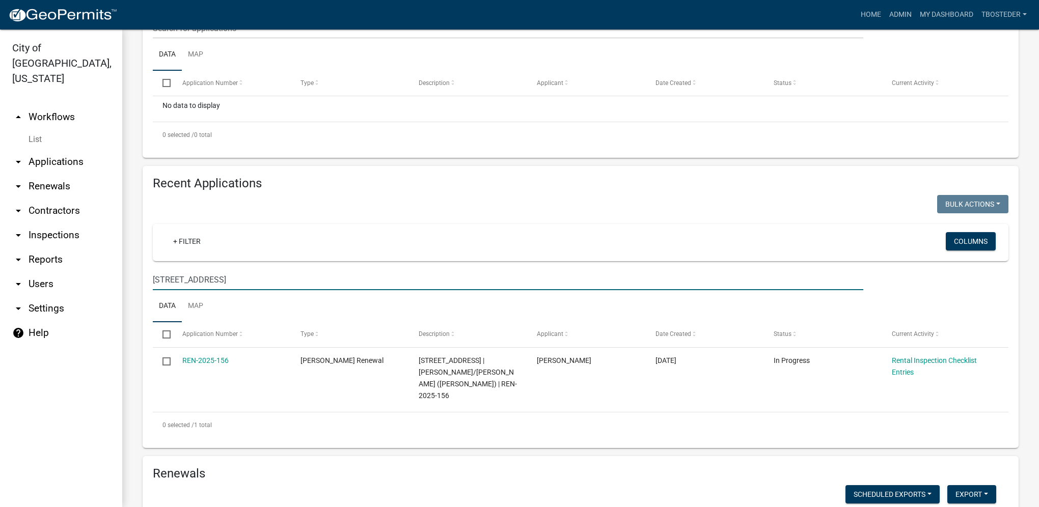
scroll to position [306, 0]
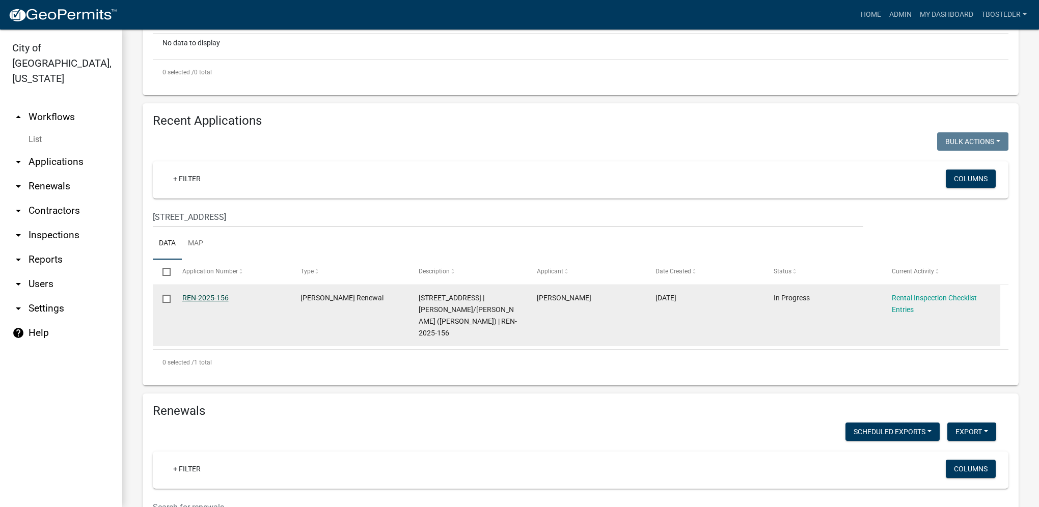
click at [222, 301] on link "REN-2025-156" at bounding box center [205, 298] width 46 height 8
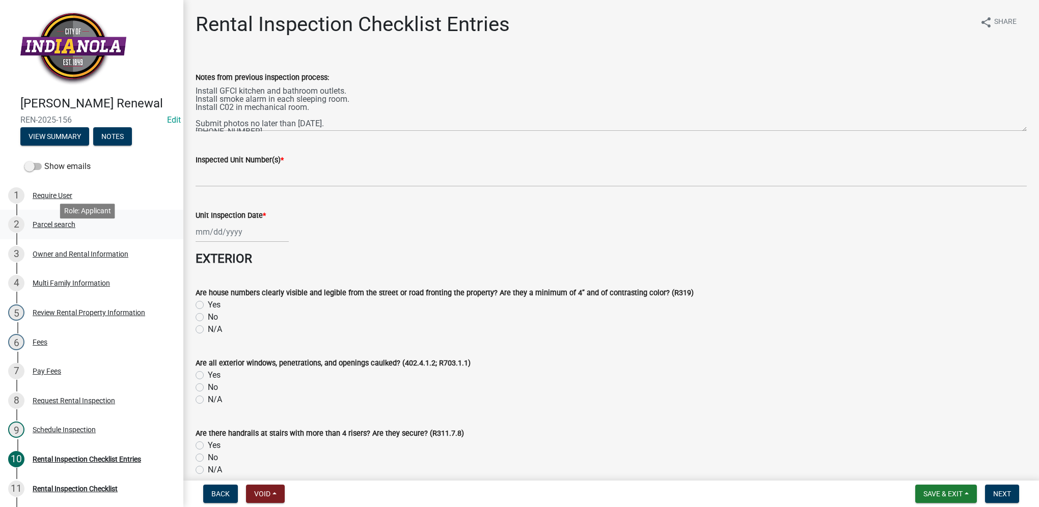
click at [33, 228] on div "Parcel search" at bounding box center [54, 224] width 43 height 7
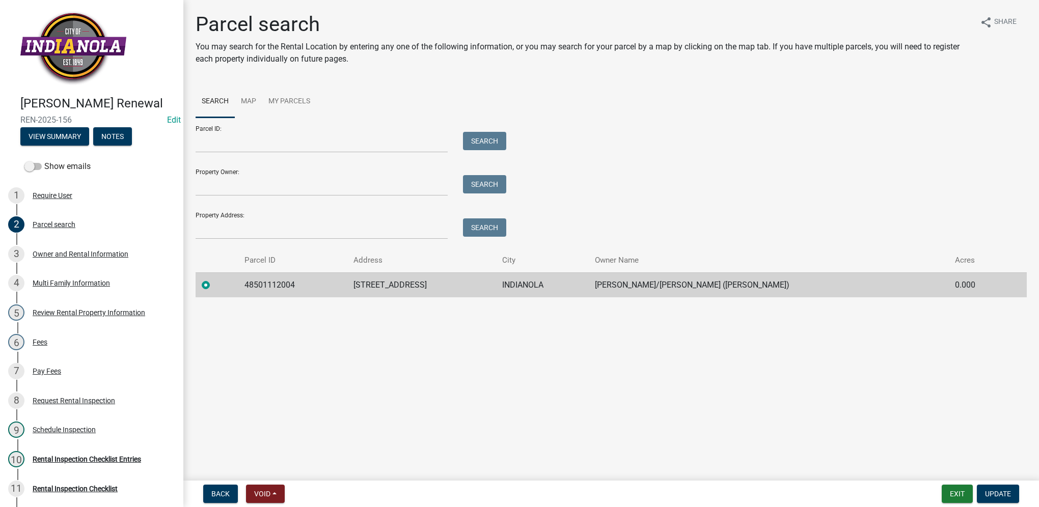
drag, startPoint x: 359, startPoint y: 287, endPoint x: 442, endPoint y: 286, distance: 83.6
click at [442, 286] on td "2004 W 4TH AVE # 11" at bounding box center [421, 285] width 149 height 25
drag, startPoint x: 442, startPoint y: 286, endPoint x: 434, endPoint y: 286, distance: 8.2
copy td "2004 W 4TH AVE # 11"
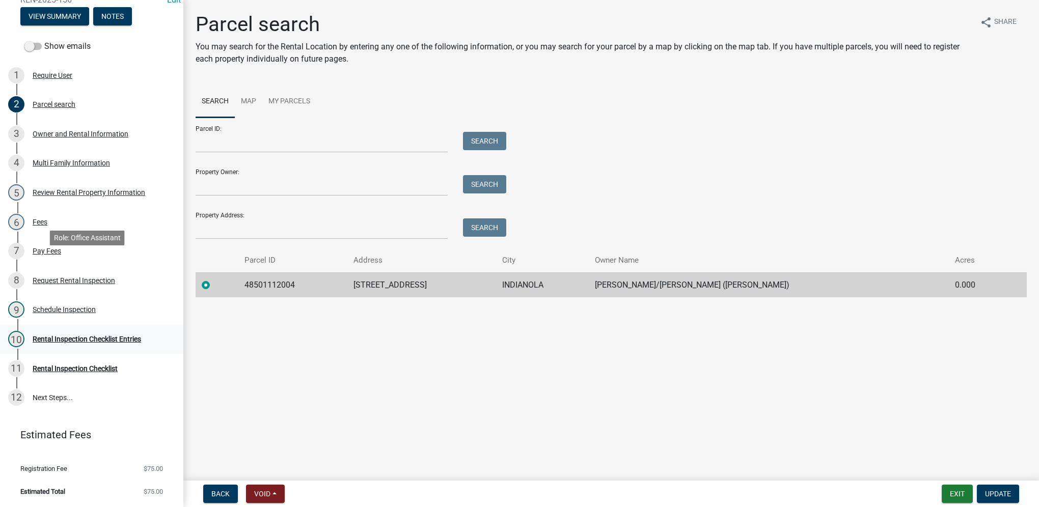
scroll to position [134, 0]
click at [96, 346] on div "10 Rental Inspection Checklist Entries" at bounding box center [87, 339] width 159 height 16
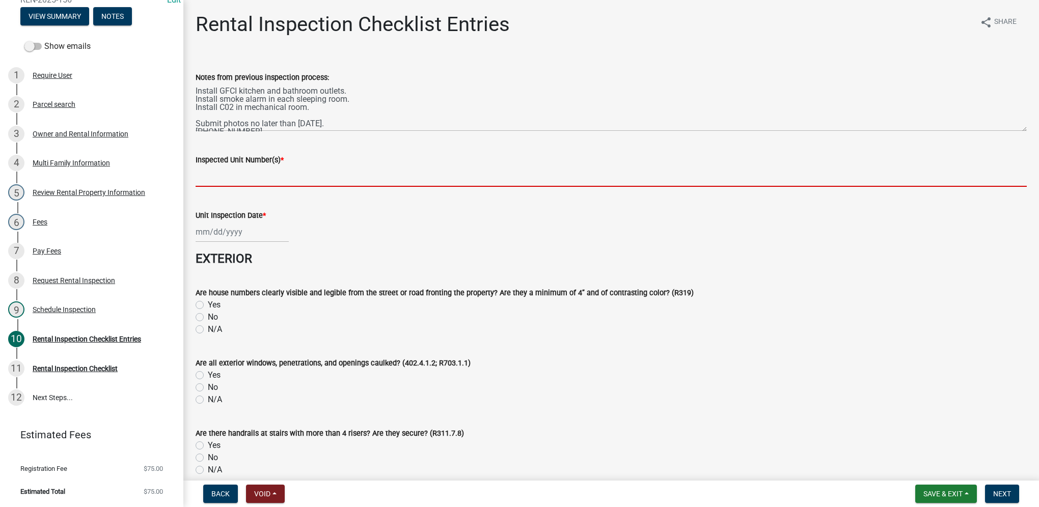
click at [254, 177] on input "Inspected Unit Number(s) *" at bounding box center [611, 176] width 831 height 21
paste input "2004 W 4TH AVE # 11"
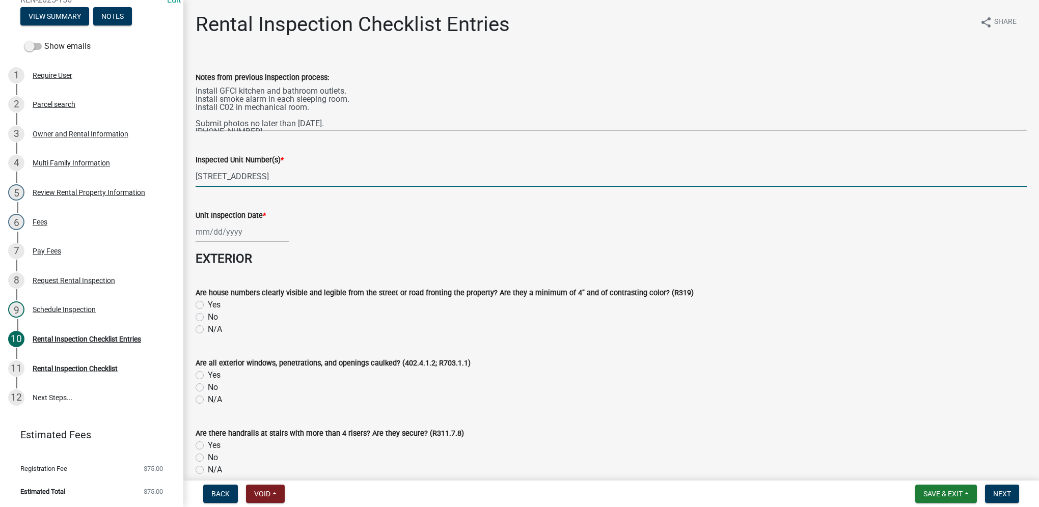
type input "2004 W 4TH AVE # 11"
click at [261, 234] on div at bounding box center [242, 232] width 93 height 21
select select "9"
select select "2025"
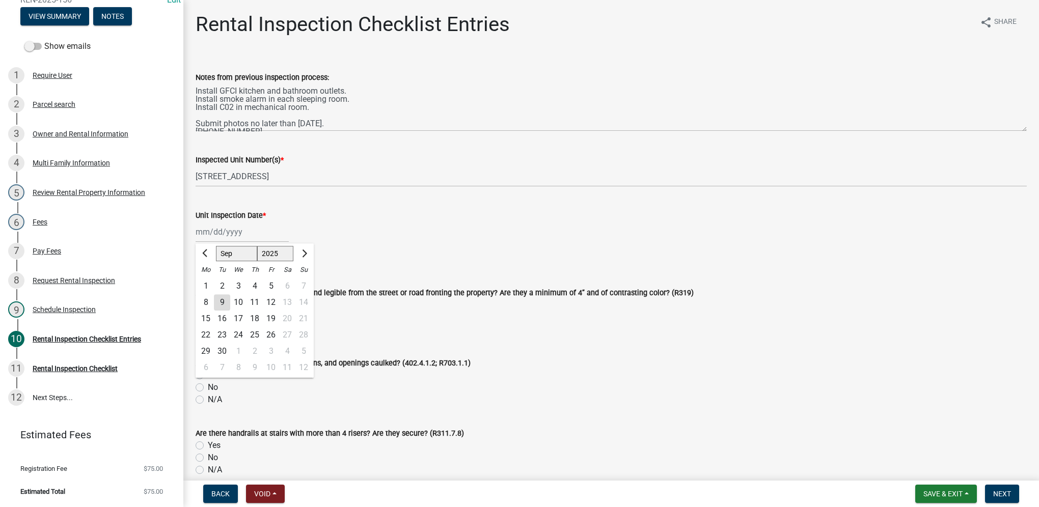
click at [219, 306] on div "9" at bounding box center [222, 302] width 16 height 16
type input "[DATE]"
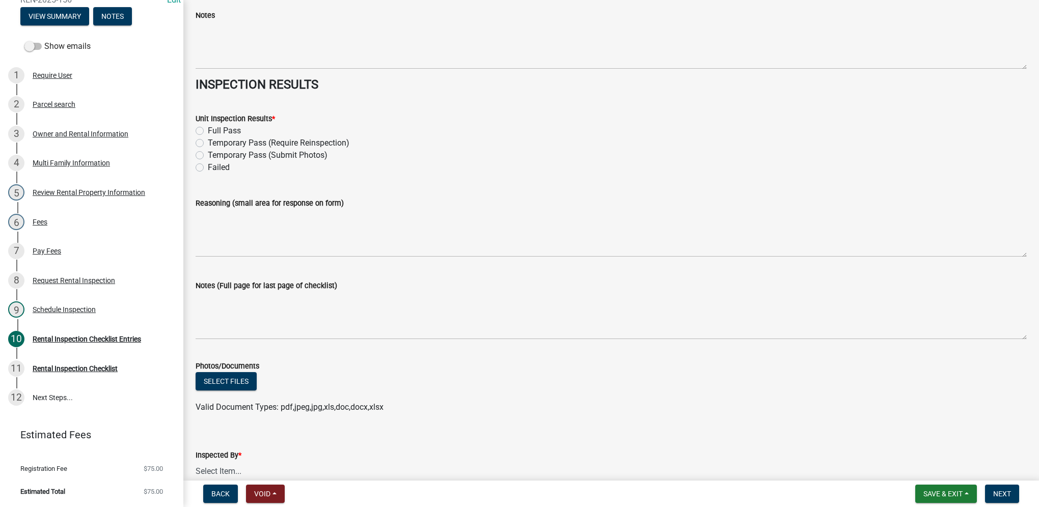
scroll to position [4522, 0]
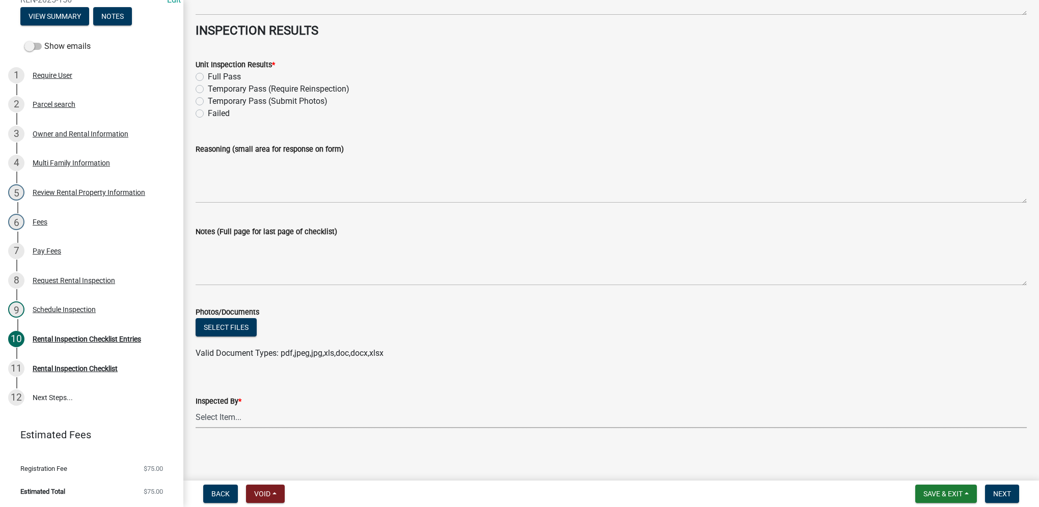
click at [227, 415] on select "Select Item... Timothy Little Michael Visser Tara Bosteder" at bounding box center [611, 418] width 831 height 21
click at [196, 408] on select "Select Item... Timothy Little Michael Visser Tara Bosteder" at bounding box center [611, 418] width 831 height 21
select select "3237a74e-59b5-424e-94fe-d72df491538c"
click at [1006, 494] on span "Next" at bounding box center [1002, 494] width 18 height 8
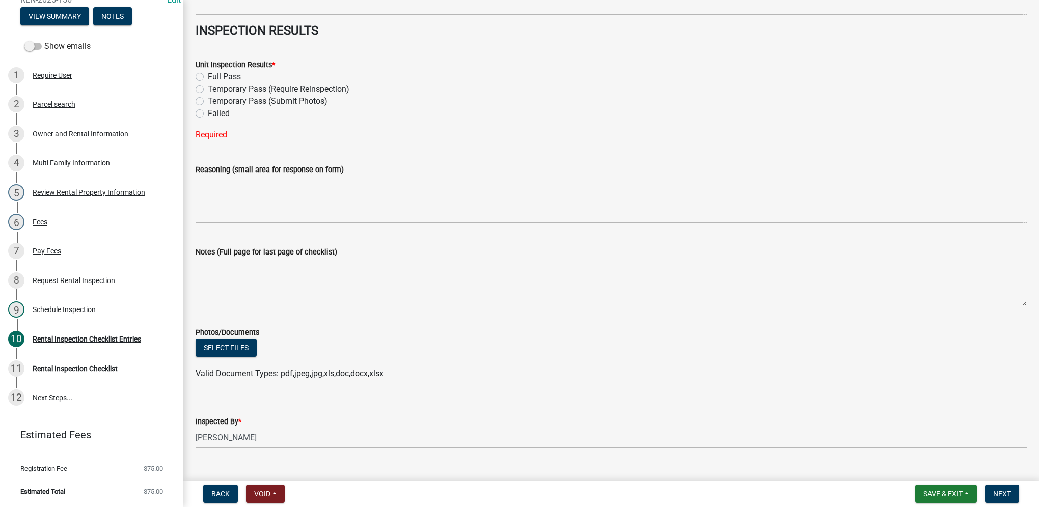
click at [202, 71] on div "Full Pass" at bounding box center [611, 77] width 831 height 12
click at [208, 75] on label "Full Pass" at bounding box center [224, 77] width 33 height 12
click at [208, 75] on input "Full Pass" at bounding box center [211, 74] width 7 height 7
radio input "true"
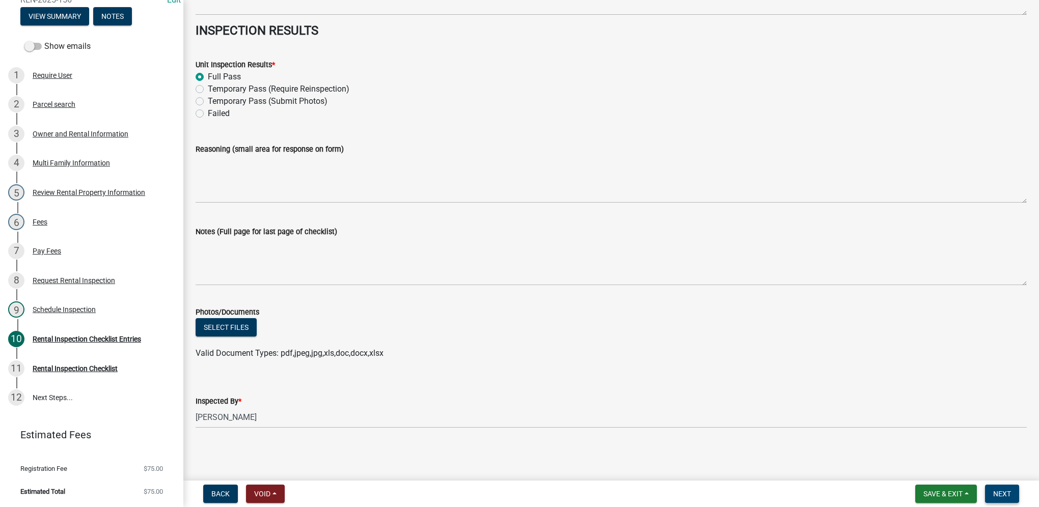
click at [994, 491] on span "Next" at bounding box center [1002, 494] width 18 height 8
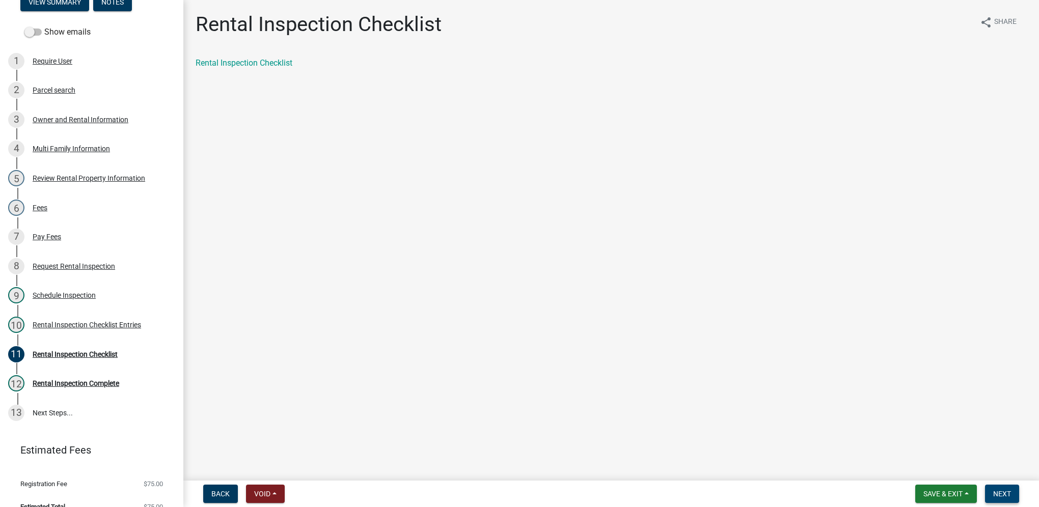
click at [1001, 491] on span "Next" at bounding box center [1002, 494] width 18 height 8
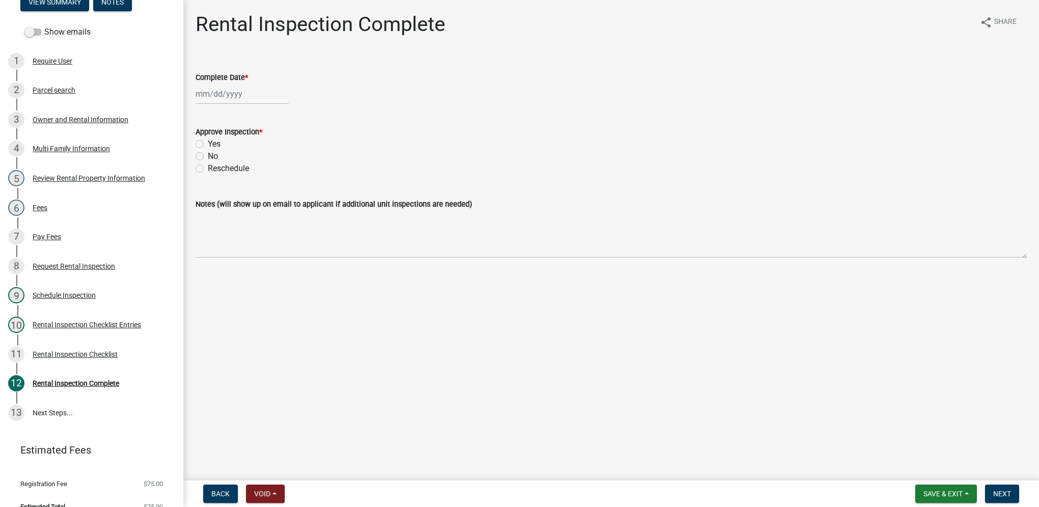
click at [263, 96] on div at bounding box center [242, 94] width 93 height 21
select select "9"
select select "2025"
click at [224, 163] on div "9" at bounding box center [222, 164] width 16 height 16
type input "[DATE]"
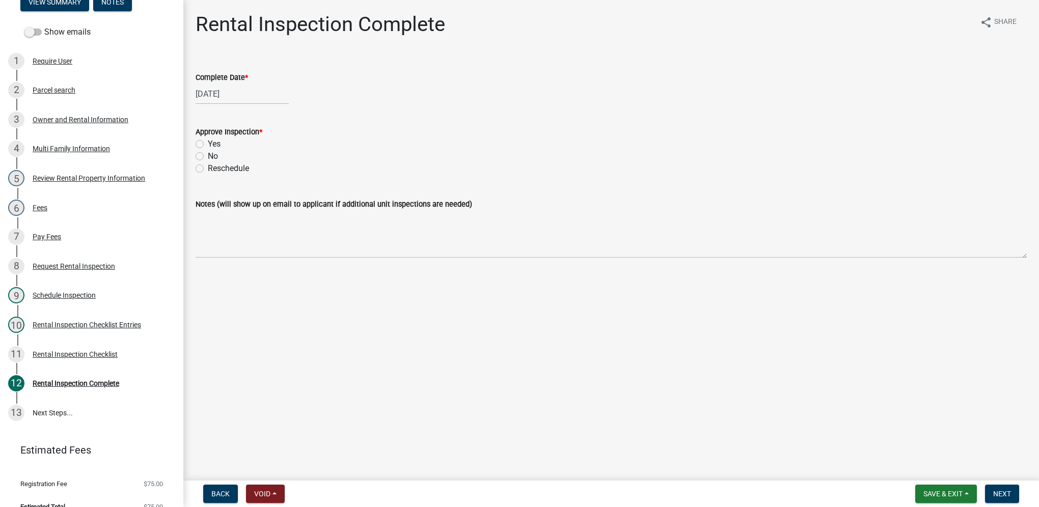
click at [208, 140] on label "Yes" at bounding box center [214, 144] width 13 height 12
click at [208, 140] on input "Yes" at bounding box center [211, 141] width 7 height 7
radio input "true"
click at [1006, 495] on span "Next" at bounding box center [1002, 494] width 18 height 8
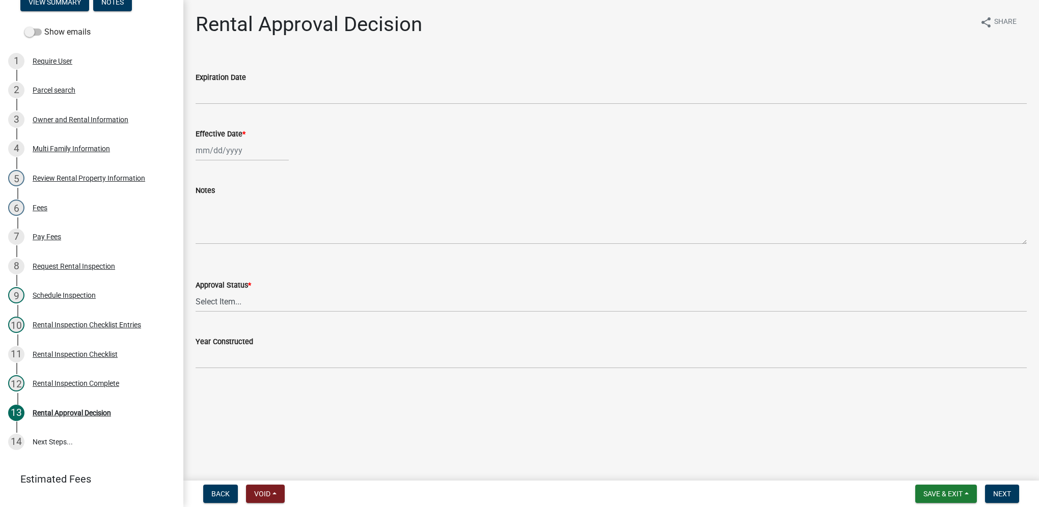
click at [240, 152] on div at bounding box center [242, 150] width 93 height 21
select select "9"
select select "2025"
click at [222, 220] on div "9" at bounding box center [222, 221] width 16 height 16
type input "[DATE]"
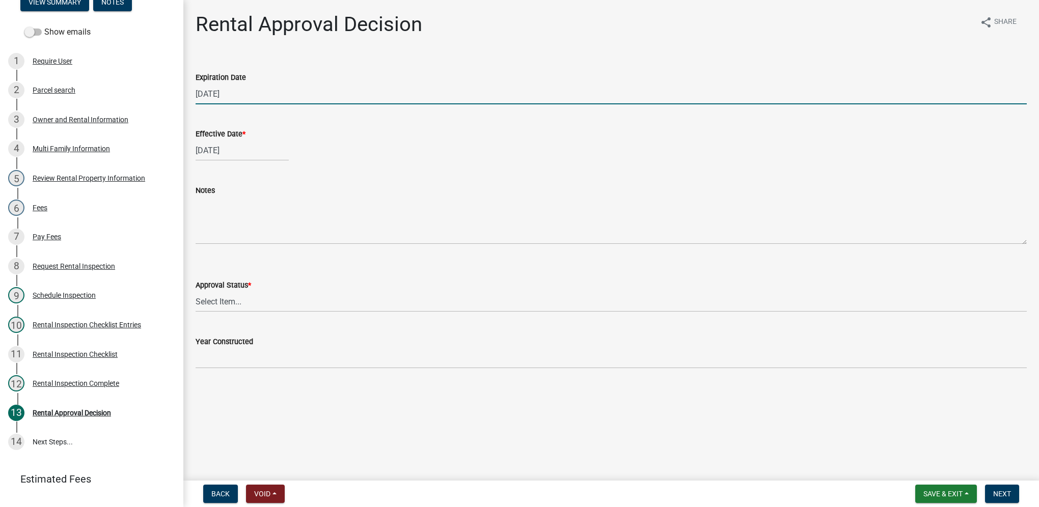
click at [259, 94] on input "09/09/2027" at bounding box center [611, 94] width 831 height 21
type input "09/09/2028"
click at [239, 312] on select "Select Item... Approved Denied" at bounding box center [611, 301] width 831 height 21
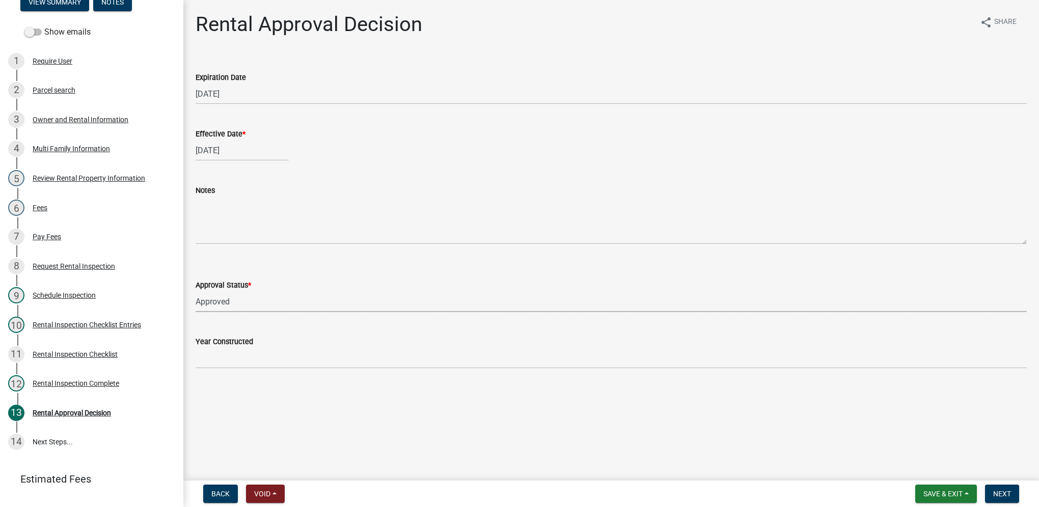
click at [196, 291] on select "Select Item... Approved Denied" at bounding box center [611, 301] width 831 height 21
select select "4b86b809-39dd-4c68-9f3d-fdb3e7050482"
click at [1009, 492] on span "Next" at bounding box center [1002, 494] width 18 height 8
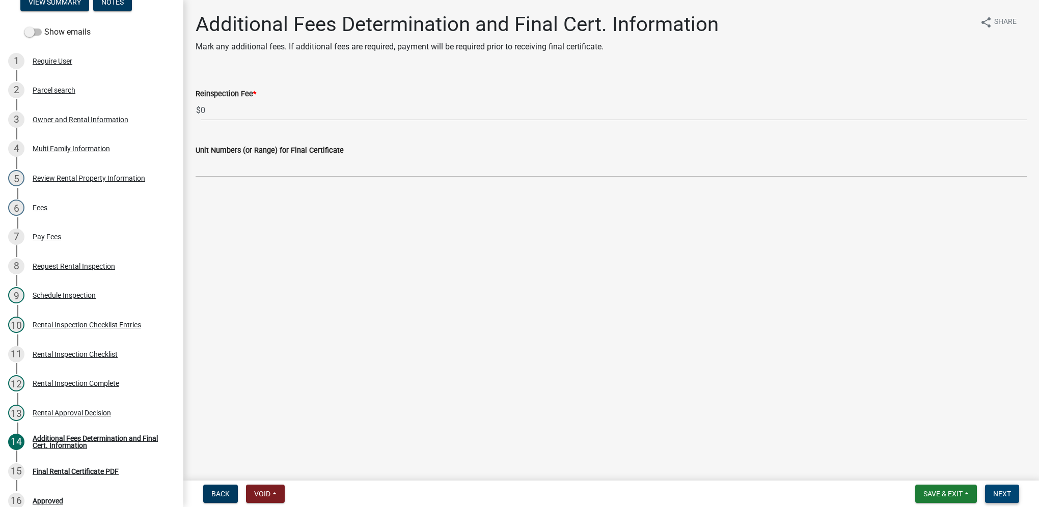
click at [1009, 492] on span "Next" at bounding box center [1002, 494] width 18 height 8
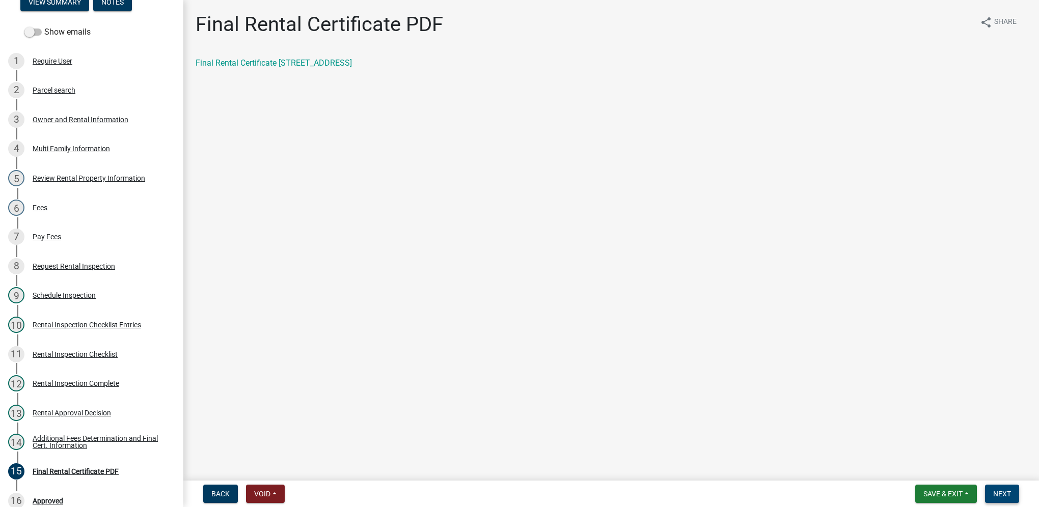
click at [994, 493] on span "Next" at bounding box center [1002, 494] width 18 height 8
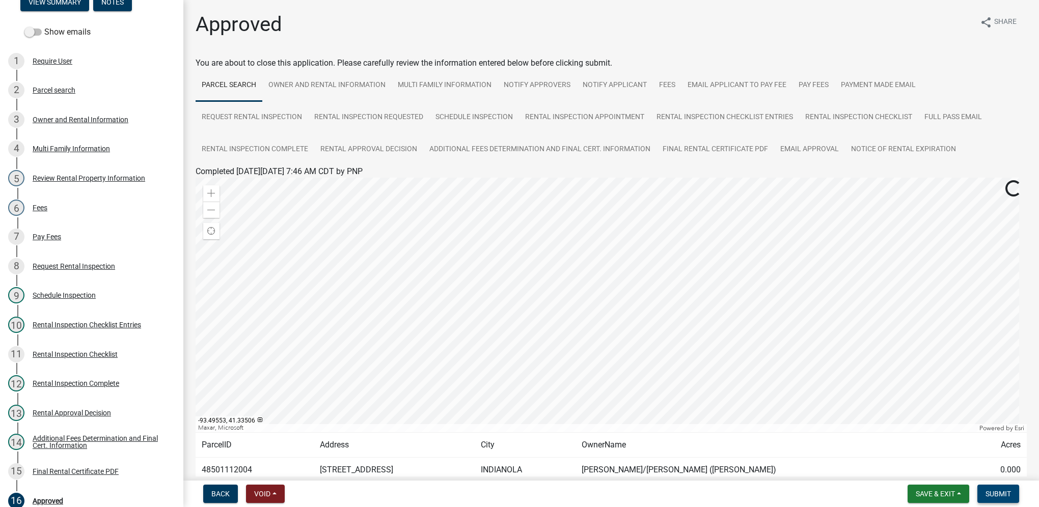
click at [1003, 494] on span "Submit" at bounding box center [998, 494] width 25 height 8
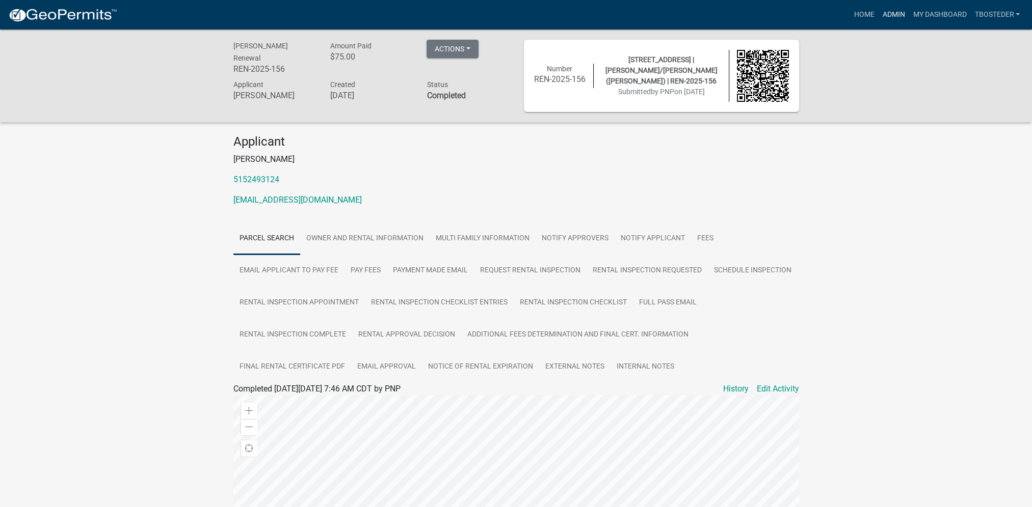
click at [889, 18] on link "Admin" at bounding box center [893, 14] width 31 height 19
